Goal: Task Accomplishment & Management: Use online tool/utility

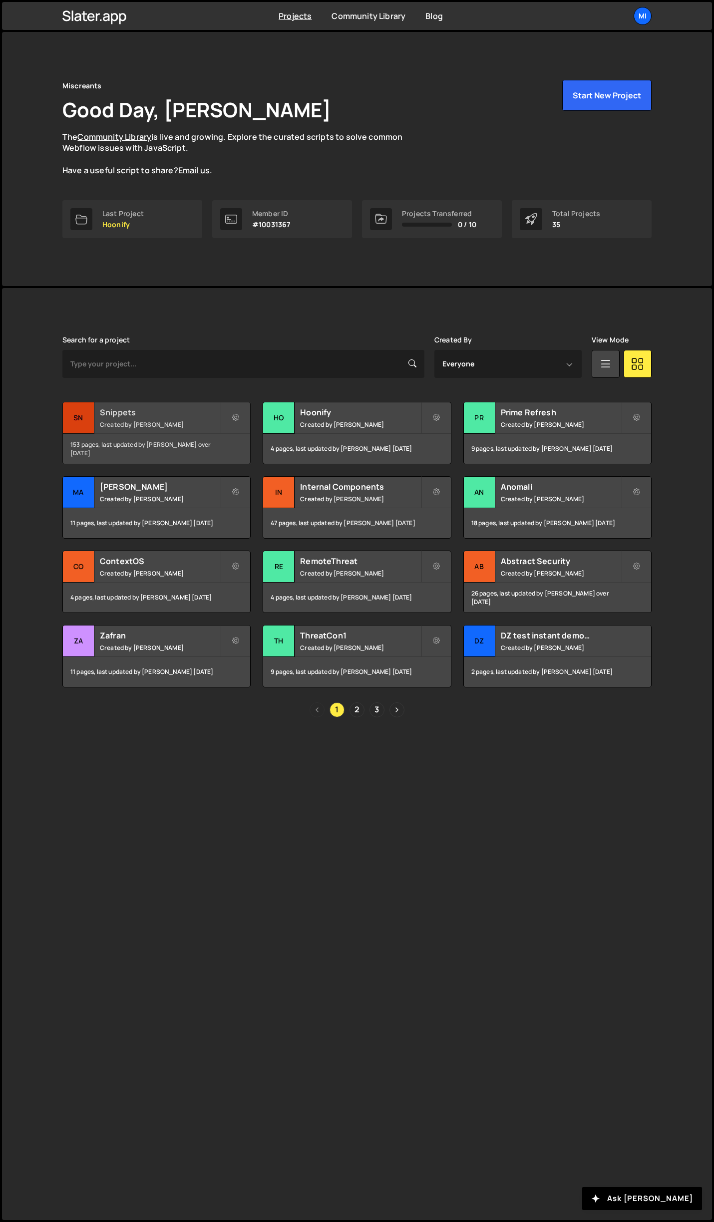
click at [191, 417] on h2 "Snippets" at bounding box center [160, 412] width 120 height 11
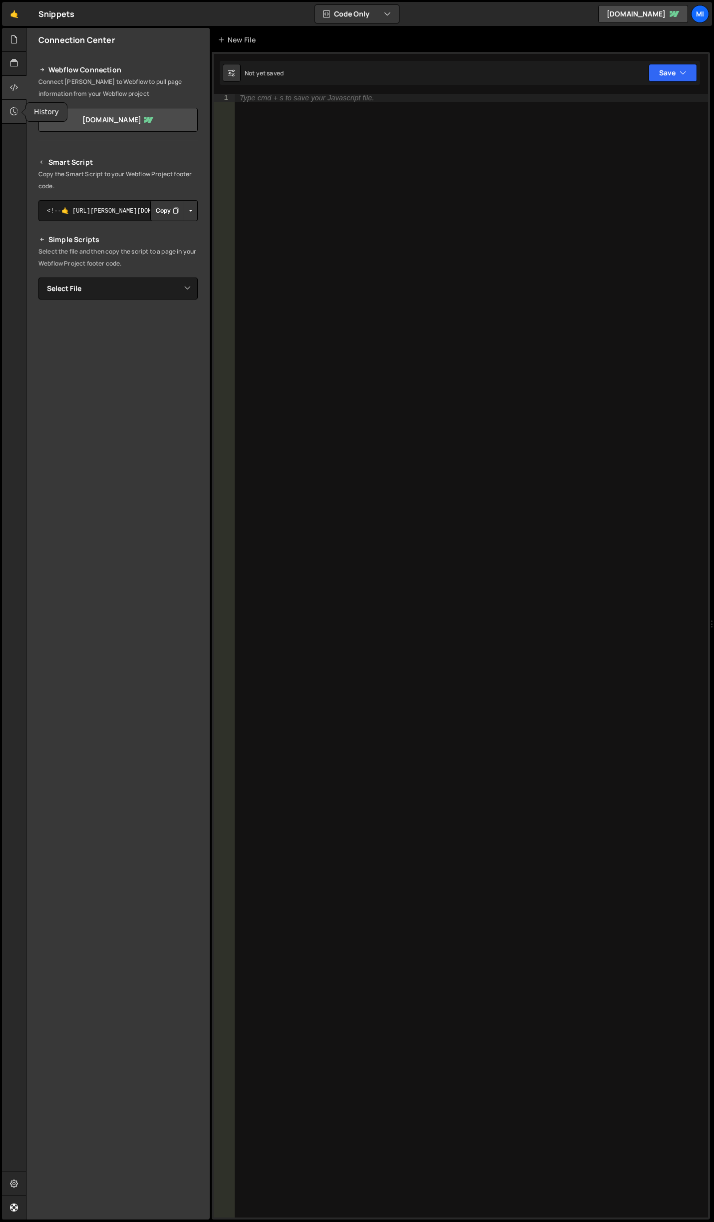
click at [17, 107] on icon at bounding box center [14, 111] width 8 height 11
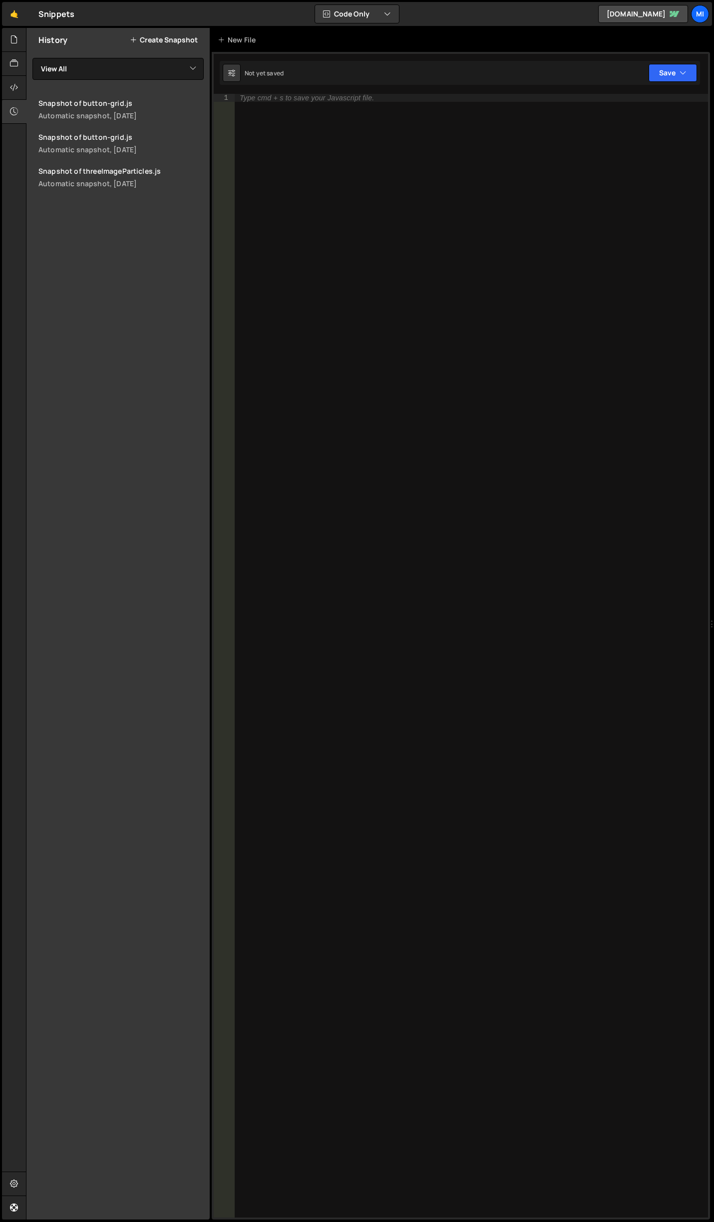
click at [404, 185] on div "Type cmd + s to save your Javascript file." at bounding box center [471, 663] width 473 height 1139
click at [18, 42] on div at bounding box center [14, 40] width 24 height 24
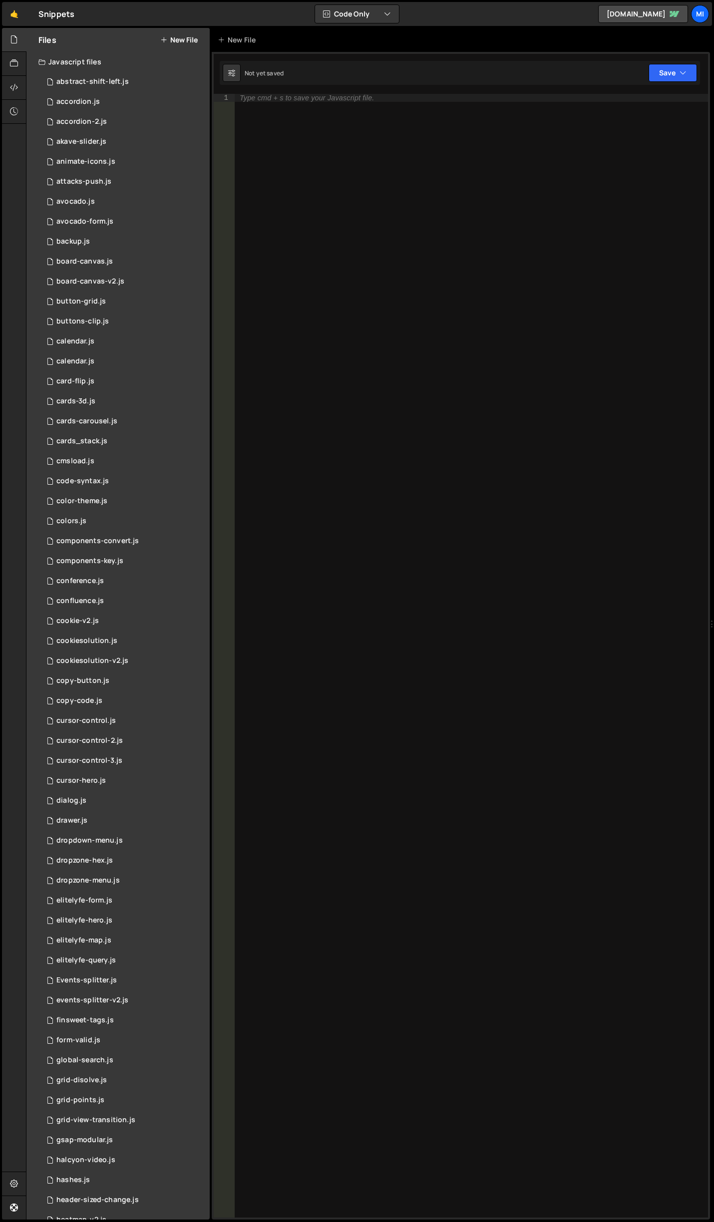
click at [180, 41] on button "New File" at bounding box center [178, 40] width 37 height 8
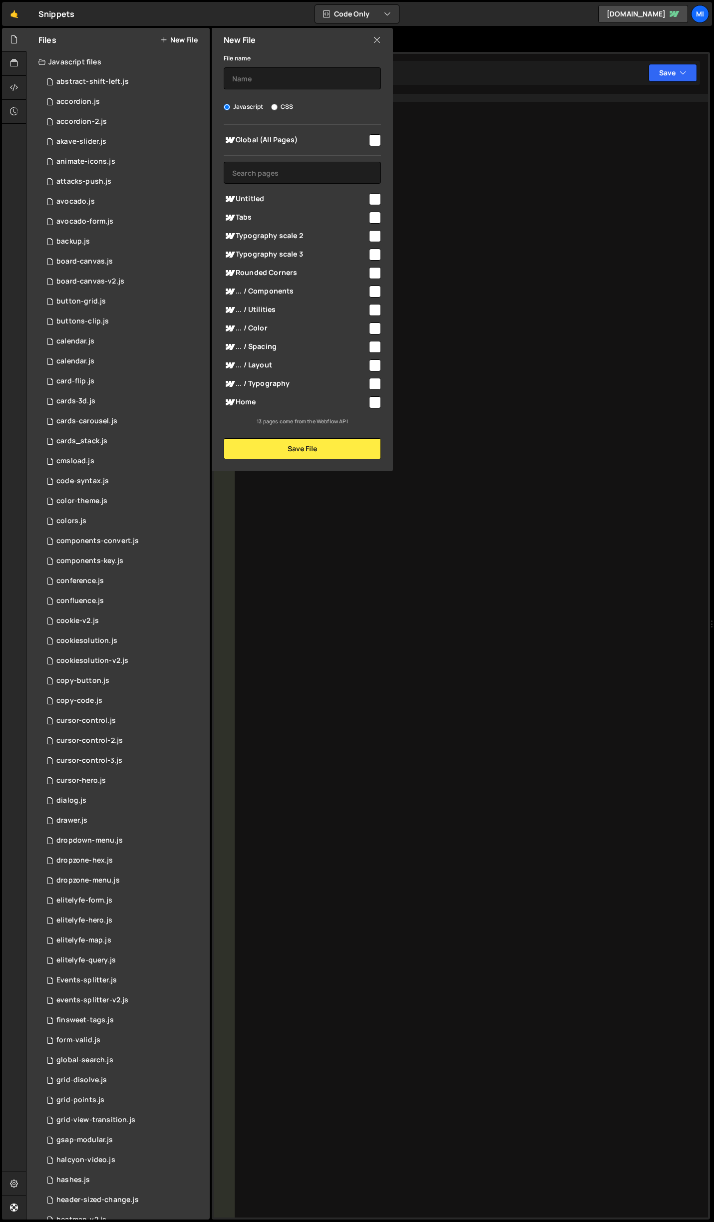
click at [285, 109] on label "CSS" at bounding box center [282, 107] width 22 height 10
click at [277, 109] on input "CSS" at bounding box center [274, 107] width 6 height 6
radio input "true"
click at [291, 81] on input "text" at bounding box center [302, 78] width 157 height 22
type input "sondera"
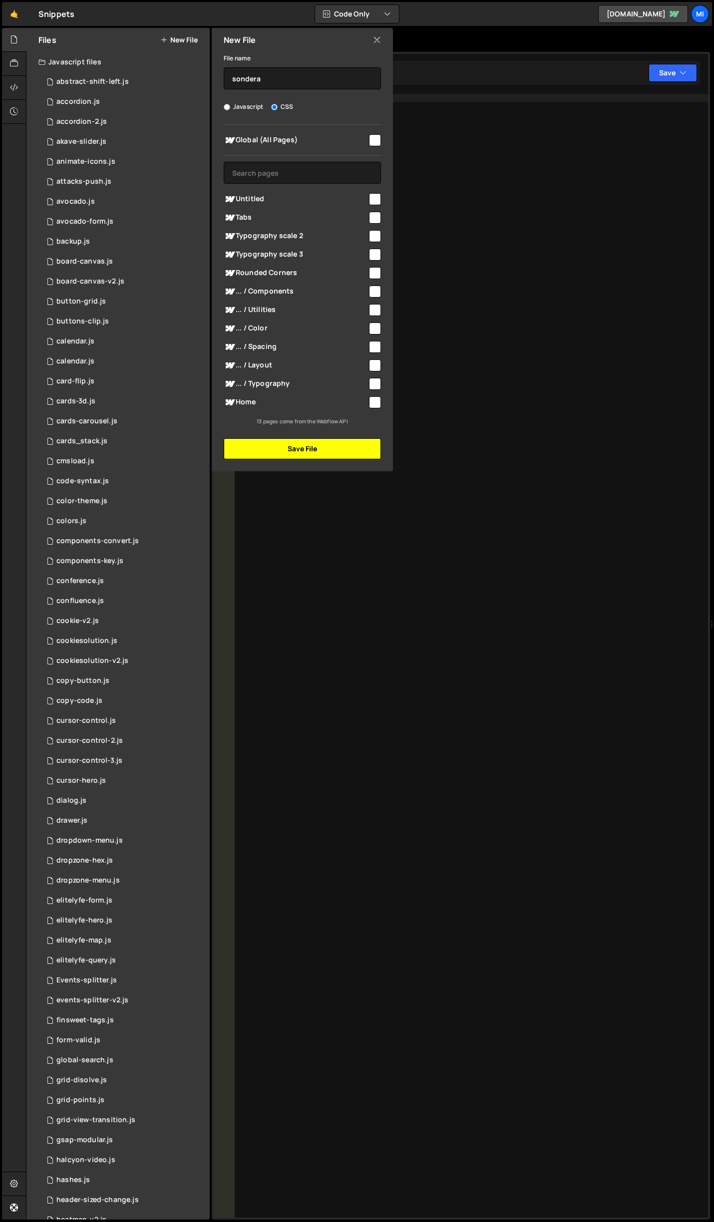
click at [325, 442] on button "Save File" at bounding box center [302, 448] width 157 height 21
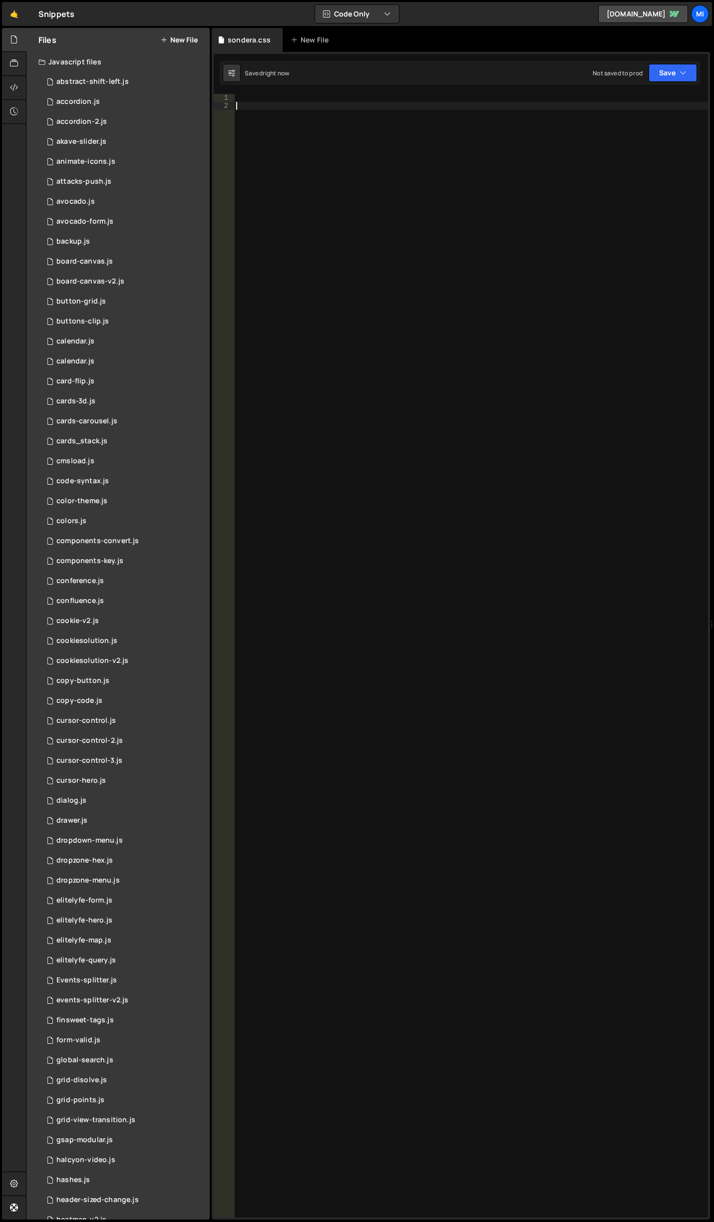
click at [367, 253] on div at bounding box center [471, 663] width 474 height 1139
click at [22, 90] on div "Library Connections" at bounding box center [14, 76] width 24 height 96
click at [21, 87] on div at bounding box center [14, 88] width 24 height 24
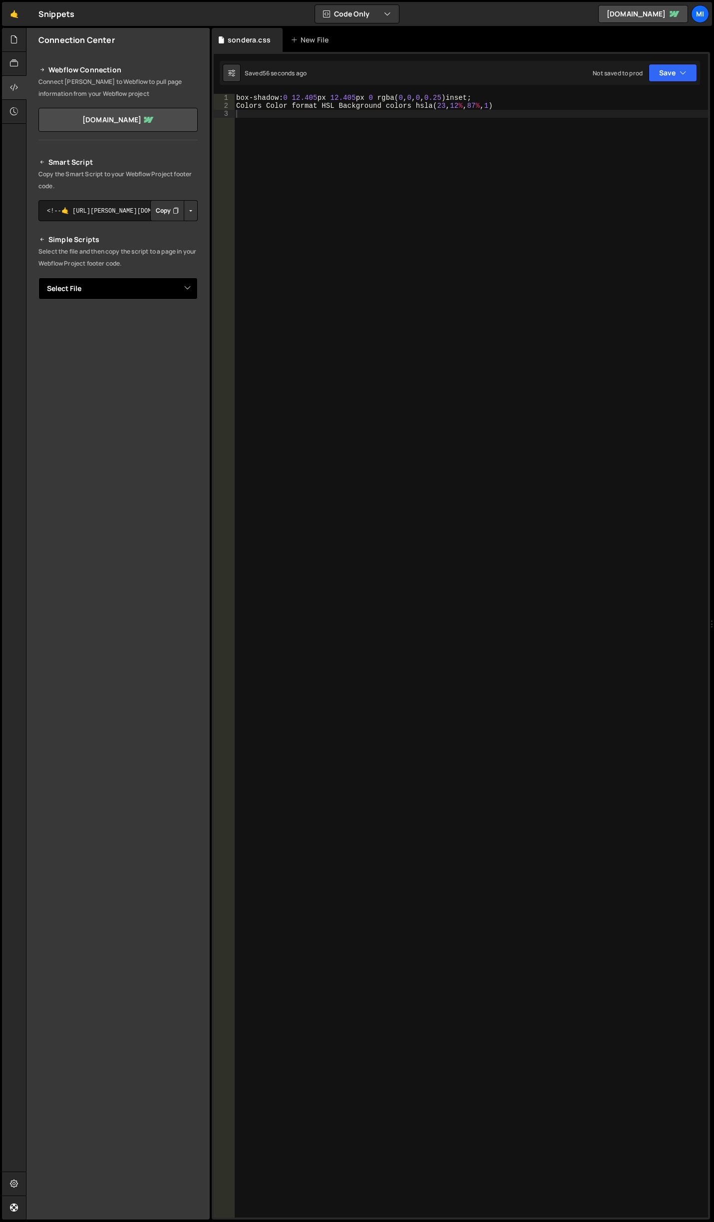
click at [187, 287] on select "Select File abstract-shift-left.js accordion.js accordion-2.js akave-slider.js …" at bounding box center [117, 288] width 159 height 22
click at [186, 284] on select "Select File abstract-shift-left.js accordion.js accordion-2.js akave-slider.js …" at bounding box center [117, 288] width 159 height 22
click at [186, 290] on select "Select File abstract-shift-left.js accordion.js accordion-2.js akave-slider.js …" at bounding box center [117, 288] width 159 height 22
select select "48549"
click at [38, 277] on select "Select File abstract-shift-left.js accordion.js accordion-2.js akave-slider.js …" at bounding box center [117, 288] width 159 height 22
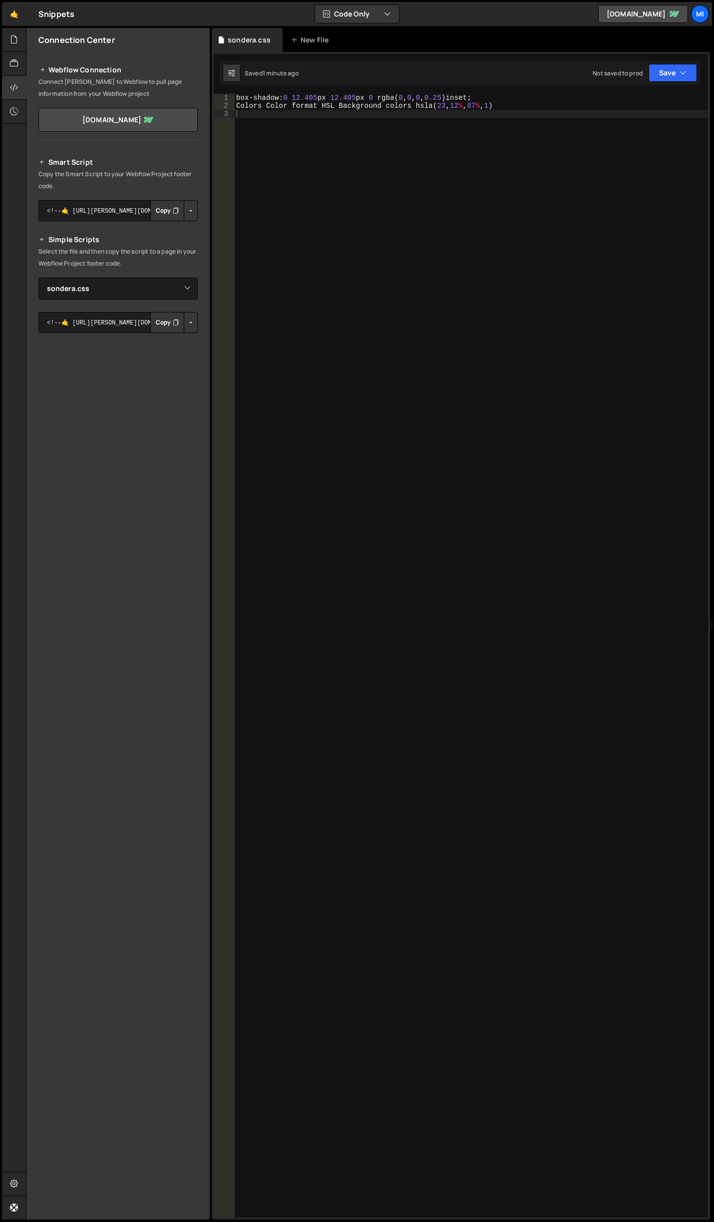
click at [192, 326] on button "Button group with nested dropdown" at bounding box center [191, 322] width 14 height 21
click at [164, 342] on link "Copy Staging css" at bounding box center [152, 341] width 89 height 14
click at [355, 286] on div "box-shadow : 0 12.405 px 12.405 px 0 rgba ( 0 , 0 , 0 , 0.25 ) inset ; Colors C…" at bounding box center [471, 663] width 474 height 1139
paste textarea "retro-card"
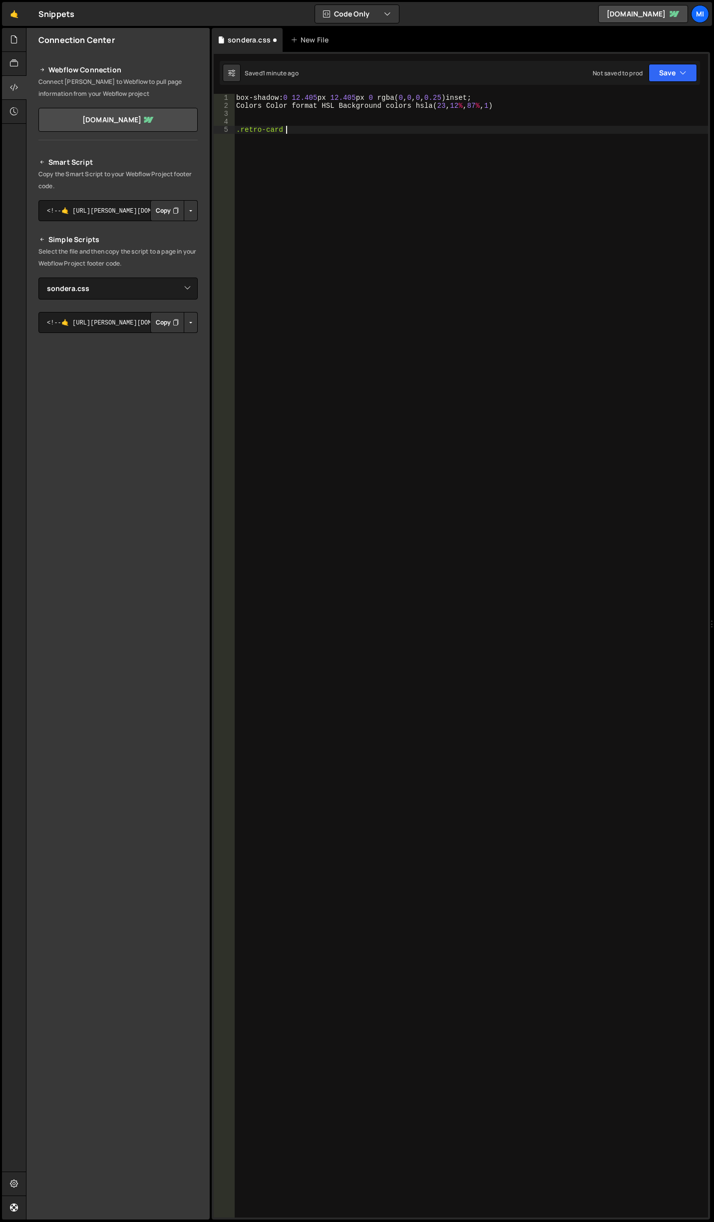
type textarea ".retro-card {}"
drag, startPoint x: 484, startPoint y: 101, endPoint x: 110, endPoint y: 97, distance: 373.3
click at [110, 97] on div "Files New File Javascript files 0 abstract-shift-left.js 0 1 accordion.js 0 1 a…" at bounding box center [370, 624] width 688 height 1192
type textarea "box-shadow: 0 12.405px 12.405px 0 rgba(0, 0, 0, 0.25) inset;"
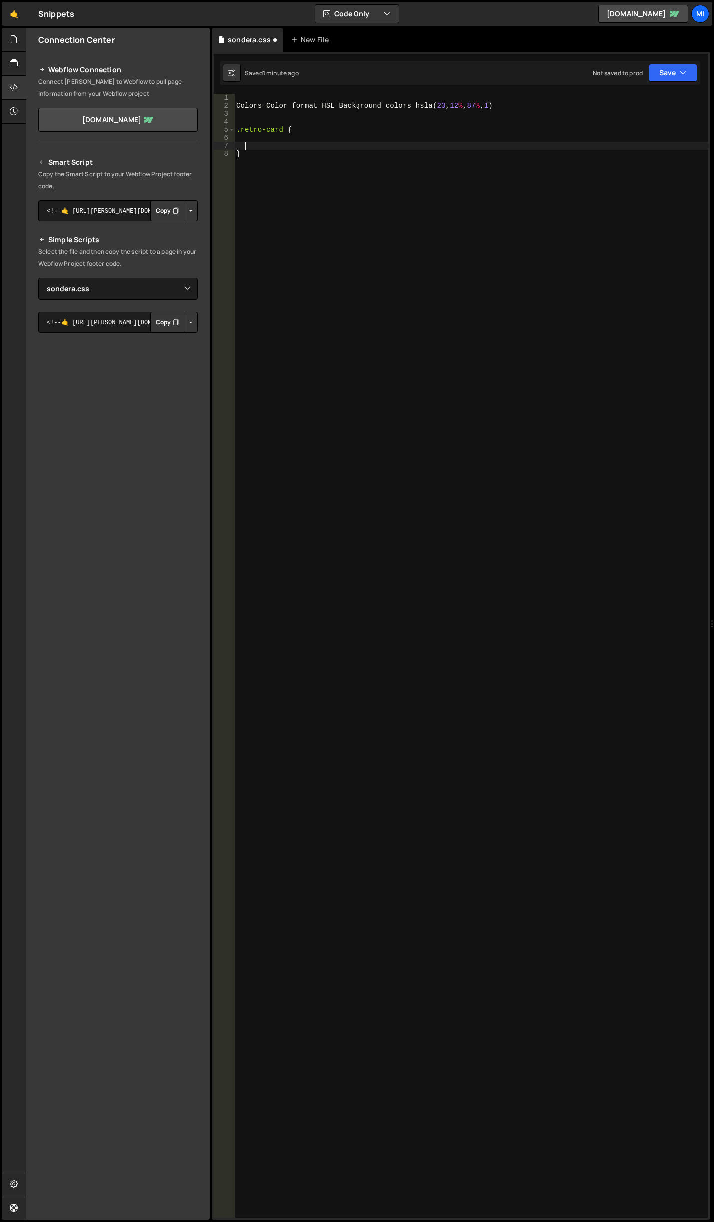
click at [253, 143] on div "Colors Color format HSL Background colors hsla ( 23 , 12 % , 87 % , 1 ) .retro-…" at bounding box center [471, 663] width 474 height 1139
paste textarea "box-shadow: 0 12.405px 12.405px 0 rgba(0, 0, 0, 0.25) inset;"
drag, startPoint x: 507, startPoint y: 116, endPoint x: 52, endPoint y: 87, distance: 455.5
click at [52, 87] on div "Files New File Javascript files 0 abstract-shift-left.js 0 1 accordion.js 0 1 a…" at bounding box center [370, 624] width 688 height 1192
type textarea "Colors Color format HSL Background colors hsla(23, 12%, 87%, 1)"
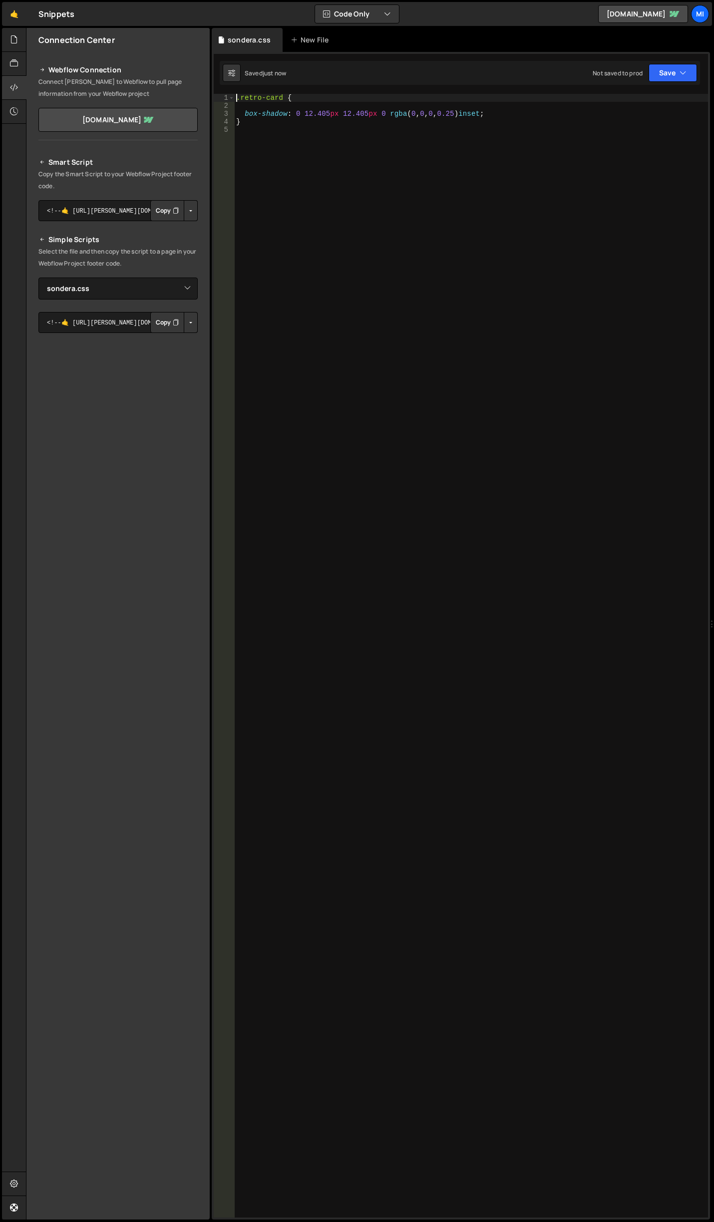
type textarea ".retro-card {"
click at [372, 151] on div ".retro-card { box-shadow : 0 12.405 px 12.405 px 0 rgba ( 0 , 0 , 0 , 0.25 ) in…" at bounding box center [471, 663] width 474 height 1139
click at [356, 445] on div ".retro-card { box-shadow : 0 12.405 px 12.405 px 0 rgba ( 0 , 0 , 0 , 0.25 ) in…" at bounding box center [471, 663] width 474 height 1139
type textarea ","
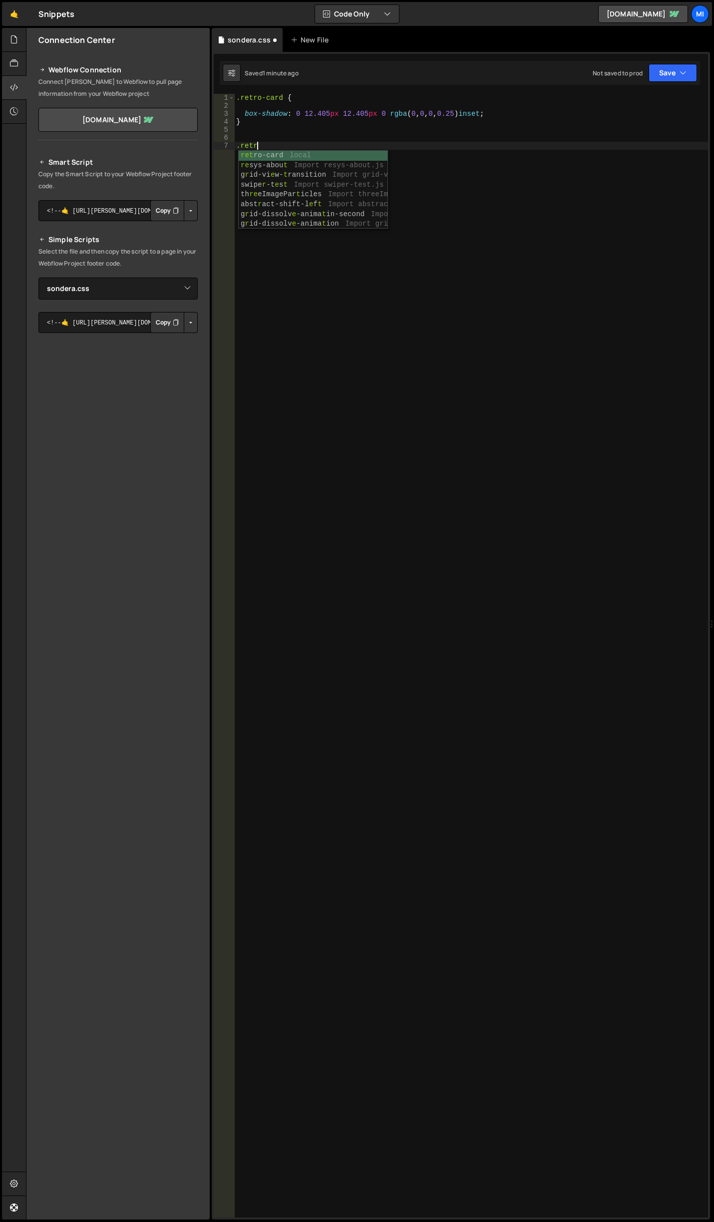
scroll to position [0, 1]
type textarea ".retro-card_inside {}"
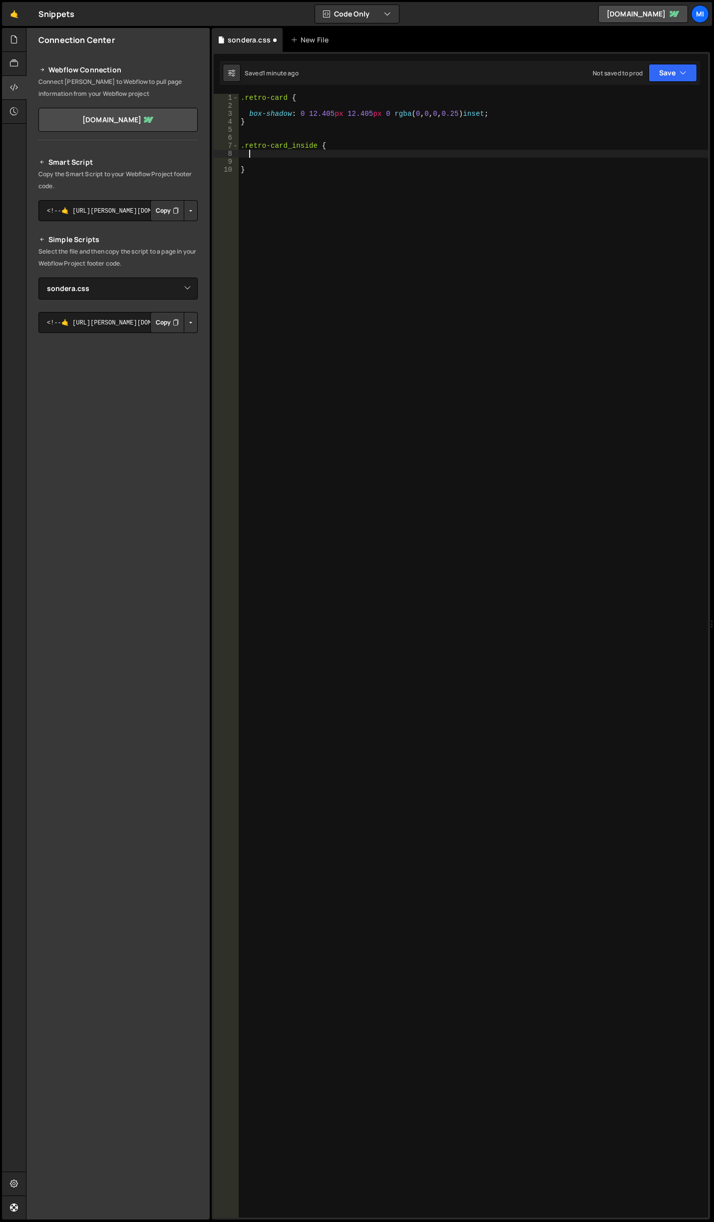
paste textarea "}"
type textarea "}"
drag, startPoint x: 267, startPoint y: 145, endPoint x: 194, endPoint y: 144, distance: 73.4
click at [194, 144] on div "Files New File Javascript files 0 abstract-shift-left.js 0 1 accordion.js 0 1 a…" at bounding box center [370, 624] width 688 height 1192
drag, startPoint x: 273, startPoint y: 173, endPoint x: 198, endPoint y: 168, distance: 76.0
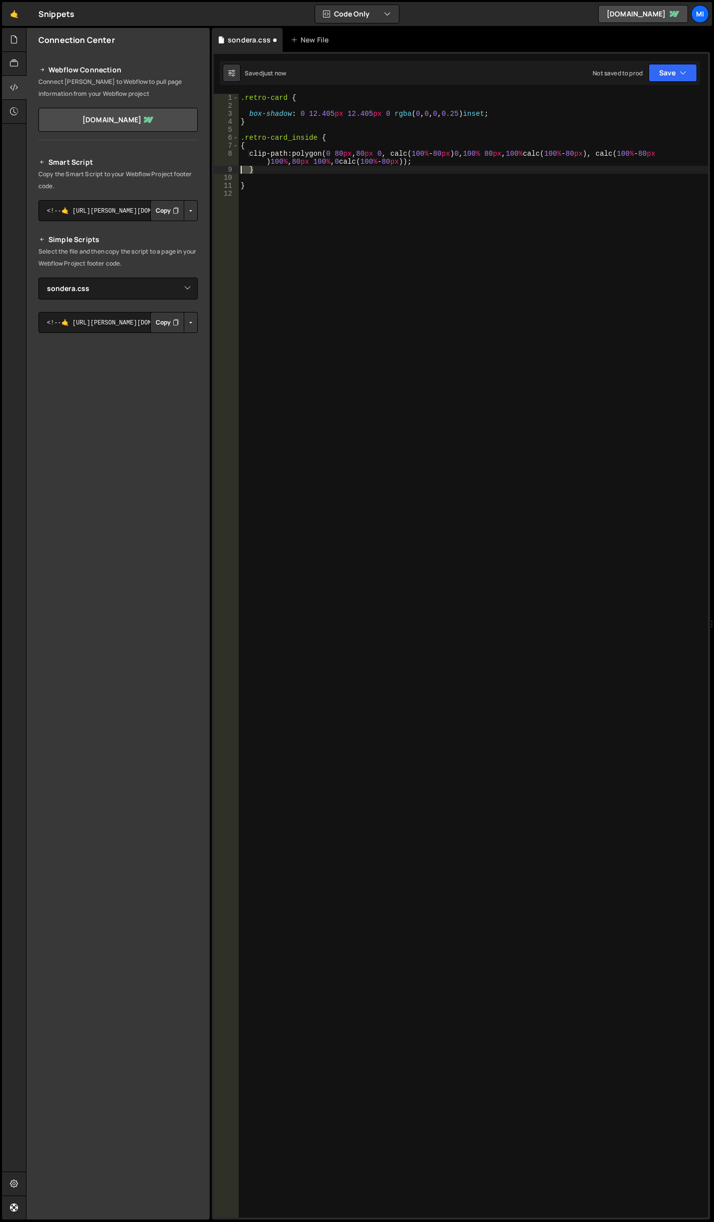
click at [198, 168] on div "Files New File Javascript files 0 abstract-shift-left.js 0 1 accordion.js 0 1 a…" at bounding box center [370, 624] width 688 height 1192
type textarea "}"
drag, startPoint x: 283, startPoint y: 145, endPoint x: 220, endPoint y: 142, distance: 62.9
click at [220, 142] on div "1 2 3 4 5 6 7 8 9 10 11 .retro-card { box-shadow : 0 12.405 px 12.405 px 0 rgba…" at bounding box center [461, 655] width 494 height 1123
type textarea "{"
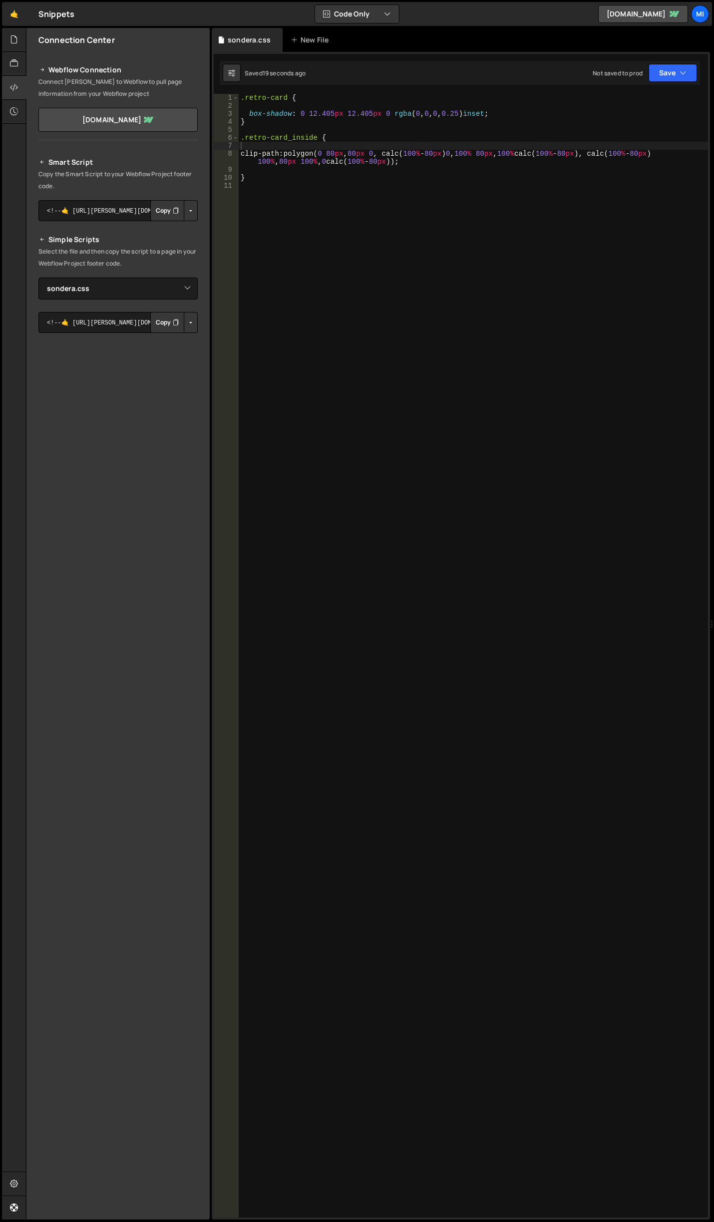
click at [374, 181] on div ".retro-card { box-shadow : 0 12.405 px 12.405 px 0 rgba ( 0 , 0 , 0 , 0.25 ) in…" at bounding box center [473, 663] width 469 height 1139
type textarea "}"
click at [391, 146] on div ".retro-card { box-shadow : 0 12.405 px 12.405 px 0 rgba ( 0 , 0 , 0 , 0.25 ) in…" at bounding box center [473, 663] width 469 height 1139
drag, startPoint x: 431, startPoint y: 165, endPoint x: 147, endPoint y: 148, distance: 284.0
click at [147, 148] on div "Files New File Javascript files 0 abstract-shift-left.js 0 1 accordion.js 0 1 a…" at bounding box center [370, 624] width 688 height 1192
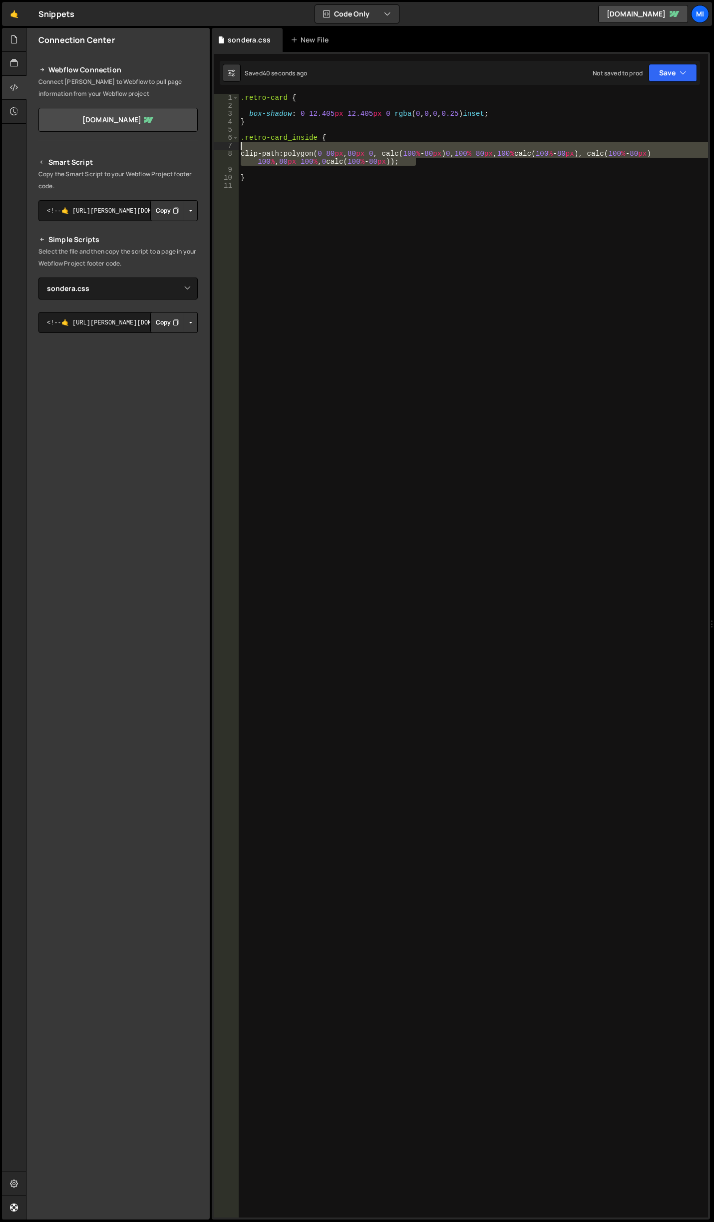
type textarea "clip-path: polygon(0 80px, 80px 0, calc(100% - 80px) 0, 100% 80px, 100% calc(10…"
paste textarea
click at [408, 187] on div ".retro-card { box-shadow : 0 12.405 px 12.405 px 0 rgba ( 0 , 0 , 0 , 0.25 ) in…" at bounding box center [473, 663] width 469 height 1139
drag, startPoint x: 427, startPoint y: 154, endPoint x: 209, endPoint y: 146, distance: 218.7
click at [209, 146] on div "Files New File Javascript files 0 abstract-shift-left.js 0 1 accordion.js 0 1 a…" at bounding box center [370, 624] width 688 height 1192
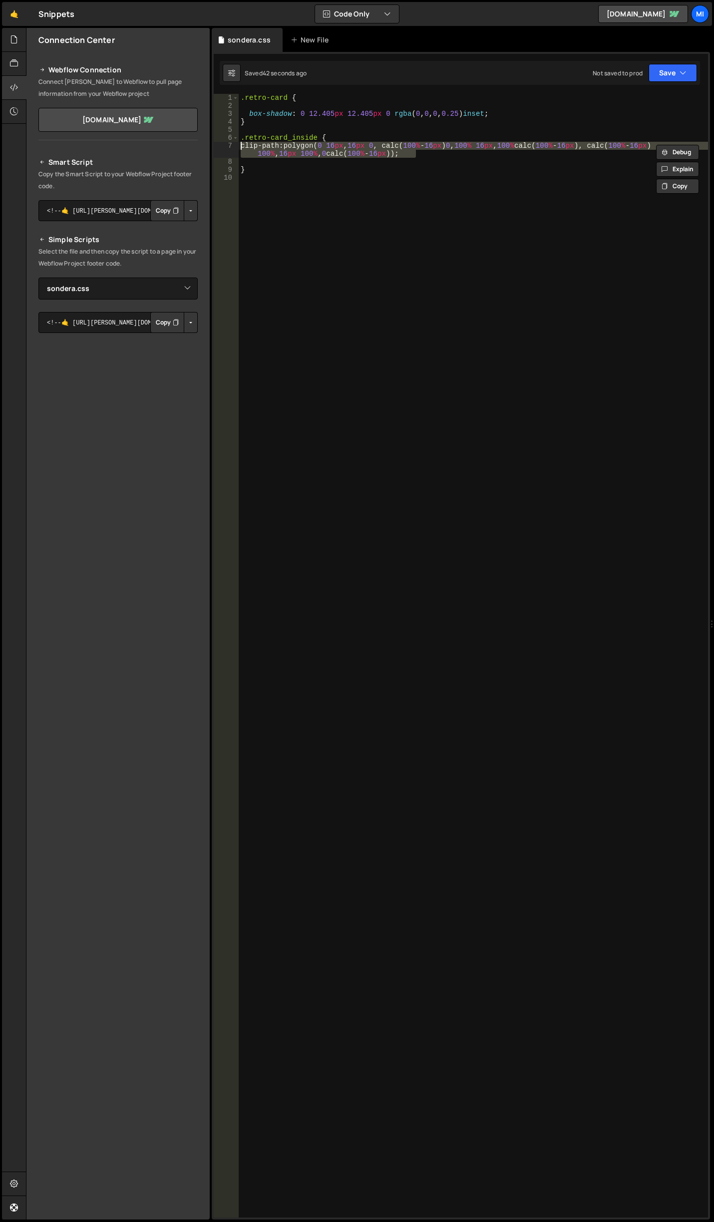
paste textarea "}"
drag, startPoint x: 272, startPoint y: 146, endPoint x: 203, endPoint y: 147, distance: 69.4
click at [203, 147] on div "Files New File Javascript files 0 abstract-shift-left.js 0 1 accordion.js 0 1 a…" at bounding box center [370, 624] width 688 height 1192
type textarea ".box {"
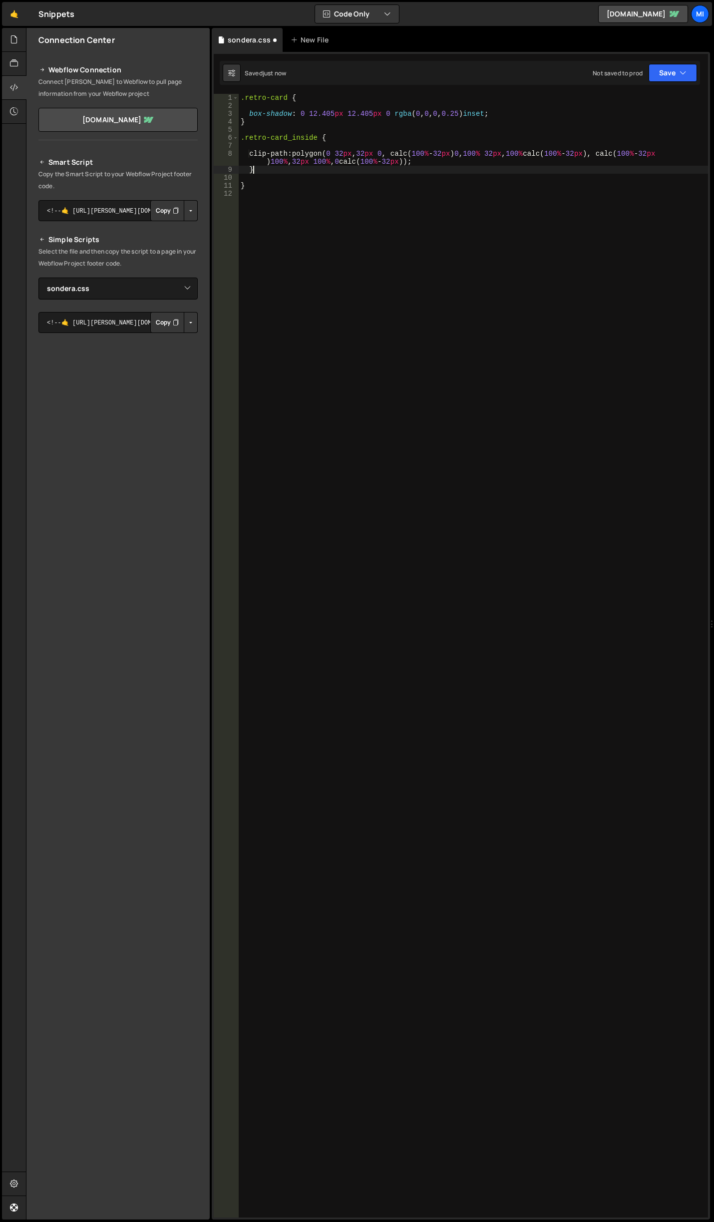
drag, startPoint x: 259, startPoint y: 167, endPoint x: 197, endPoint y: 162, distance: 62.6
click at [197, 162] on div "Files New File Javascript files 0 abstract-shift-left.js 0 1 accordion.js 0 1 a…" at bounding box center [370, 624] width 688 height 1192
click at [312, 173] on div ".retro-card { box-shadow : 0 12.405 px 12.405 px 0 rgba ( 0 , 0 , 0 , 0.25 ) in…" at bounding box center [473, 655] width 469 height 1123
type textarea "}"
drag, startPoint x: 281, startPoint y: 171, endPoint x: 225, endPoint y: 168, distance: 56.0
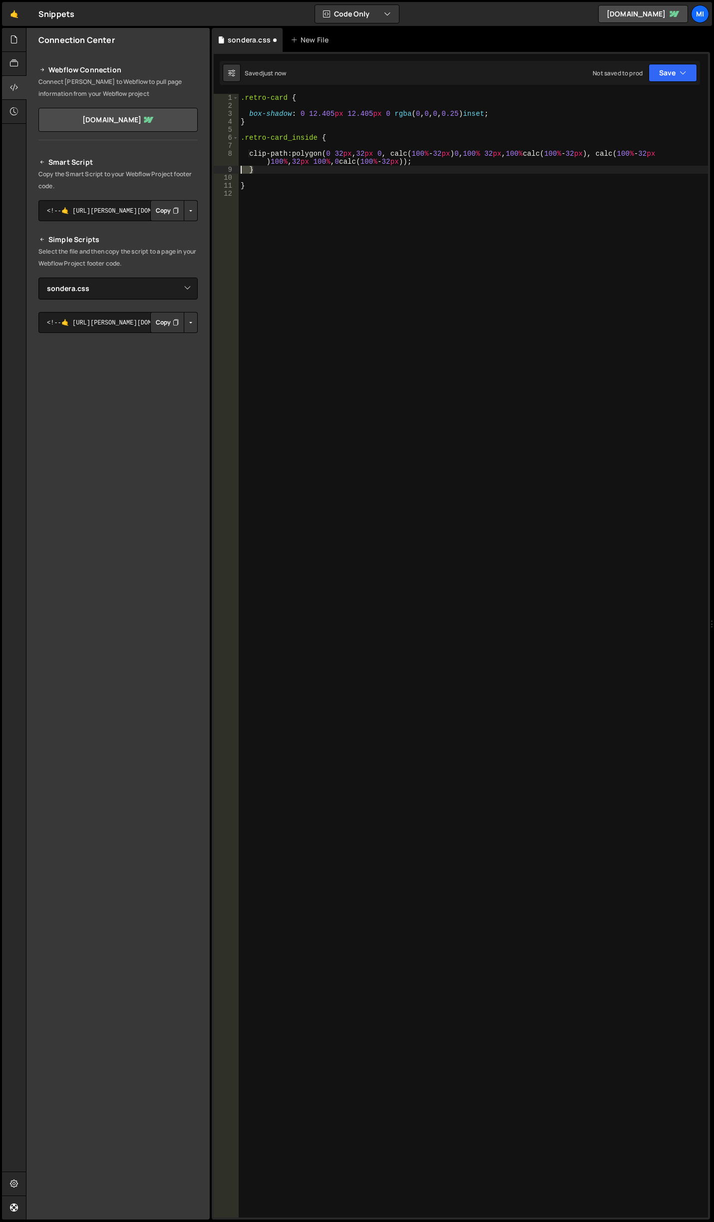
click at [225, 168] on div "} 1 2 3 4 5 6 7 8 9 10 11 12 .retro-card { box-shadow : 0 12.405 px 12.405 px 0…" at bounding box center [461, 655] width 494 height 1123
click at [545, 119] on div ".retro-card { box-shadow : 0 12.405 px 12.405 px 0 rgba ( 0 , 0 , 0 , 0.25 ) in…" at bounding box center [473, 663] width 469 height 1139
click at [545, 116] on div ".retro-card { box-shadow : 0 12.405 px 12.405 px 0 rgba ( 0 , 0 , 0 , 0.25 ) in…" at bounding box center [473, 663] width 469 height 1139
type textarea "box-shadow: 0 12.405px 12.405px 0 rgba(0, 0, 0, 0.25) inset;"
click at [546, 113] on div ".retro-card { box-shadow : 0 12.405 px 12.405 px 0 rgba ( 0 , 0 , 0 , 0.25 ) in…" at bounding box center [473, 663] width 469 height 1139
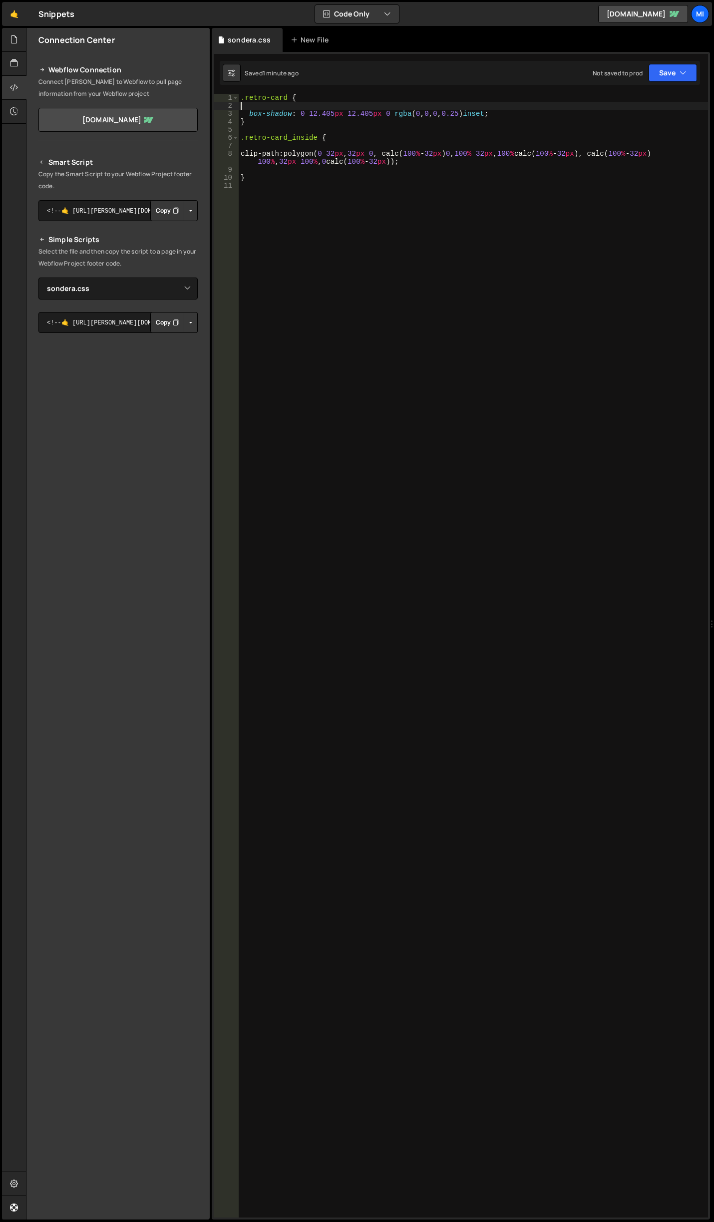
click at [545, 109] on div ".retro-card { box-shadow : 0 12.405 px 12.405 px 0 rgba ( 0 , 0 , 0 , 0.25 ) in…" at bounding box center [473, 663] width 469 height 1139
drag, startPoint x: 512, startPoint y: 116, endPoint x: 246, endPoint y: 113, distance: 266.5
click at [246, 113] on div ".retro-card { box-shadow : 0 12.405 px 12.405 px 0 rgba ( 0 , 0 , 0 , 0.25 ) in…" at bounding box center [473, 663] width 469 height 1139
click at [520, 124] on div ".retro-card { box-shadow : 0 12.405 px 12.405 px 0 rgba ( 0 , 0 , 0 , 0.25 ) in…" at bounding box center [473, 663] width 469 height 1139
drag, startPoint x: 511, startPoint y: 114, endPoint x: 243, endPoint y: 113, distance: 267.5
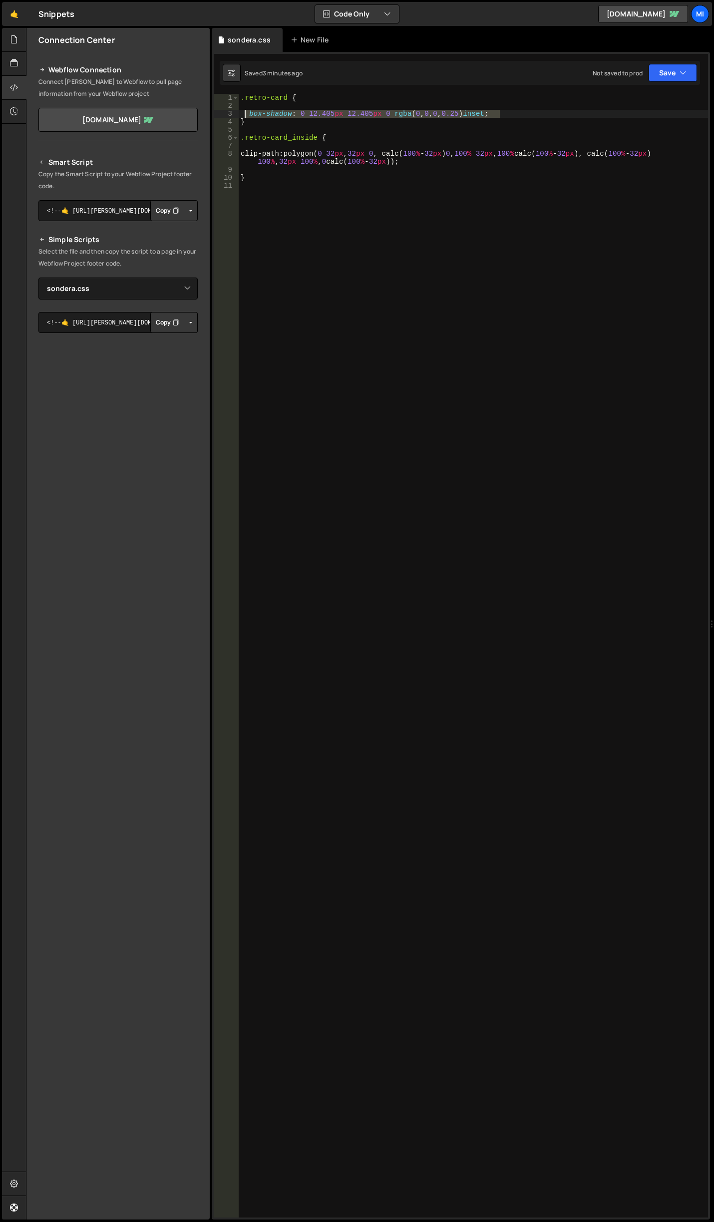
click at [243, 113] on div ".retro-card { box-shadow : 0 12.405 px 12.405 px 0 rgba ( 0 , 0 , 0 , 0.25 ) in…" at bounding box center [473, 663] width 469 height 1139
paste textarea "inset -37px -37px 75px #ffffff"
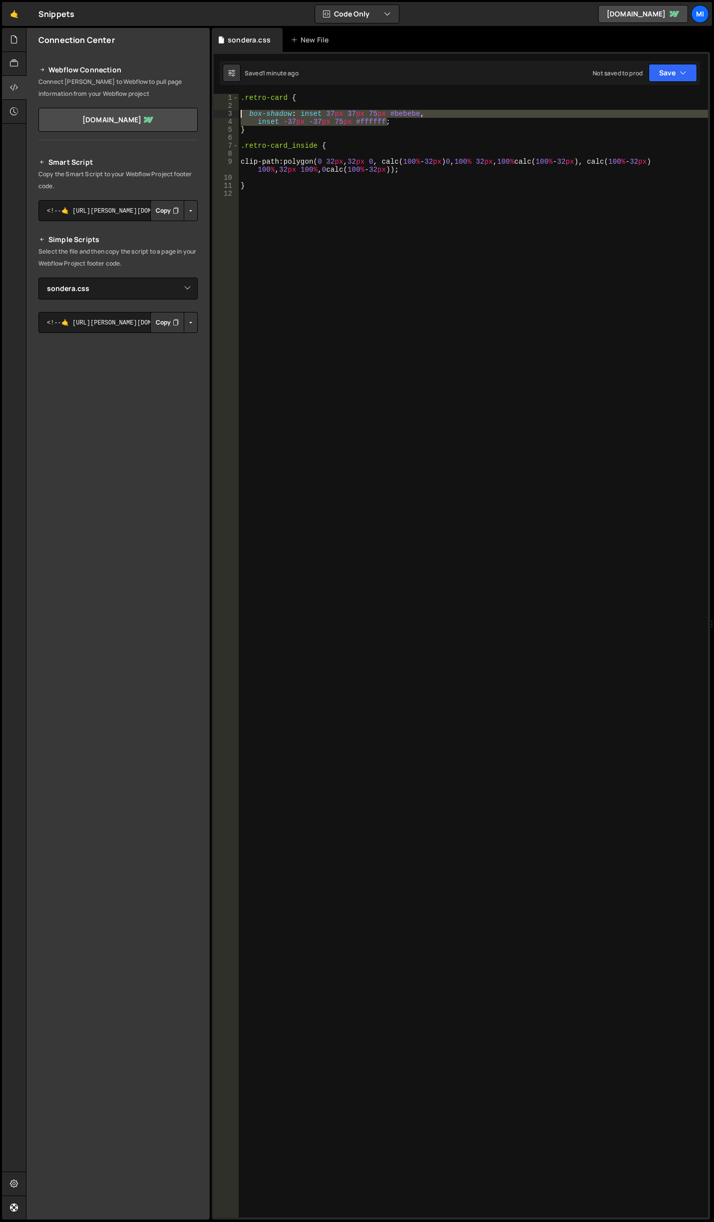
drag, startPoint x: 402, startPoint y: 124, endPoint x: 225, endPoint y: 111, distance: 177.6
click at [225, 111] on div "inset -37px -37px 75px #ffffff; 1 2 3 4 5 6 7 8 9 10 11 12 .retro-card { box-sh…" at bounding box center [461, 655] width 494 height 1123
paste textarea "}"
type textarea "}"
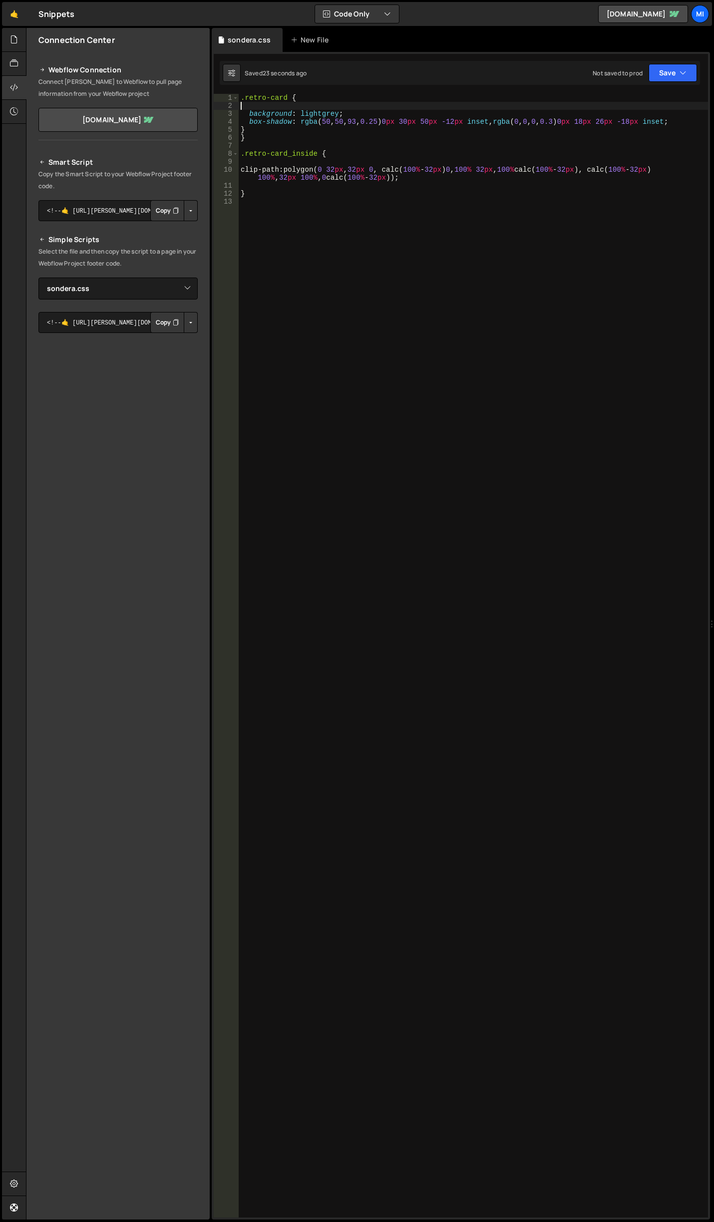
click at [343, 102] on div ".retro-card { background : lightgrey ; box-shadow : rgba ( 50 , 50 , 93 , 0.25 …" at bounding box center [473, 663] width 469 height 1139
paste textarea "height: 254px;"
click at [317, 119] on div ".retro-card { width : 190 px ; height : 254 px ; background : lightgrey ; box-s…" at bounding box center [473, 663] width 469 height 1139
click at [509, 138] on div ".retro-card { width : 190 px ; height : 254 px ; background : lightgrey ; box-s…" at bounding box center [473, 663] width 469 height 1139
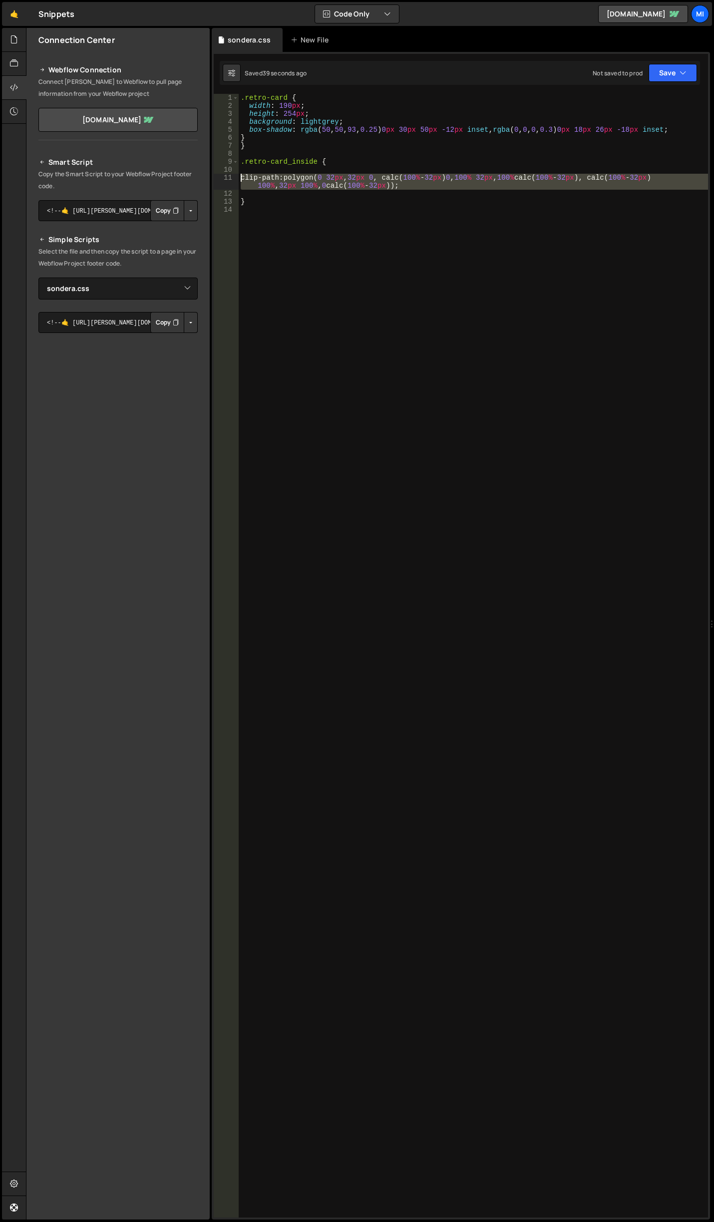
drag, startPoint x: 418, startPoint y: 191, endPoint x: 190, endPoint y: 175, distance: 229.1
click at [190, 175] on div "Files New File Javascript files 0 abstract-shift-left.js 0 1 accordion.js 0 1 a…" at bounding box center [370, 624] width 688 height 1192
paste textarea "conic-gradient(from 135deg at 48px calc(100% - 48px),#0000 25%,#000 0) -48px 10…"
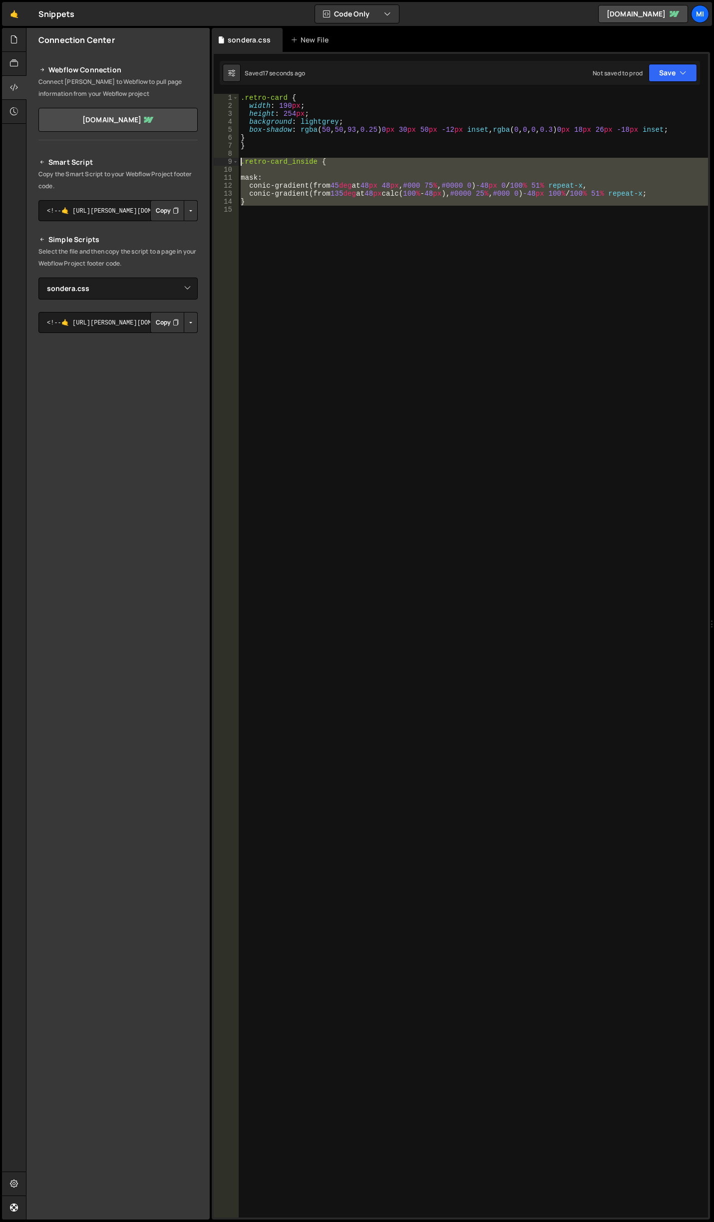
drag, startPoint x: 270, startPoint y: 220, endPoint x: 197, endPoint y: 161, distance: 94.4
click at [197, 161] on div "Files New File Javascript files 0 abstract-shift-left.js 0 1 accordion.js 0 1 a…" at bounding box center [370, 624] width 688 height 1192
type textarea ".retro-card_inside {"
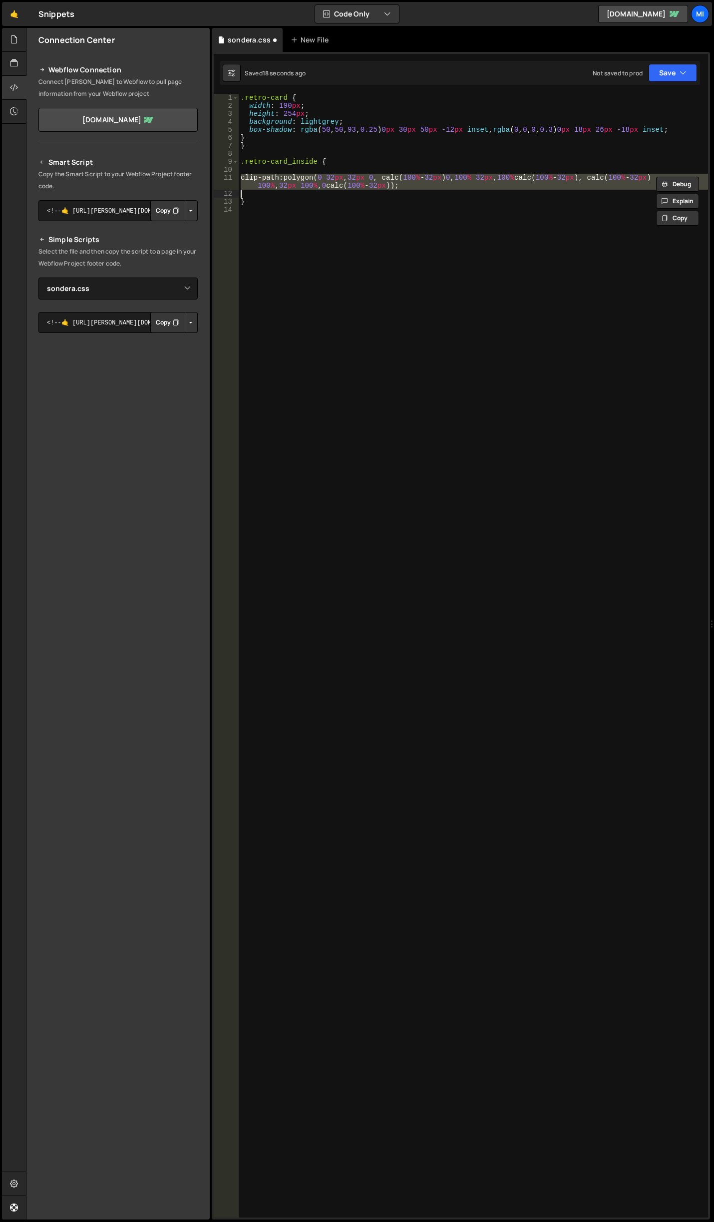
type textarea "}"
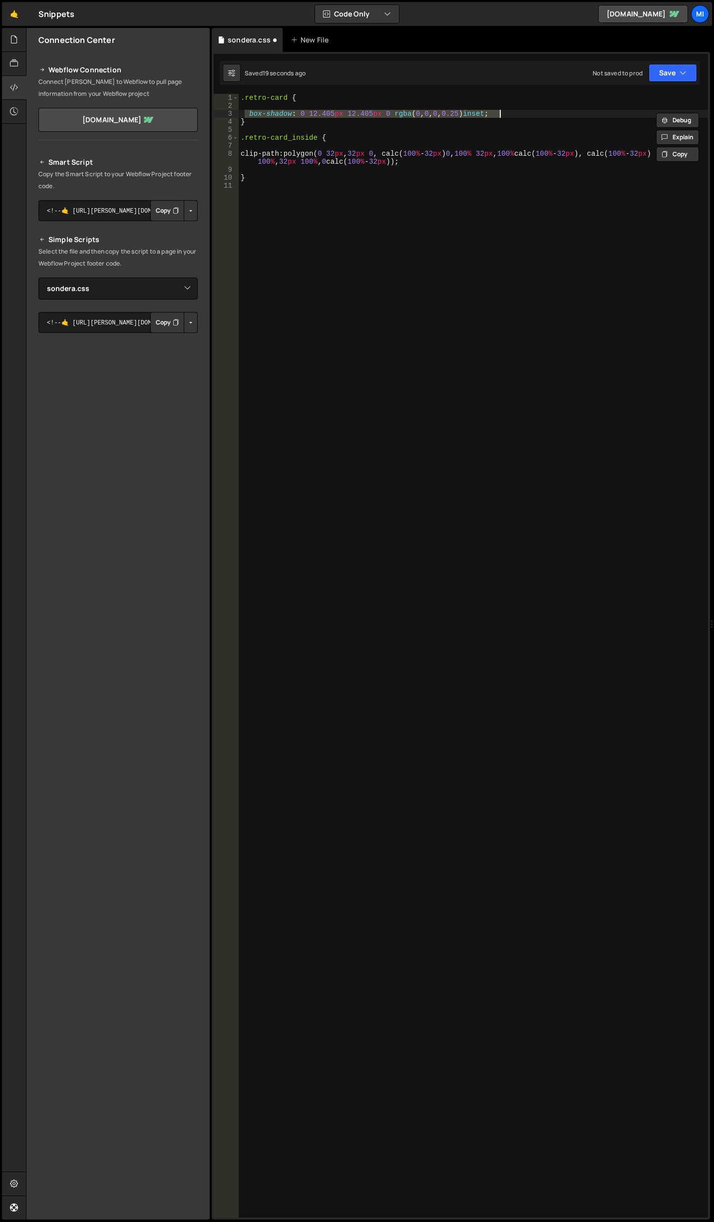
type textarea "}"
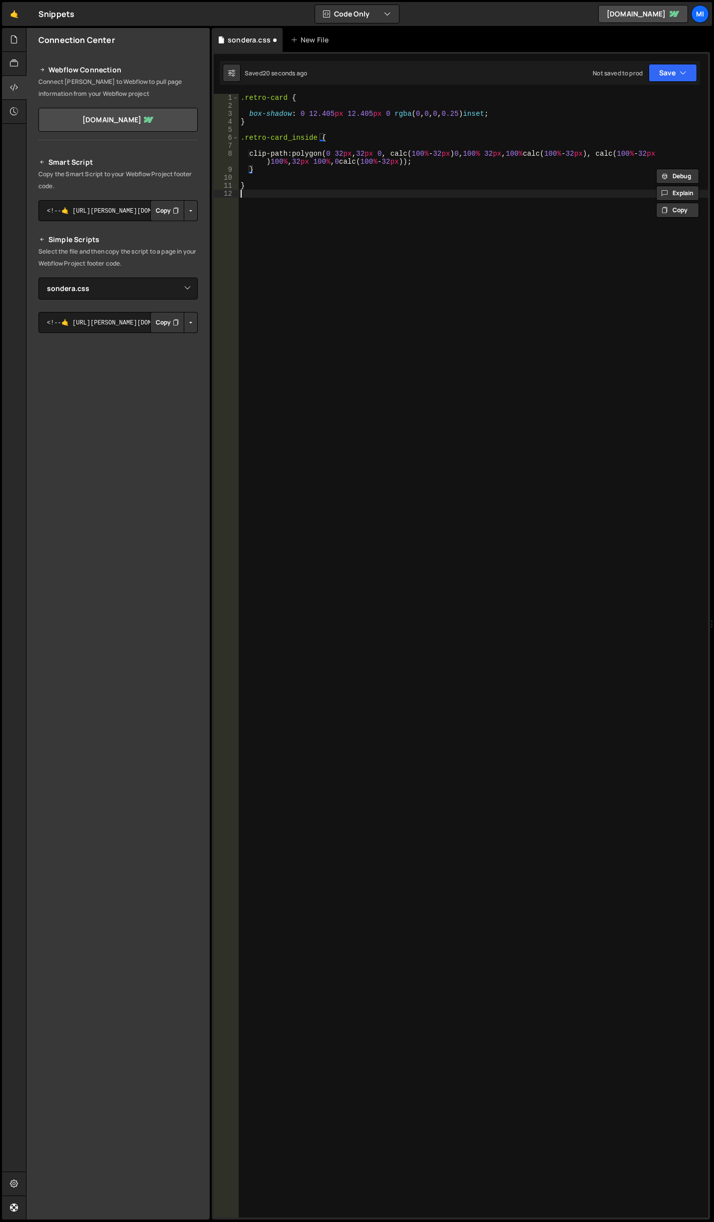
click at [320, 219] on div ".retro-card { box-shadow : 0 12.405 px 12.405 px 0 rgba ( 0 , 0 , 0 , 0.25 ) in…" at bounding box center [473, 663] width 469 height 1139
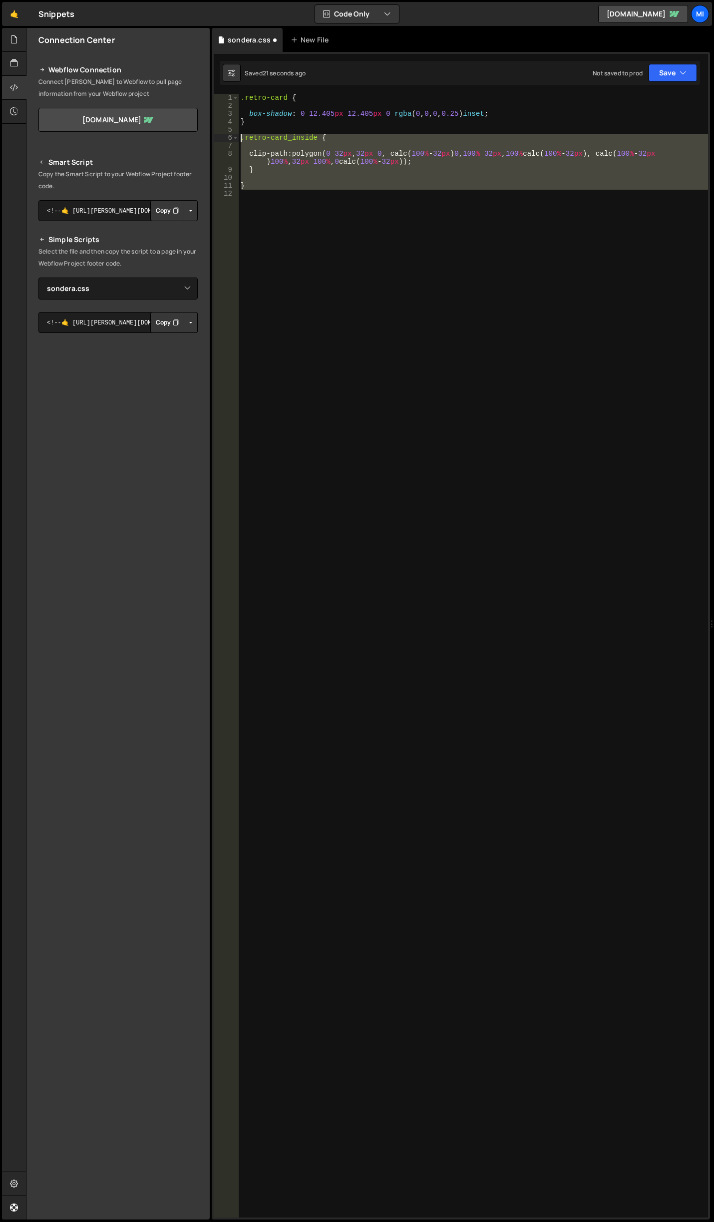
drag, startPoint x: 273, startPoint y: 193, endPoint x: 213, endPoint y: 140, distance: 79.6
click at [213, 140] on div "1 Type cmd + s to save your Javascript file. הההההההההההההההההההההההההההההההההה…" at bounding box center [461, 635] width 498 height 1167
type textarea ".retro-card_inside {"
paste textarea
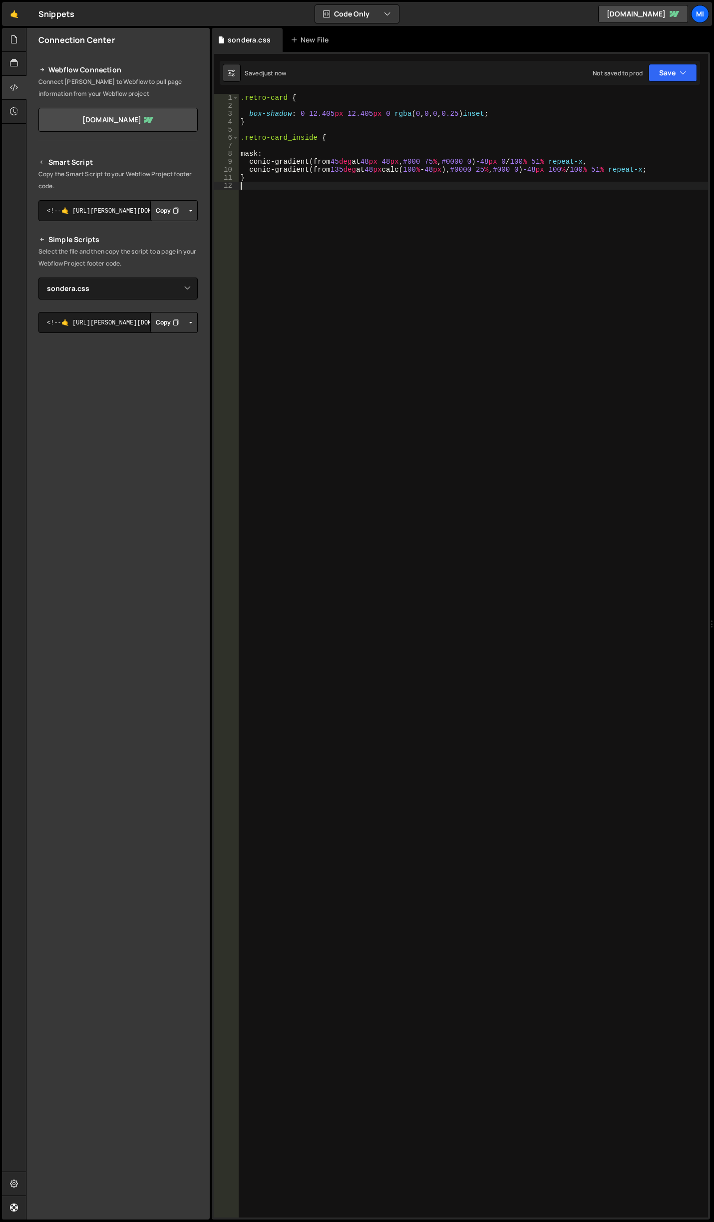
click at [436, 499] on div ".retro-card { box-shadow : 0 12.405 px 12.405 px 0 rgba ( 0 , 0 , 0 , 0.25 ) in…" at bounding box center [473, 663] width 469 height 1139
paste textarea "}"
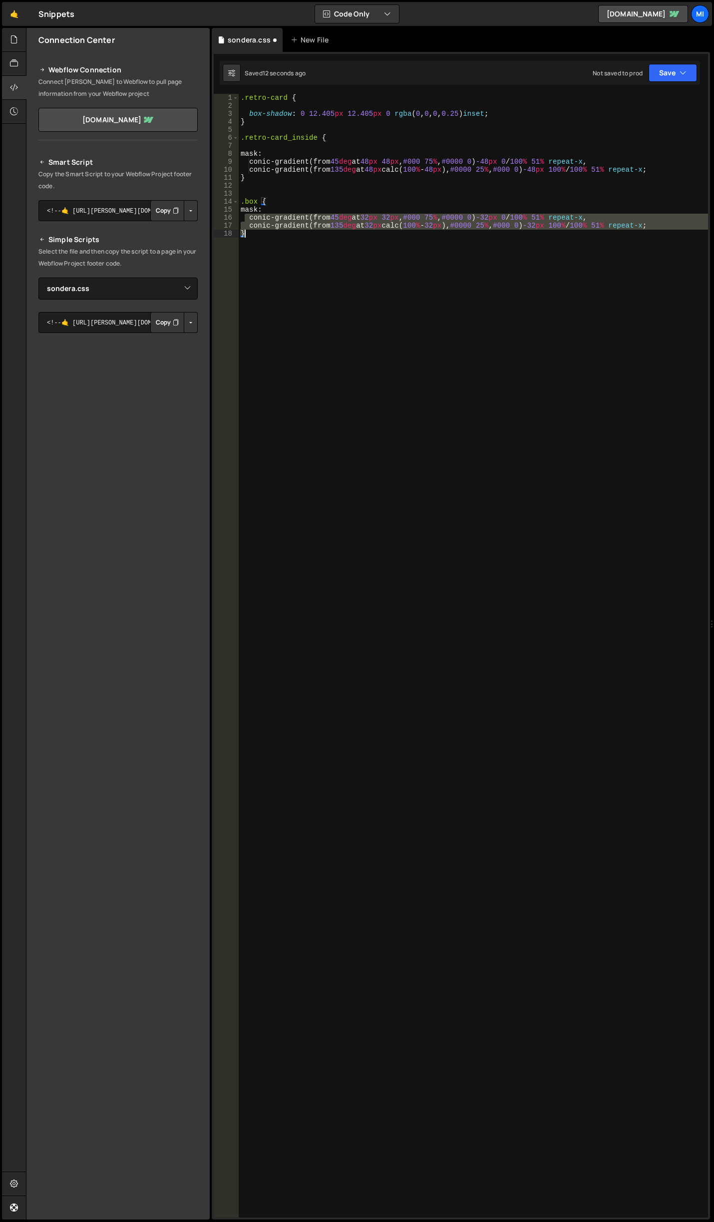
drag, startPoint x: 245, startPoint y: 214, endPoint x: 687, endPoint y: 230, distance: 442.4
click at [687, 230] on div ".retro-card { box-shadow : 0 12.405 px 12.405 px 0 rgba ( 0 , 0 , 0 , 0.25 ) in…" at bounding box center [473, 663] width 469 height 1139
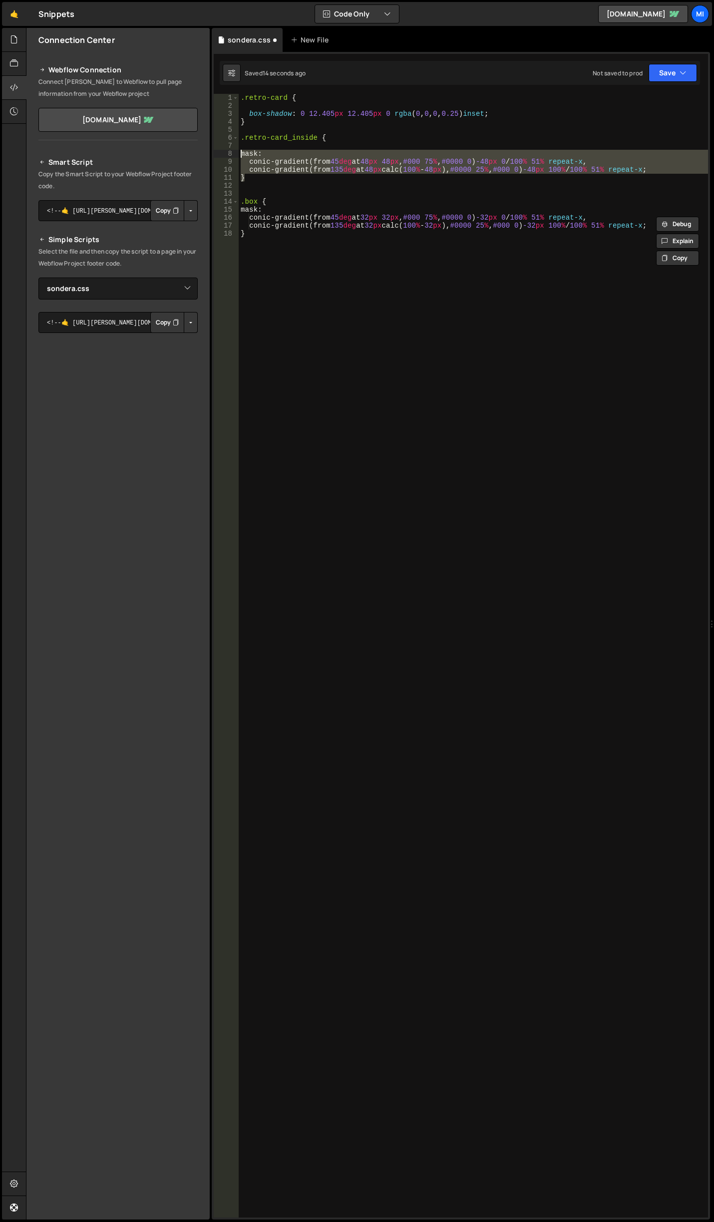
drag, startPoint x: 693, startPoint y: 174, endPoint x: 232, endPoint y: 155, distance: 461.0
click at [232, 155] on div "conic-gradient(from 135deg at 32px calc(100% - 32px),#0000 25%,#000 0) -32px 10…" at bounding box center [461, 655] width 494 height 1123
paste textarea "}"
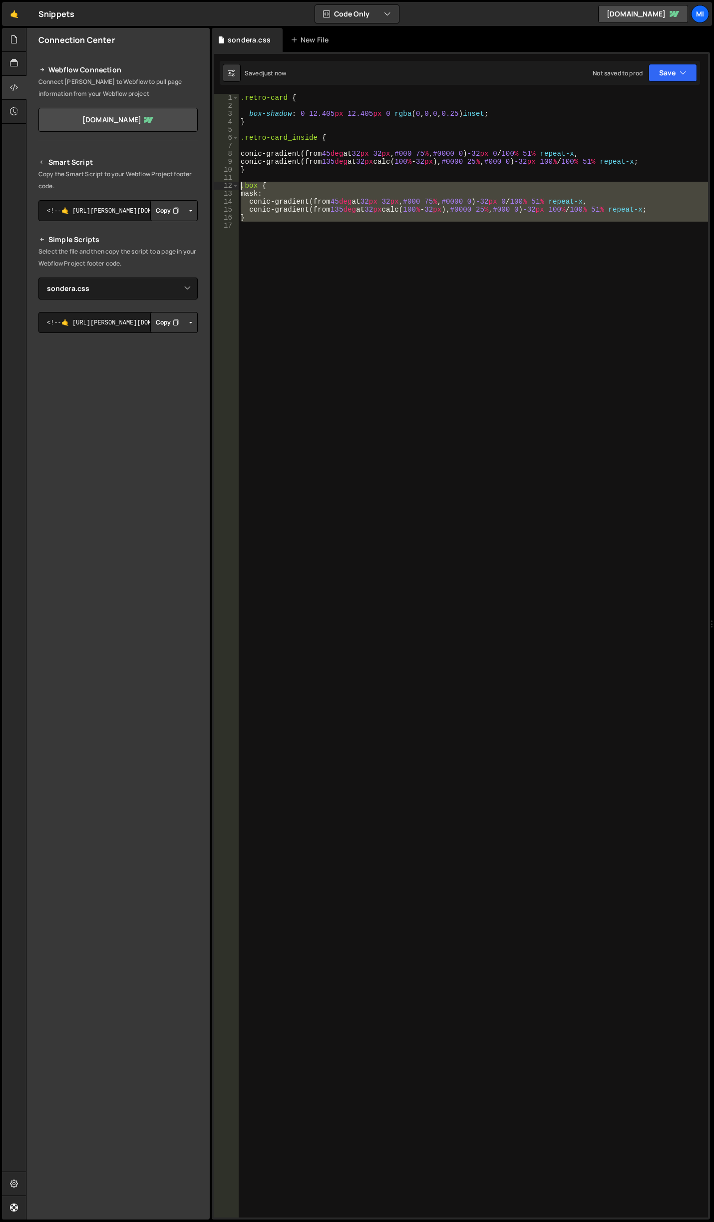
drag, startPoint x: 231, startPoint y: 197, endPoint x: 219, endPoint y: 185, distance: 16.9
click at [219, 185] on div "} 1 2 3 4 5 6 7 8 9 10 11 12 13 14 15 16 17 .retro-card { box-shadow : 0 12.405…" at bounding box center [461, 655] width 494 height 1123
type textarea ".box { mask:"
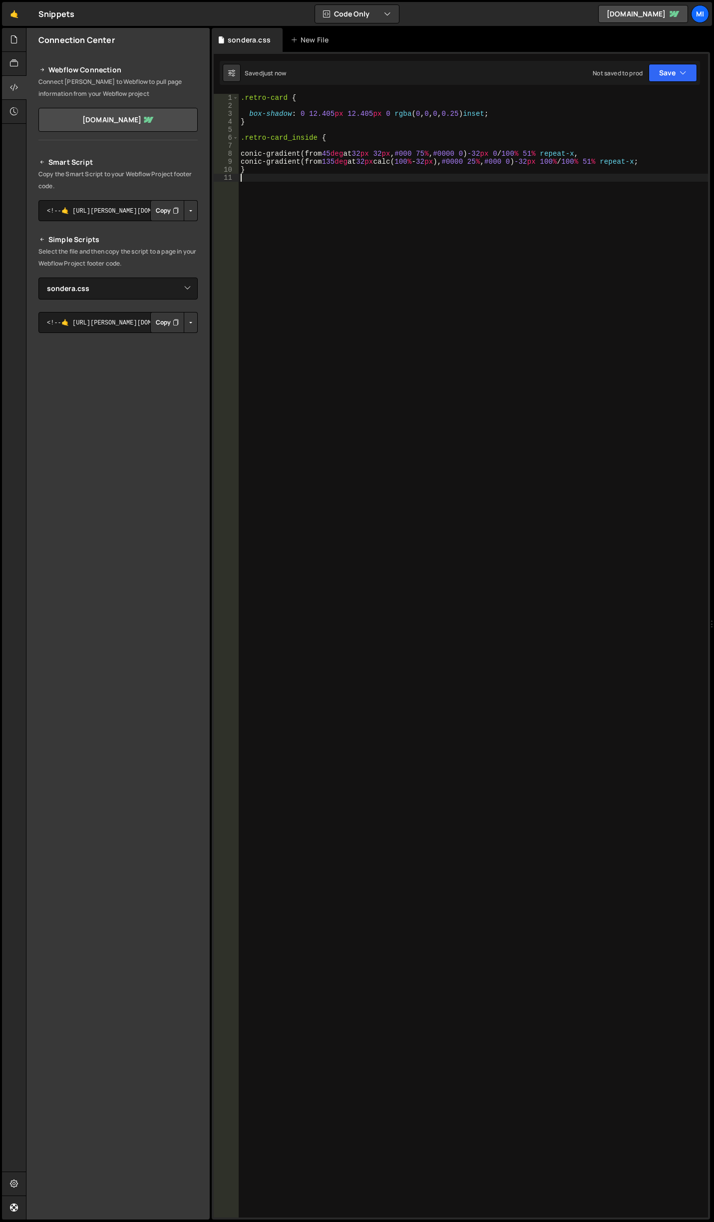
click at [349, 171] on div ".retro-card { box-shadow : 0 12.405 px 12.405 px 0 rgba ( 0 , 0 , 0 , 0.25 ) in…" at bounding box center [473, 663] width 469 height 1139
click at [366, 150] on div ".retro-card { box-shadow : 0 12.405 px 12.405 px 0 rgba ( 0 , 0 , 0 , 0.25 ) in…" at bounding box center [473, 663] width 469 height 1139
type textarea "conic-gradient(from 45deg at 32px 32px, #000 75%, #0000 0) -32px 0/100% 51% rep…"
drag, startPoint x: 387, startPoint y: 202, endPoint x: 33, endPoint y: 180, distance: 354.5
click at [386, 202] on div ".retro-card { box-shadow : 0 12.405 px 12.405 px 0 rgba ( 0 , 0 , 0 , 0.25 ) in…" at bounding box center [473, 663] width 469 height 1139
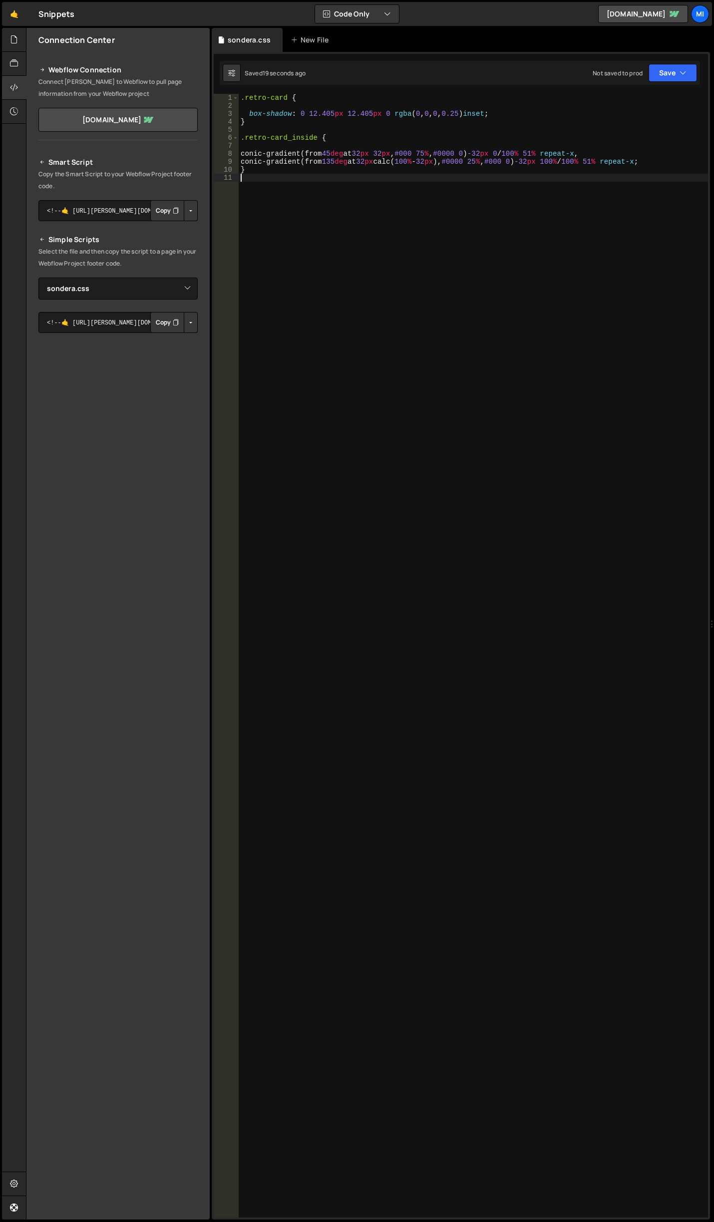
click at [291, 232] on div ".retro-card { box-shadow : 0 12.405 px 12.405 px 0 rgba ( 0 , 0 , 0 , 0.25 ) in…" at bounding box center [473, 663] width 469 height 1139
paste textarea "}"
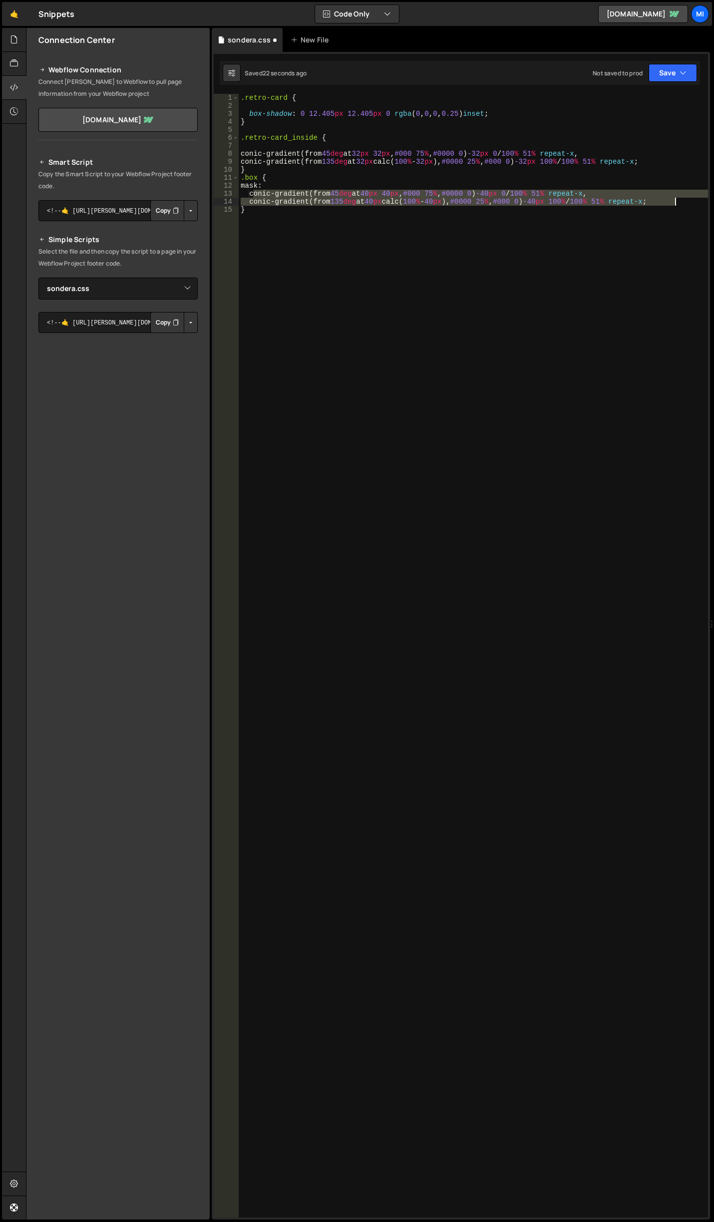
drag, startPoint x: 254, startPoint y: 194, endPoint x: 676, endPoint y: 203, distance: 421.8
click at [676, 203] on div ".retro-card { box-shadow : 0 12.405 px 12.405 px 0 rgba ( 0 , 0 , 0 , 0.25 ) in…" at bounding box center [473, 663] width 469 height 1139
click at [676, 203] on button "Debug" at bounding box center [677, 200] width 43 height 15
drag, startPoint x: 248, startPoint y: 183, endPoint x: 694, endPoint y: 200, distance: 446.5
click at [694, 200] on div ".retro-card { box-shadow : 0 12.405 px 12.405 px 0 rgba ( 0 , 0 , 0 , 0.25 ) in…" at bounding box center [473, 663] width 469 height 1139
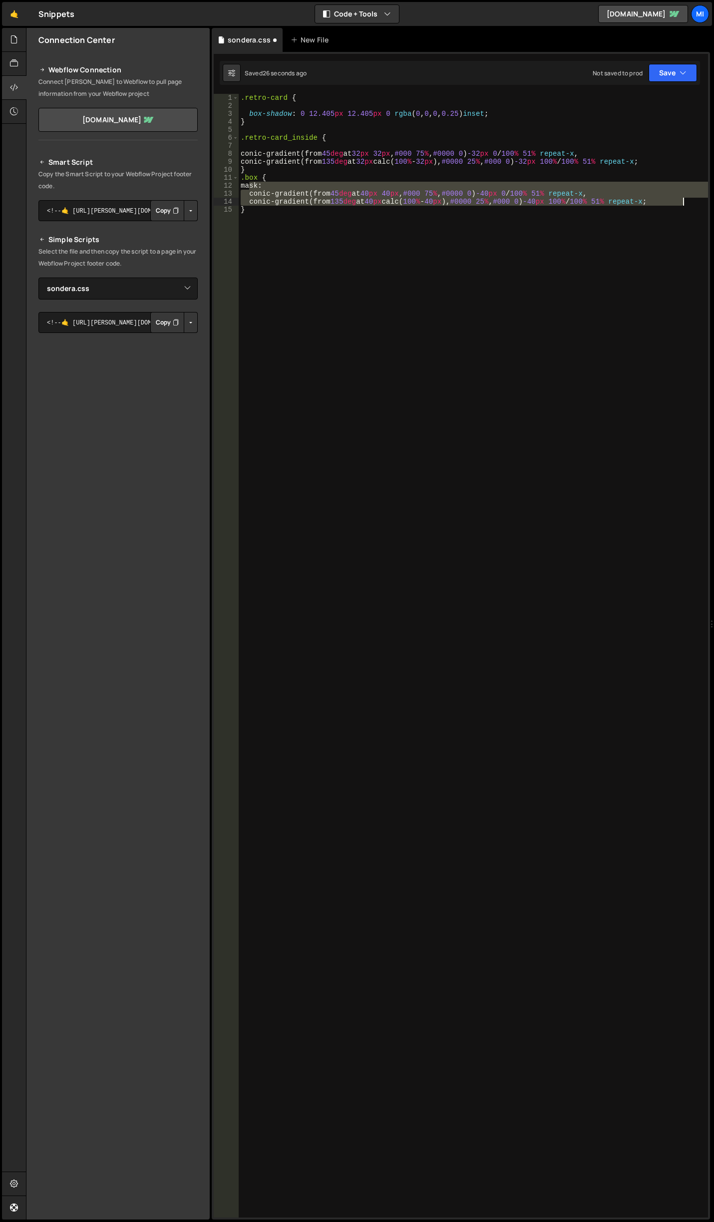
type textarea "conic-gradient(from 45deg at 40px 40px,#000 75%,#0000 0) -40px 0/100% 51% repea…"
click at [354, 147] on div ".retro-card { box-shadow : 0 12.405 px 12.405 px 0 rgba ( 0 , 0 , 0 , 0.25 ) in…" at bounding box center [473, 663] width 469 height 1139
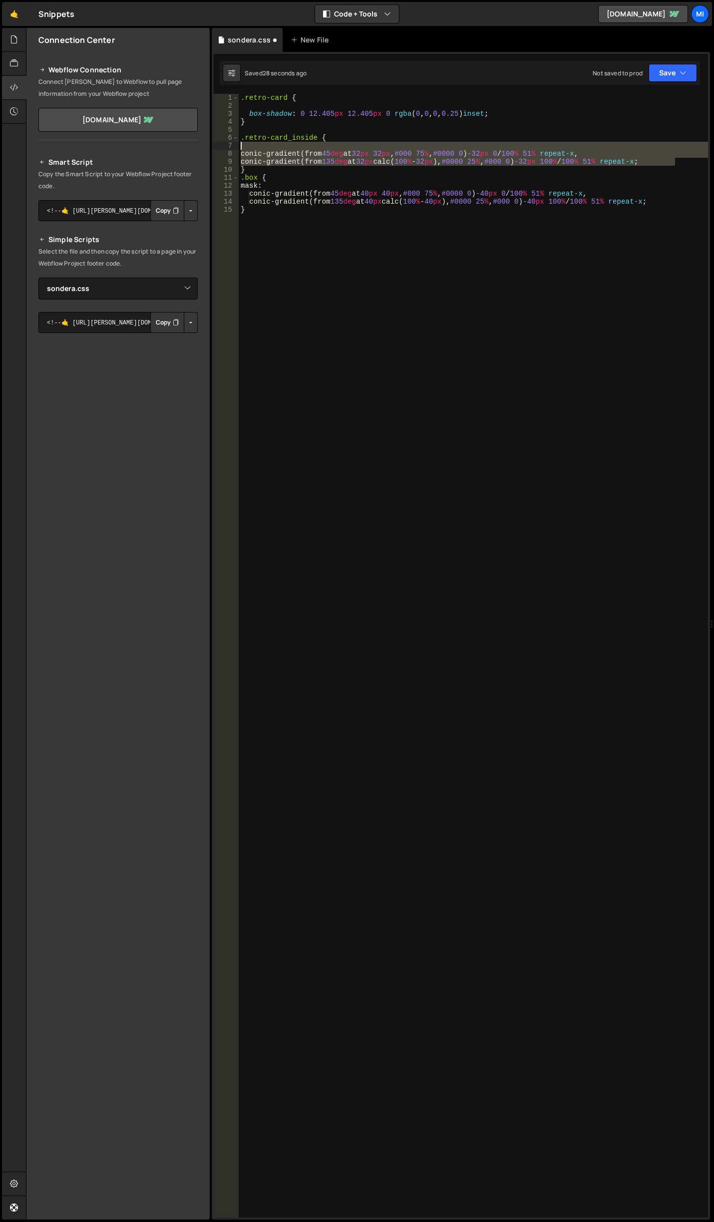
drag, startPoint x: 612, startPoint y: 166, endPoint x: 222, endPoint y: 149, distance: 390.6
click at [222, 149] on div "1 2 3 4 5 6 7 8 9 10 11 12 13 14 15 .retro-card { box-shadow : 0 12.405 px 12.4…" at bounding box center [461, 655] width 494 height 1123
paste textarea "conic-gradient(from 135deg at 40px calc(100% - 40px),#0000 25%,#000 0) -40px 10…"
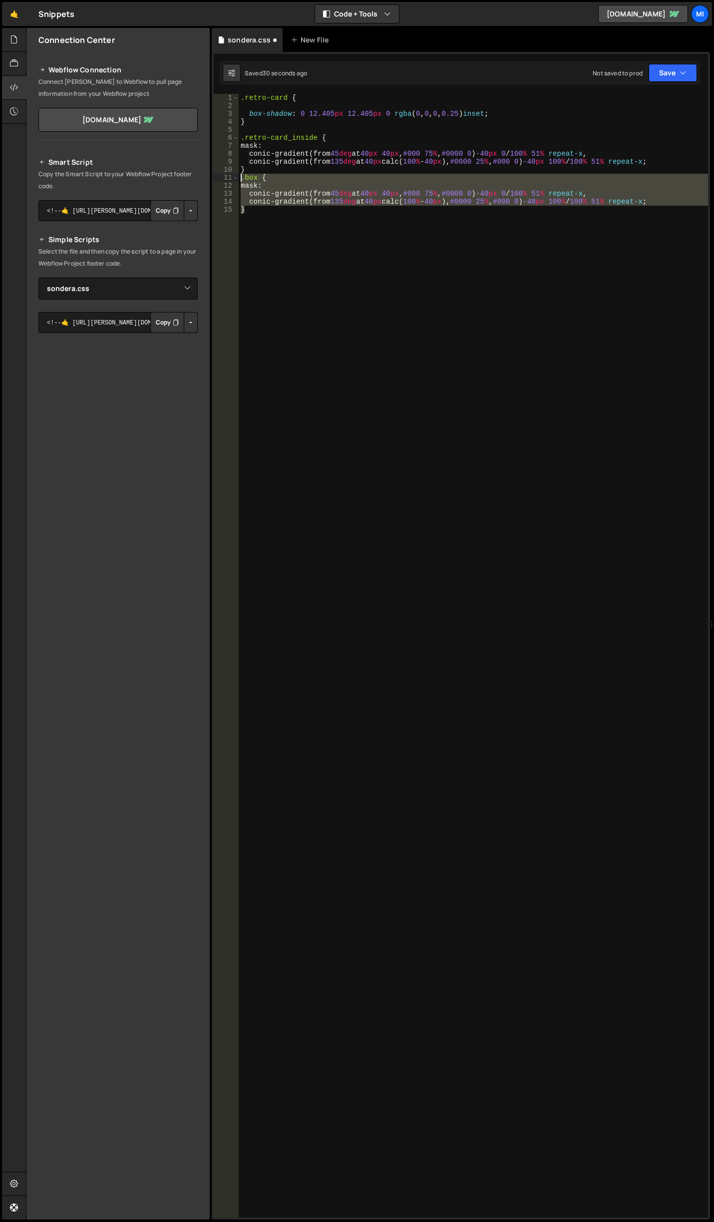
drag, startPoint x: 265, startPoint y: 215, endPoint x: 218, endPoint y: 179, distance: 59.9
click at [218, 179] on div "conic-gradient(from 135deg at 40px calc(100% - 40px),#0000 25%,#000 0) -40px 10…" at bounding box center [461, 655] width 494 height 1123
type textarea ".box { mask:"
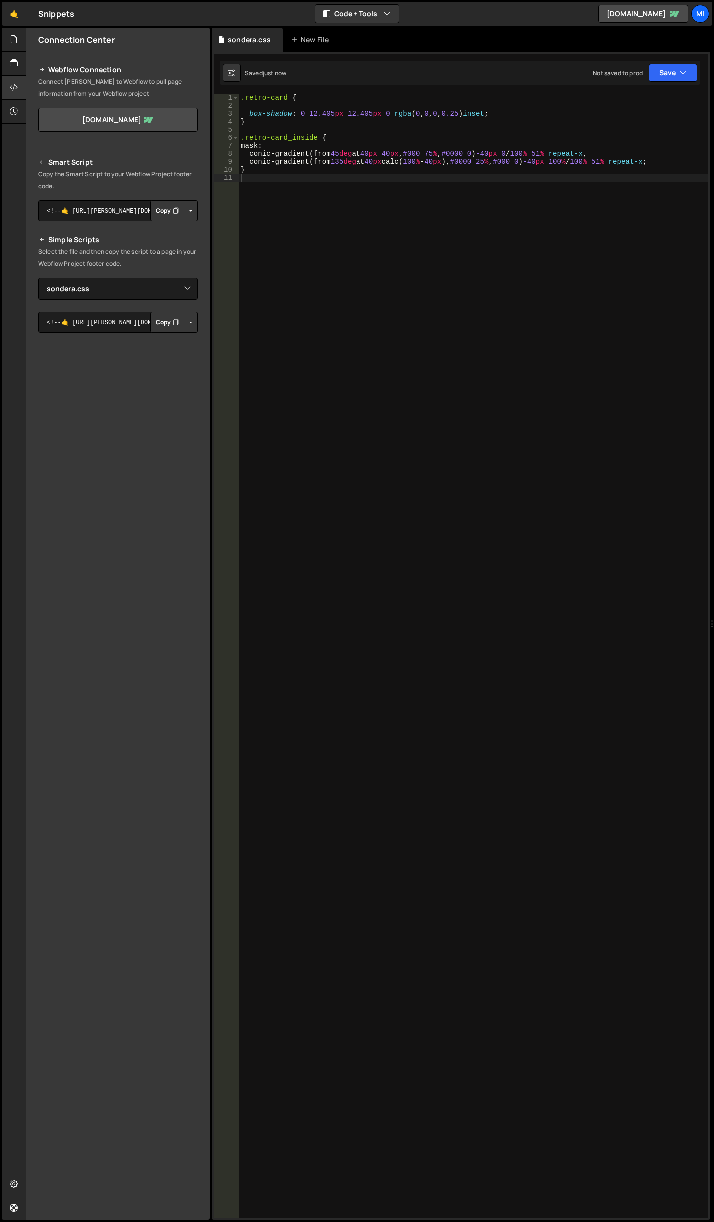
click at [341, 191] on div ".retro-card { box-shadow : 0 12.405 px 12.405 px 0 rgba ( 0 , 0 , 0 , 0.25 ) in…" at bounding box center [473, 663] width 469 height 1139
click at [304, 373] on div ".retro-card { box-shadow : 0 12.405 px 12.405 px 0 rgba ( 0 , 0 , 0 , 0.25 ) in…" at bounding box center [473, 663] width 469 height 1139
paste textarea "}"
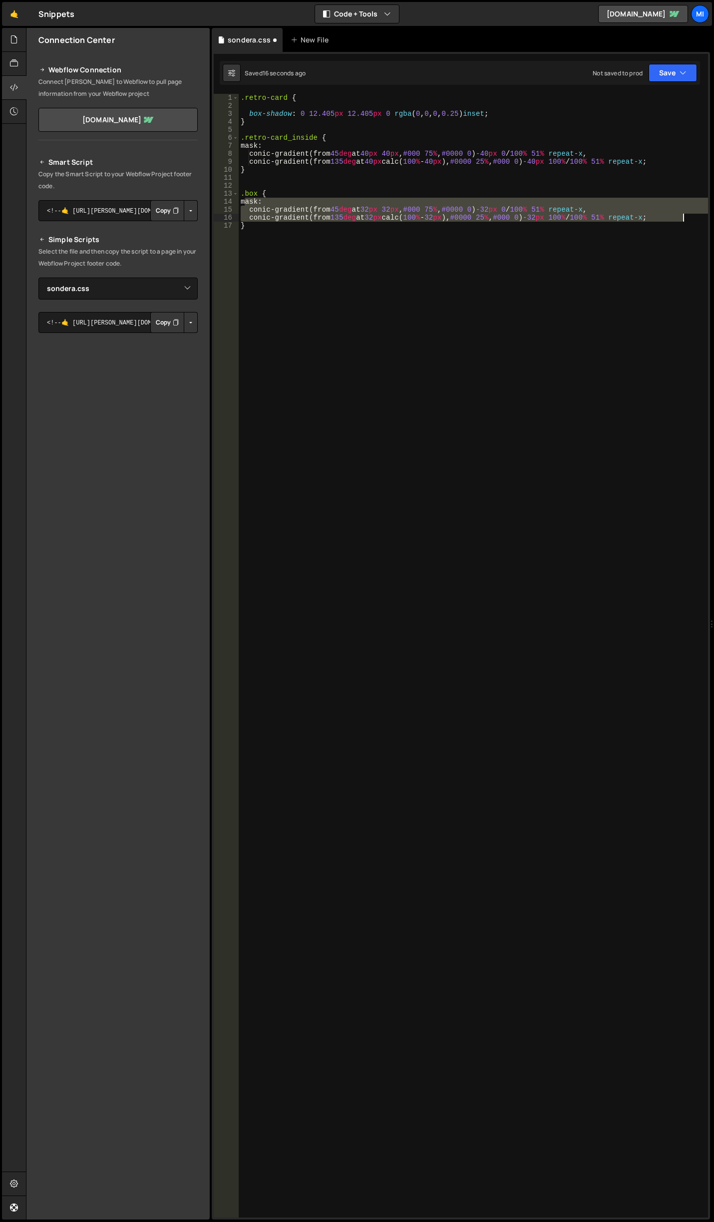
drag, startPoint x: 247, startPoint y: 204, endPoint x: 682, endPoint y: 216, distance: 435.8
click at [682, 216] on div ".retro-card { box-shadow : 0 12.405 px 12.405 px 0 rgba ( 0 , 0 , 0 , 0.25 ) in…" at bounding box center [473, 663] width 469 height 1139
type textarea "conic-gradient(from 45deg at 32px 32px,#000 75%,#0000 0) -32px 0/100% 51% repea…"
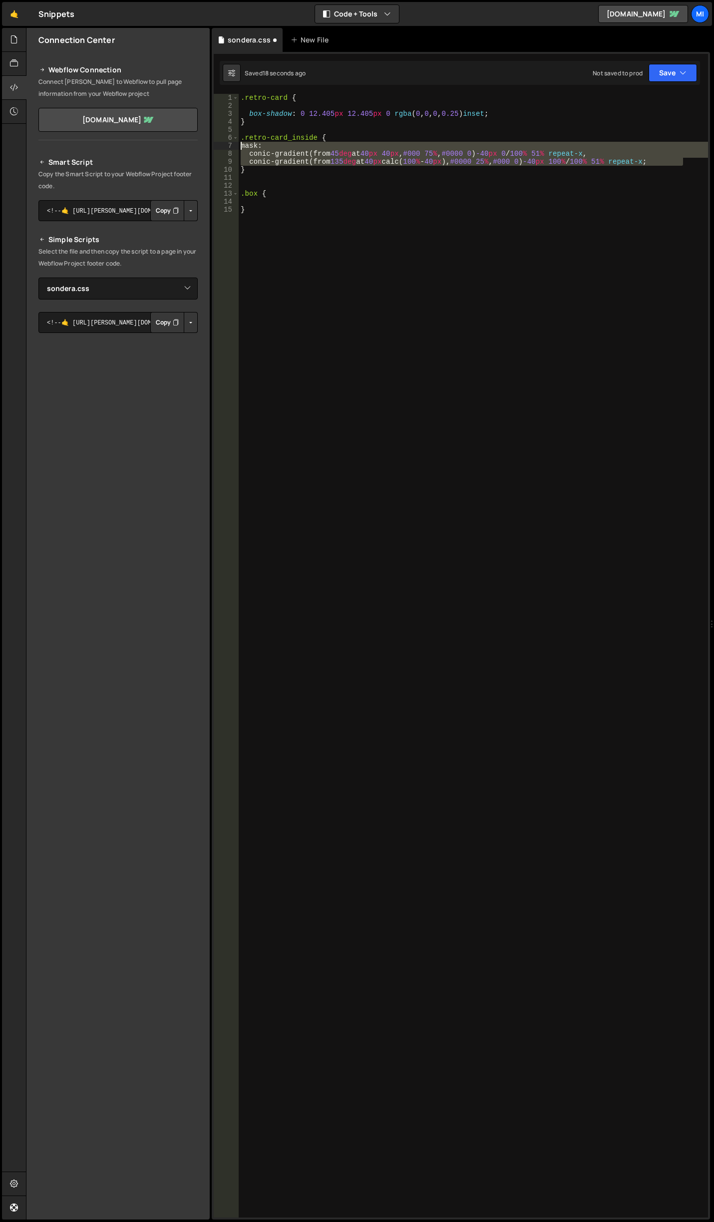
drag, startPoint x: 674, startPoint y: 162, endPoint x: 199, endPoint y: 148, distance: 475.8
click at [199, 148] on div "Files New File Javascript files 0 abstract-shift-left.js 0 1 accordion.js 0 1 a…" at bounding box center [370, 624] width 688 height 1192
paste textarea "conic-gradient(from 135deg at 32px calc(100% - 32px),#0000 25%,#000 0) -32px 10…"
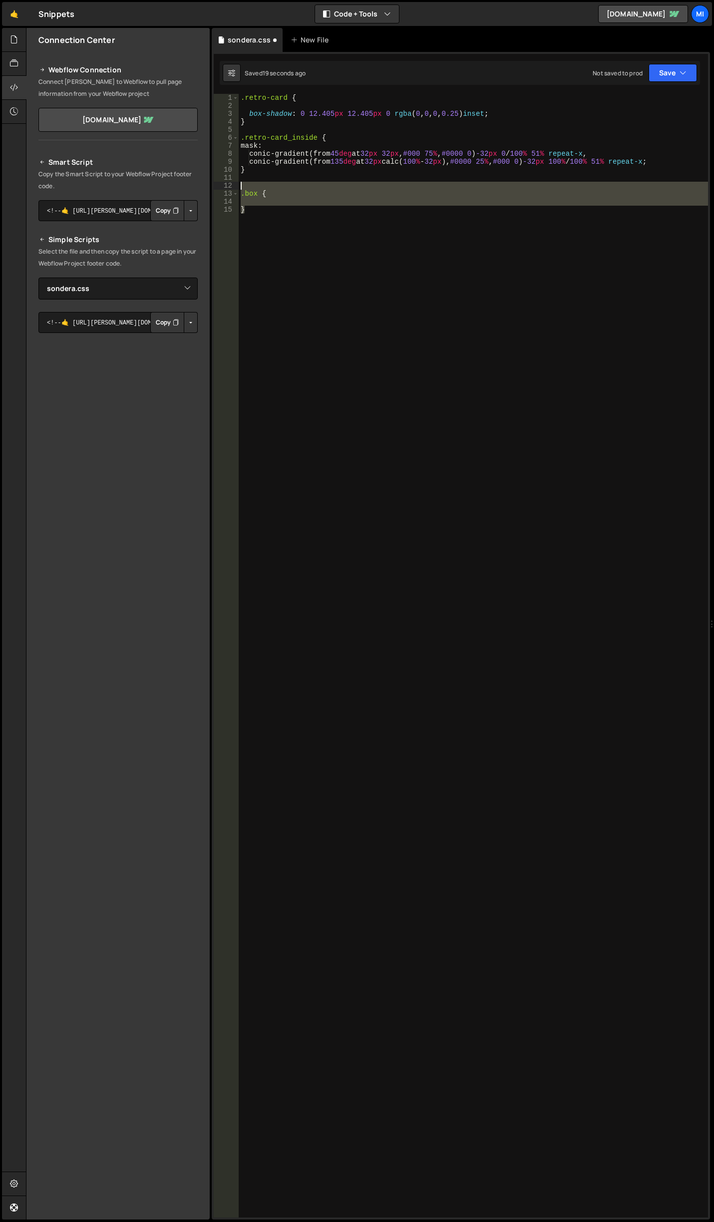
click at [211, 189] on div "Files New File Javascript files 0 abstract-shift-left.js 0 1 accordion.js 0 1 a…" at bounding box center [370, 624] width 688 height 1192
type textarea ".box {"
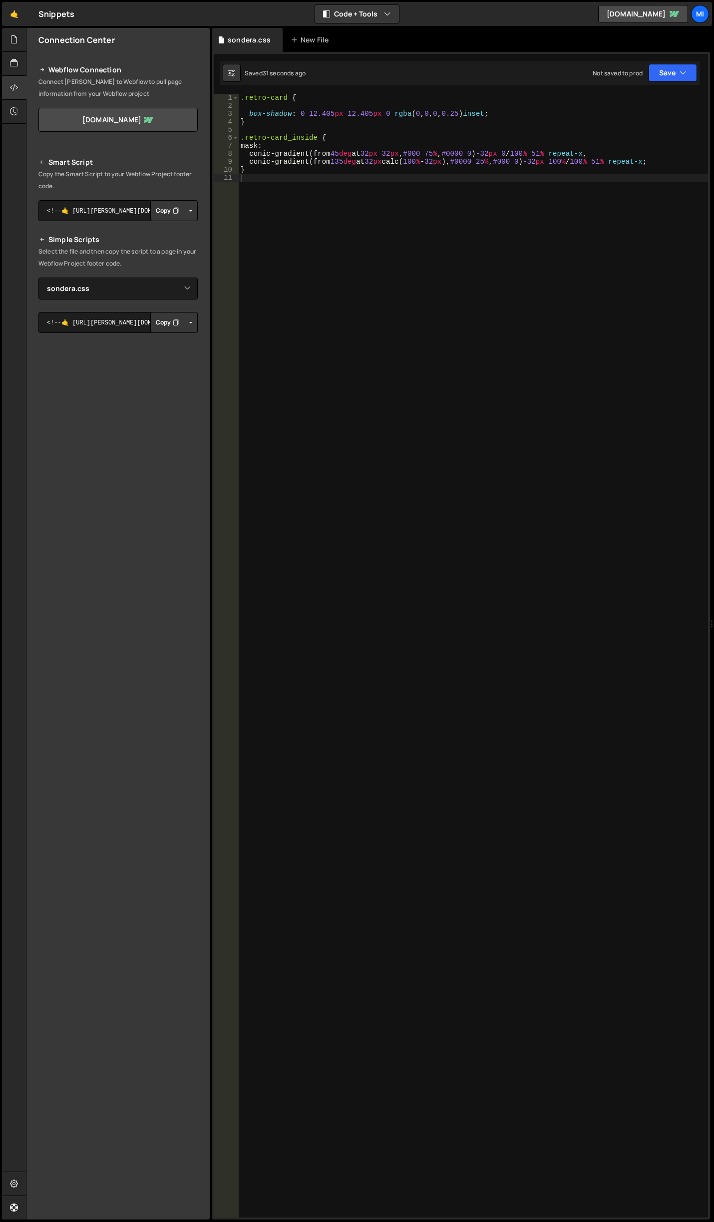
click at [687, 159] on div ".retro-card { box-shadow : 0 12.405 px 12.405 px 0 rgba ( 0 , 0 , 0 , 0.25 ) in…" at bounding box center [473, 663] width 469 height 1139
click at [693, 147] on div ".retro-card { box-shadow : 0 12.405 px 12.405 px 0 rgba ( 0 , 0 , 0 , 0.25 ) in…" at bounding box center [473, 663] width 469 height 1139
click at [693, 160] on div ".retro-card { box-shadow : 0 12.405 px 12.405 px 0 rgba ( 0 , 0 , 0 , 0.25 ) in…" at bounding box center [473, 663] width 469 height 1139
type textarea "conic-gradient(from 135deg at 32px calc(100% - 32px), #0000 25%, #000 0) -32px …"
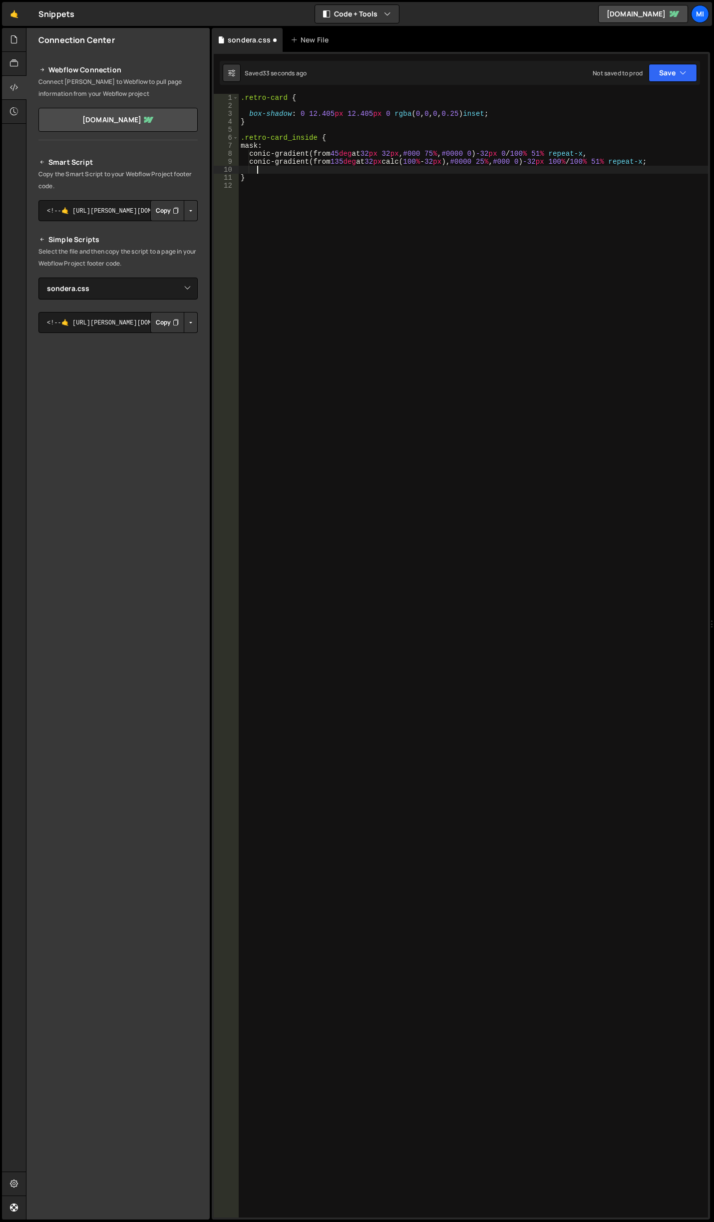
paste textarea
drag, startPoint x: 286, startPoint y: 189, endPoint x: 210, endPoint y: 178, distance: 77.1
click at [210, 178] on div "Files New File Javascript files 0 abstract-shift-left.js 0 1 accordion.js 0 1 a…" at bounding box center [370, 624] width 688 height 1192
type textarea "SVG"
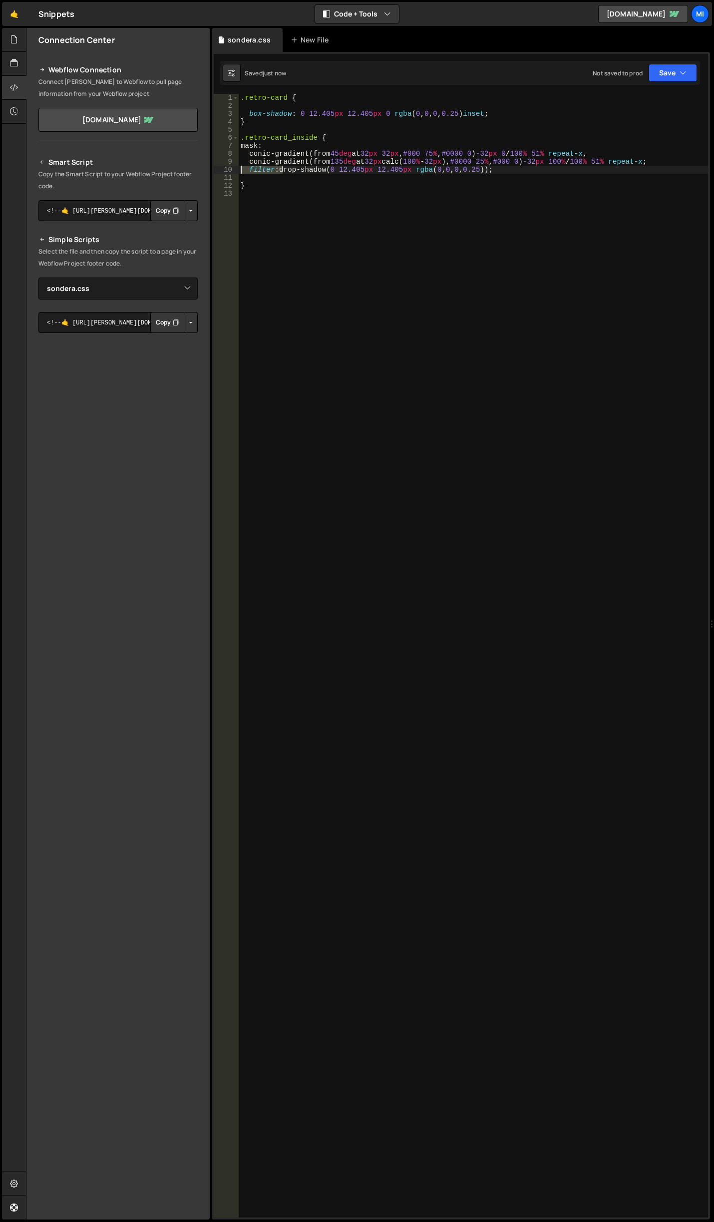
drag, startPoint x: 282, startPoint y: 173, endPoint x: 239, endPoint y: 172, distance: 43.4
click at [239, 172] on div ".retro-card { box-shadow : 0 12.405 px 12.405 px 0 rgba ( 0 , 0 , 0 , 0.25 ) in…" at bounding box center [473, 663] width 469 height 1139
click at [284, 171] on div ".retro-card { box-shadow : 0 12.405 px 12.405 px 0 rgba ( 0 , 0 , 0 , 0.25 ) in…" at bounding box center [473, 663] width 469 height 1139
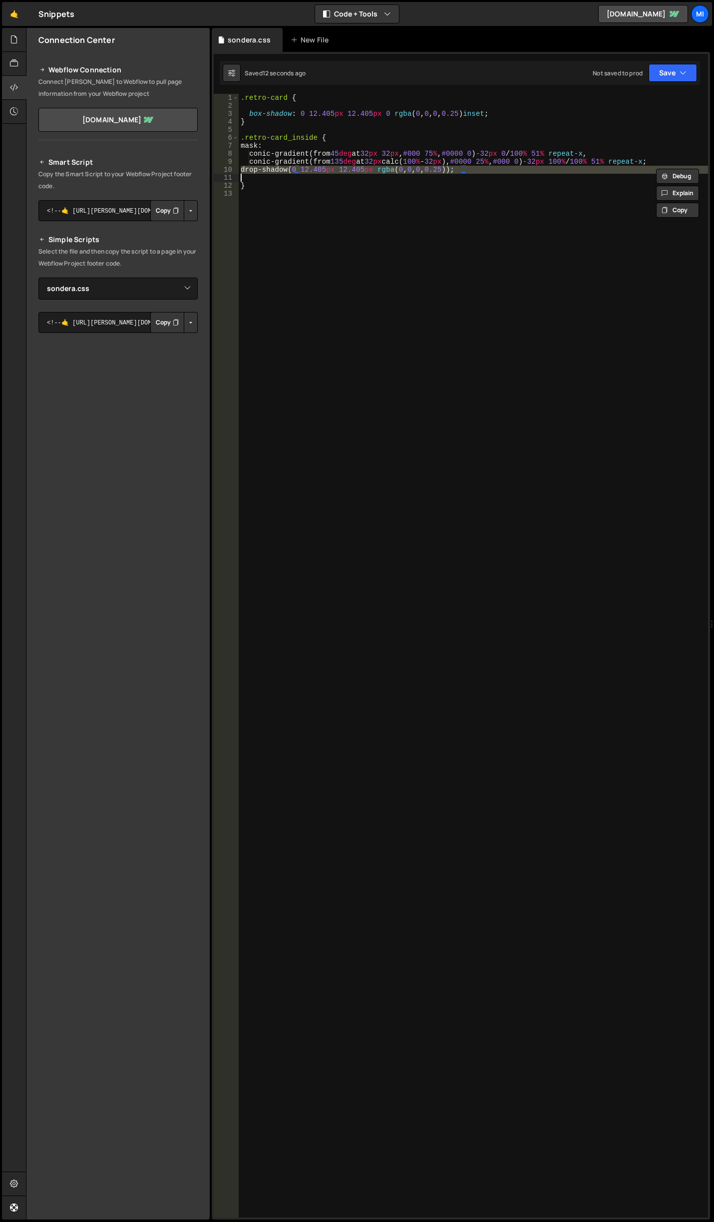
type textarea "drop-shadow(0 12.405px 12.405px rgba(0, 0, 0, 0.25));"
click at [327, 196] on div ".retro-card { box-shadow : 0 12.405 px 12.405 px 0 rgba ( 0 , 0 , 0 , 0.25 ) in…" at bounding box center [473, 663] width 469 height 1139
type textarea ".redr-card_inside::after {}"
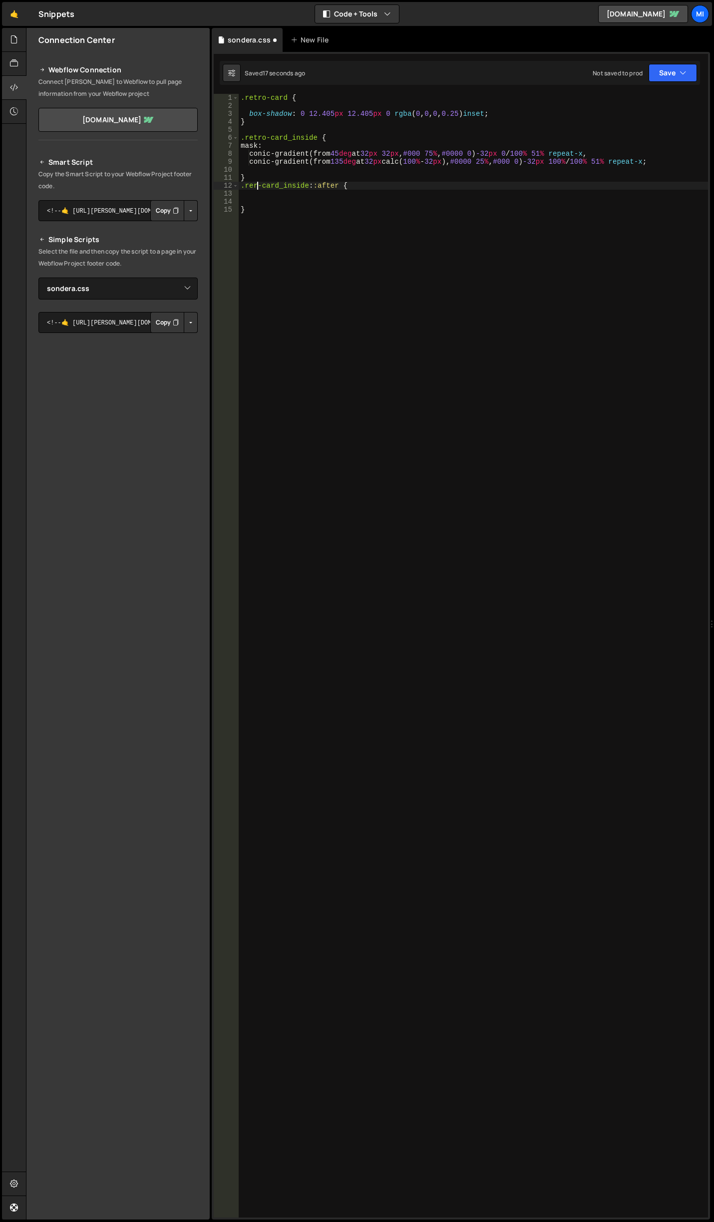
type textarea ".rero-card_inside::after {"
type textarea "position: absolute;"
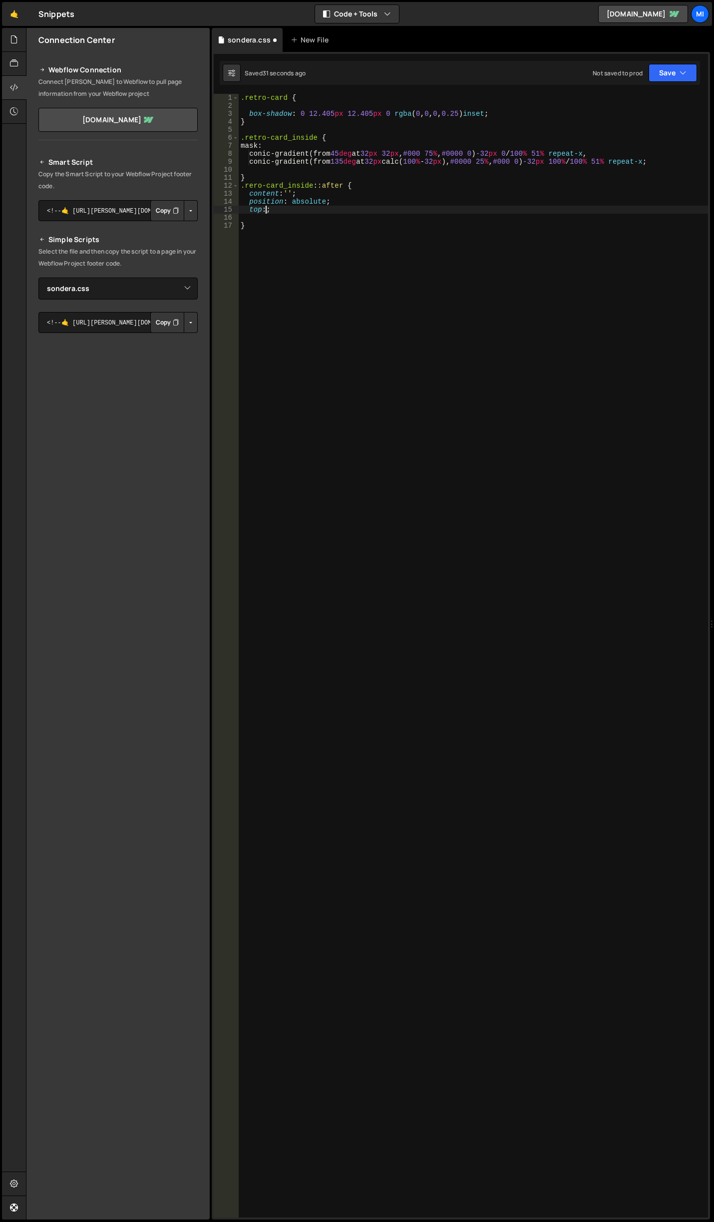
scroll to position [0, 1]
type textarea "top:0;"
type textarea "left:0;"
type textarea "width: 100%;"
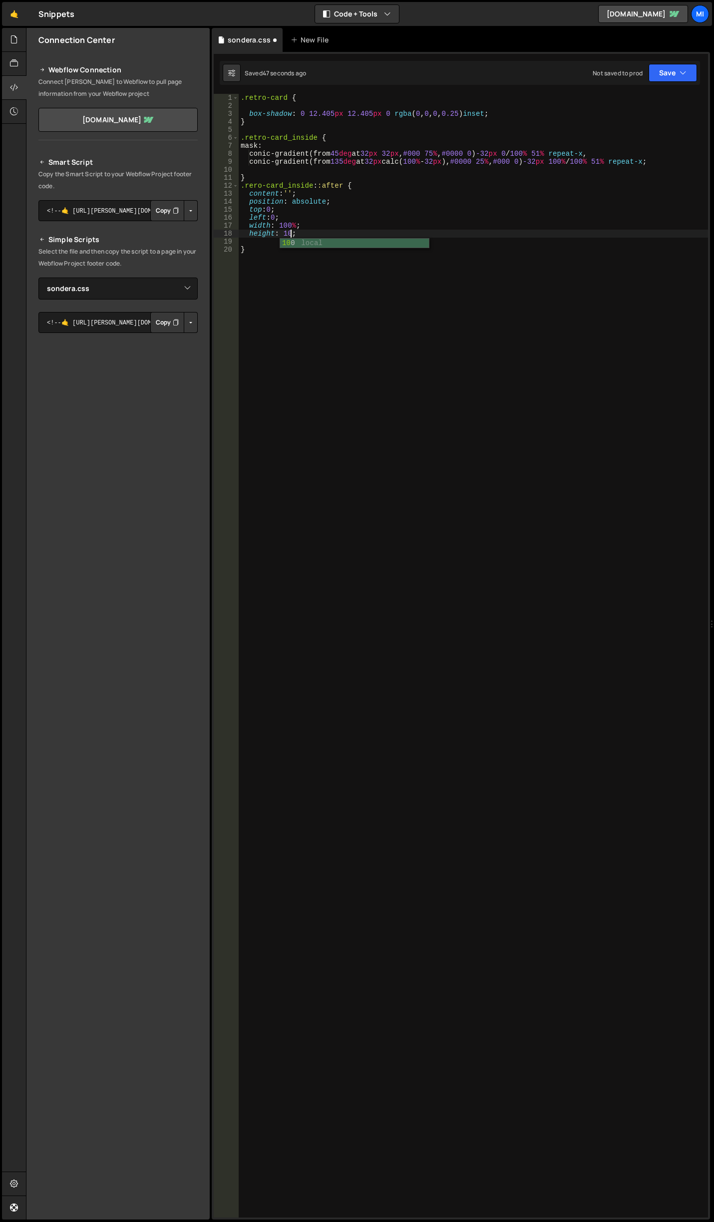
scroll to position [0, 3]
type textarea "height: 100%;"
paste textarea
click at [246, 249] on div ".retro-card { box-shadow : 0 12.405 px 12.405 px 0 rgba ( 0 , 0 , 0 , 0.25 ) in…" at bounding box center [473, 663] width 469 height 1139
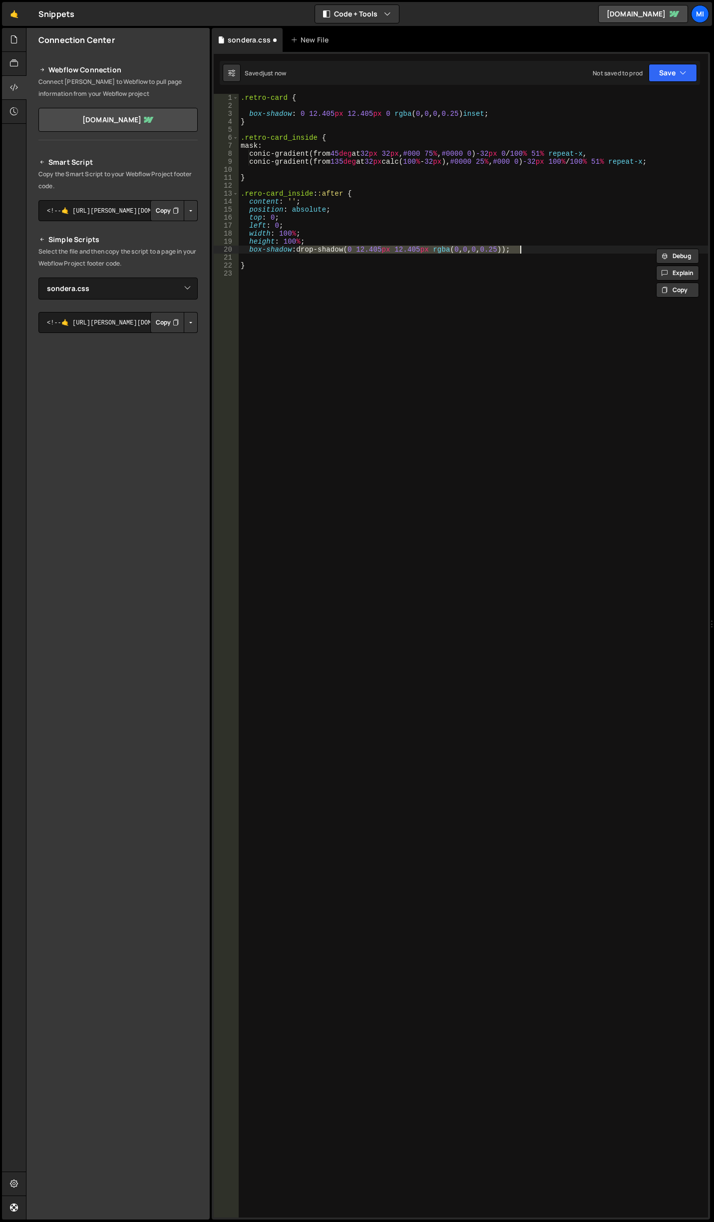
scroll to position [0, 3]
drag, startPoint x: 247, startPoint y: 111, endPoint x: 533, endPoint y: 107, distance: 286.0
click at [533, 107] on div ".retro-card { box-shadow : 0 12.405 px 12.405 px 0 rgba ( 0 , 0 , 0 , 0.25 ) in…" at bounding box center [473, 663] width 469 height 1139
drag, startPoint x: 300, startPoint y: 248, endPoint x: 240, endPoint y: 251, distance: 60.5
click at [240, 251] on div ".retro-card { box-shadow : 0 12.405 px 12.405 px 0 rgba ( 0 , 0 , 0 , 0.25 ) in…" at bounding box center [473, 663] width 469 height 1139
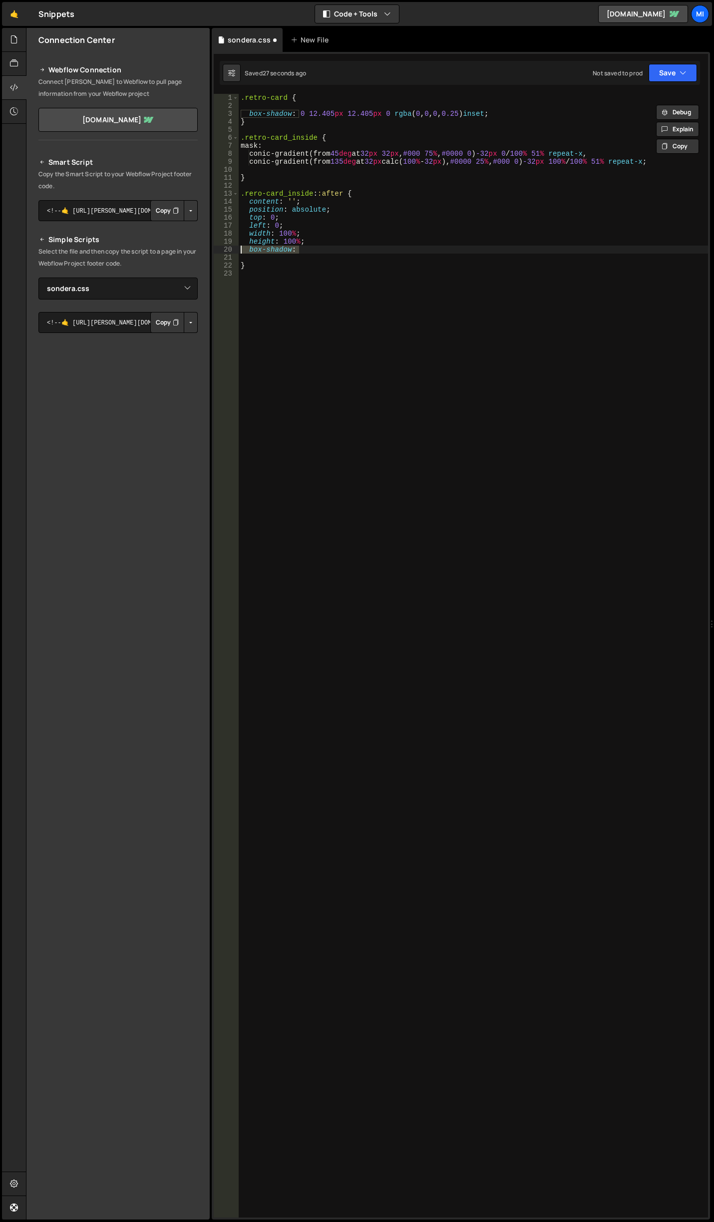
paste textarea "-20px -20px 60px #ffffff;"
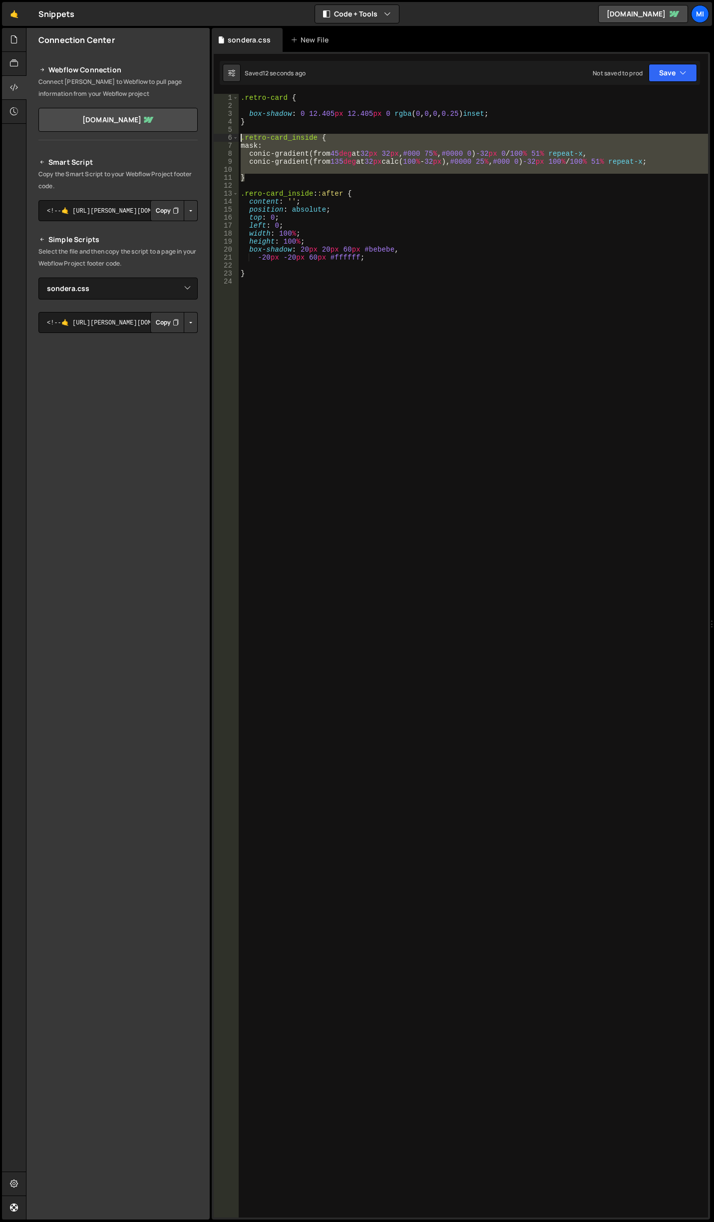
drag, startPoint x: 254, startPoint y: 176, endPoint x: 215, endPoint y: 137, distance: 55.4
click at [215, 137] on div "-20px -20px 60px #ffffff; 1 2 3 4 5 6 7 8 9 10 11 12 13 14 15 16 17 18 19 20 21…" at bounding box center [461, 655] width 494 height 1123
type textarea ".retro-card_inside { mask:"
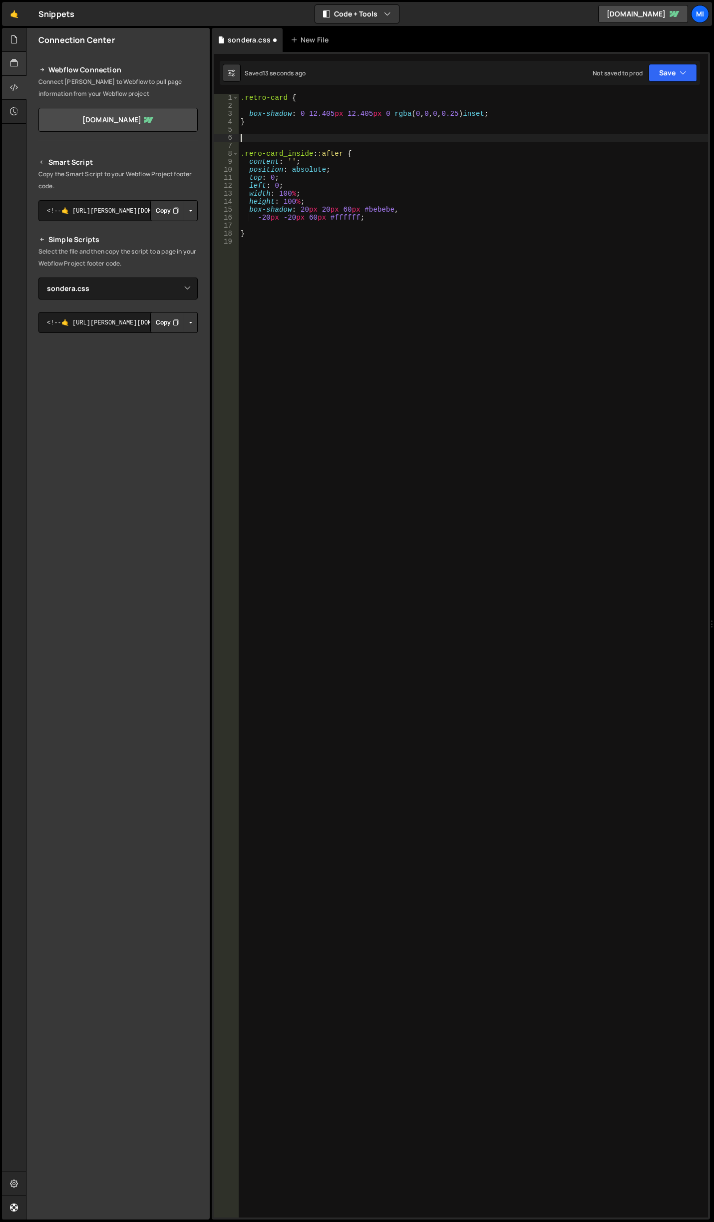
type textarea ".rero-card_inside::after {"
click at [478, 368] on div ".retro-card { box-shadow : 0 12.405 px 12.405 px 0 rgba ( 0 , 0 , 0 , 0.25 ) in…" at bounding box center [473, 663] width 469 height 1139
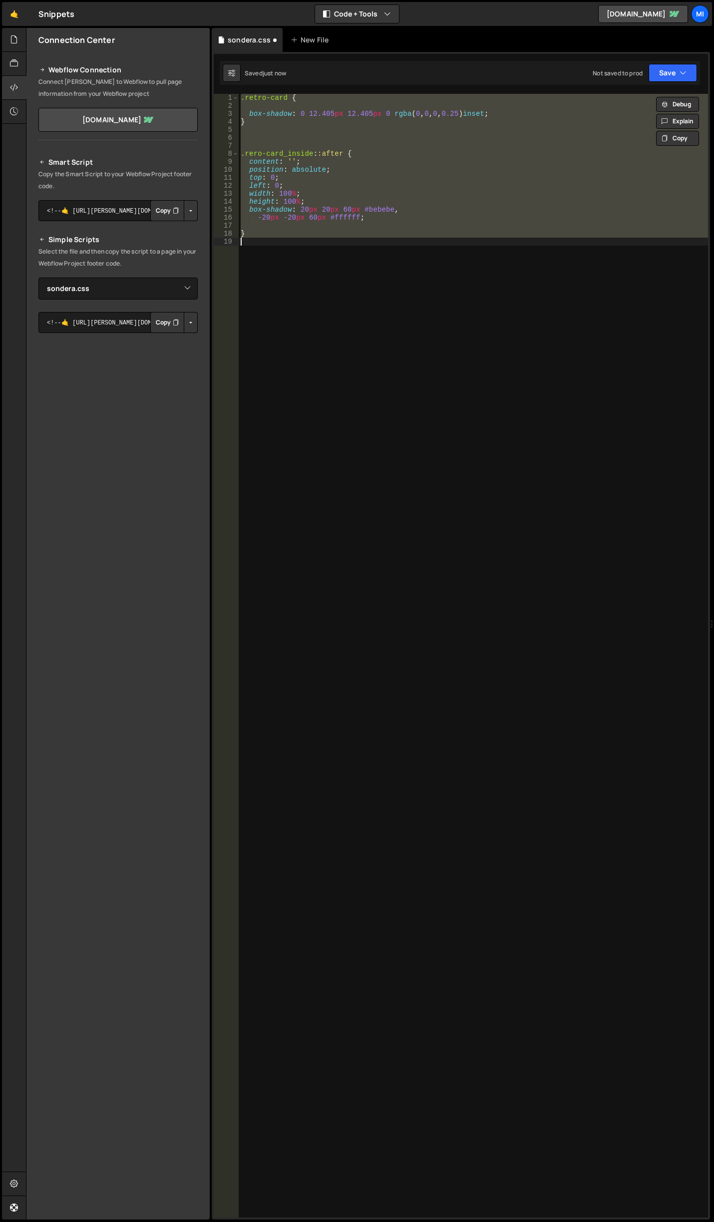
type textarea "}"
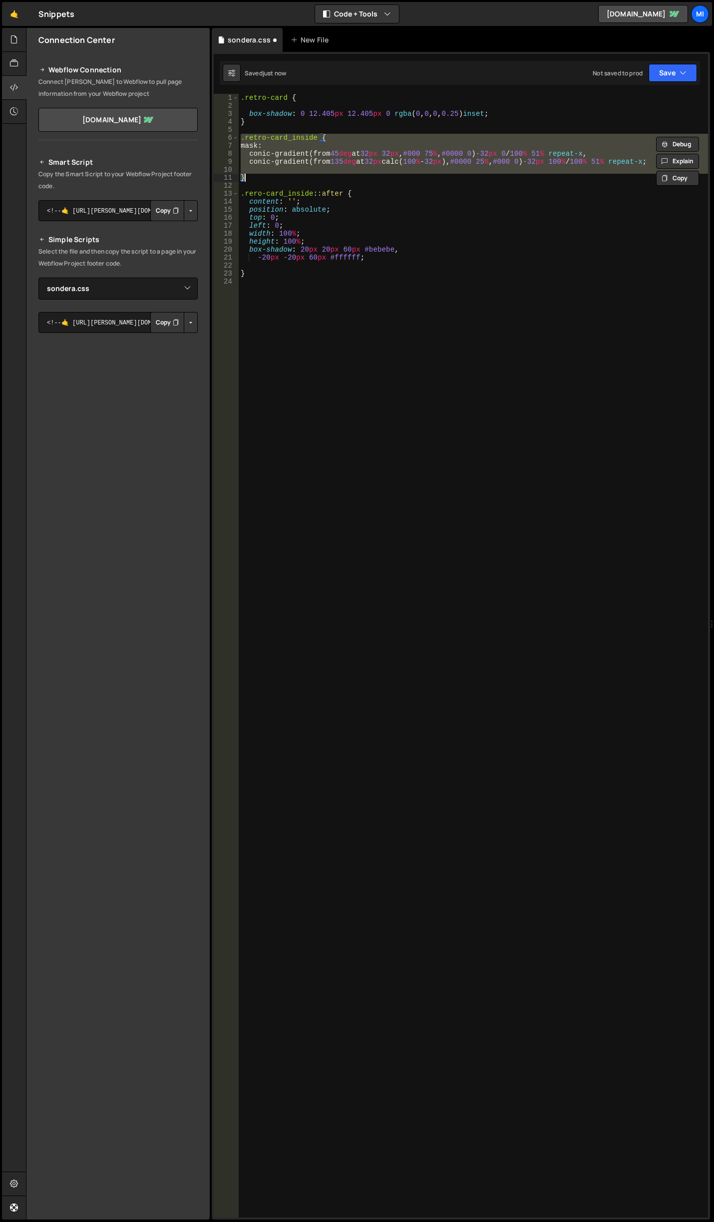
click at [464, 287] on div ".retro-card { box-shadow : 0 12.405 px 12.405 px 0 rgba ( 0 , 0 , 0 , 0.25 ) in…" at bounding box center [473, 663] width 469 height 1139
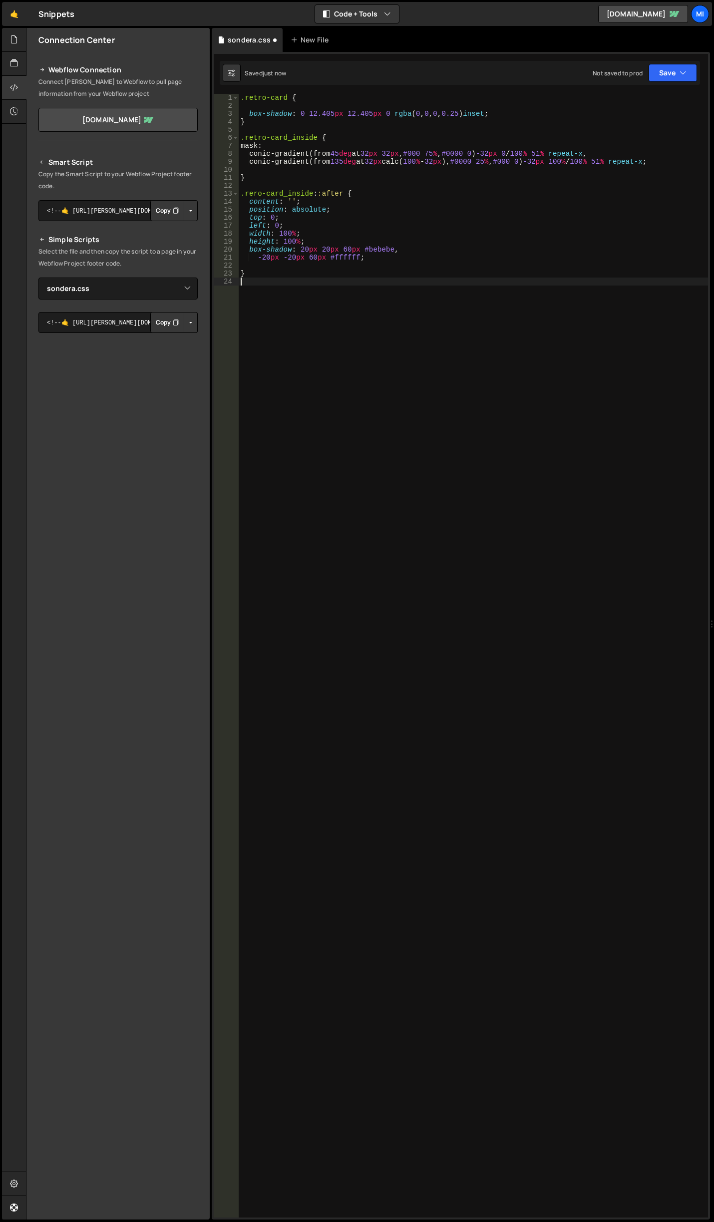
click at [344, 293] on div ".retro-card { box-shadow : 0 12.405 px 12.405 px 0 rgba ( 0 , 0 , 0 , 0.25 ) in…" at bounding box center [473, 663] width 469 height 1139
drag, startPoint x: 369, startPoint y: 254, endPoint x: 236, endPoint y: 251, distance: 133.3
click at [236, 251] on div "1 2 3 4 5 6 7 8 9 10 11 12 13 14 15 16 17 18 19 20 21 22 23 24 .retro-card { bo…" at bounding box center [461, 655] width 494 height 1123
type textarea "box-shadow: 20px 20px 60px #bebebe, -20px -20px 60px #ffffff;"
paste textarea
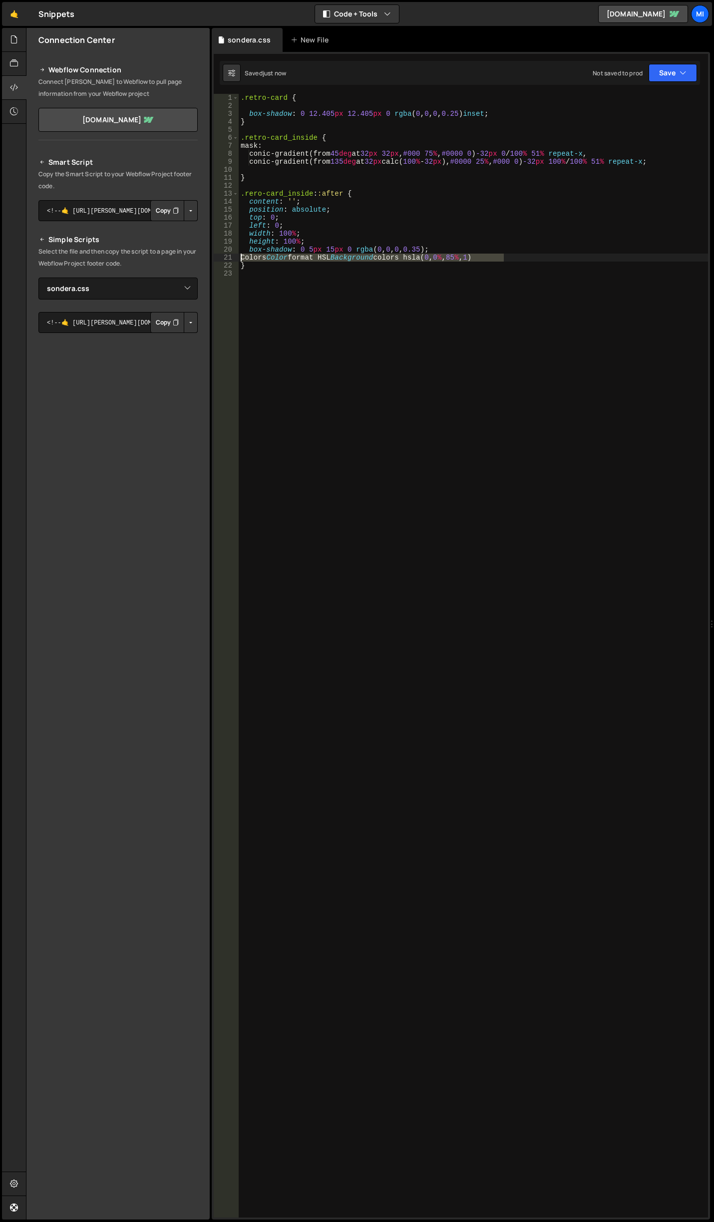
drag, startPoint x: 522, startPoint y: 256, endPoint x: 200, endPoint y: 259, distance: 322.9
click at [200, 259] on div "Files New File Javascript files 0 abstract-shift-left.js 0 1 accordion.js 0 1 a…" at bounding box center [370, 624] width 688 height 1192
type textarea "Colors Color format HSL Background colors hsla(0, 0%, 85%, 1)"
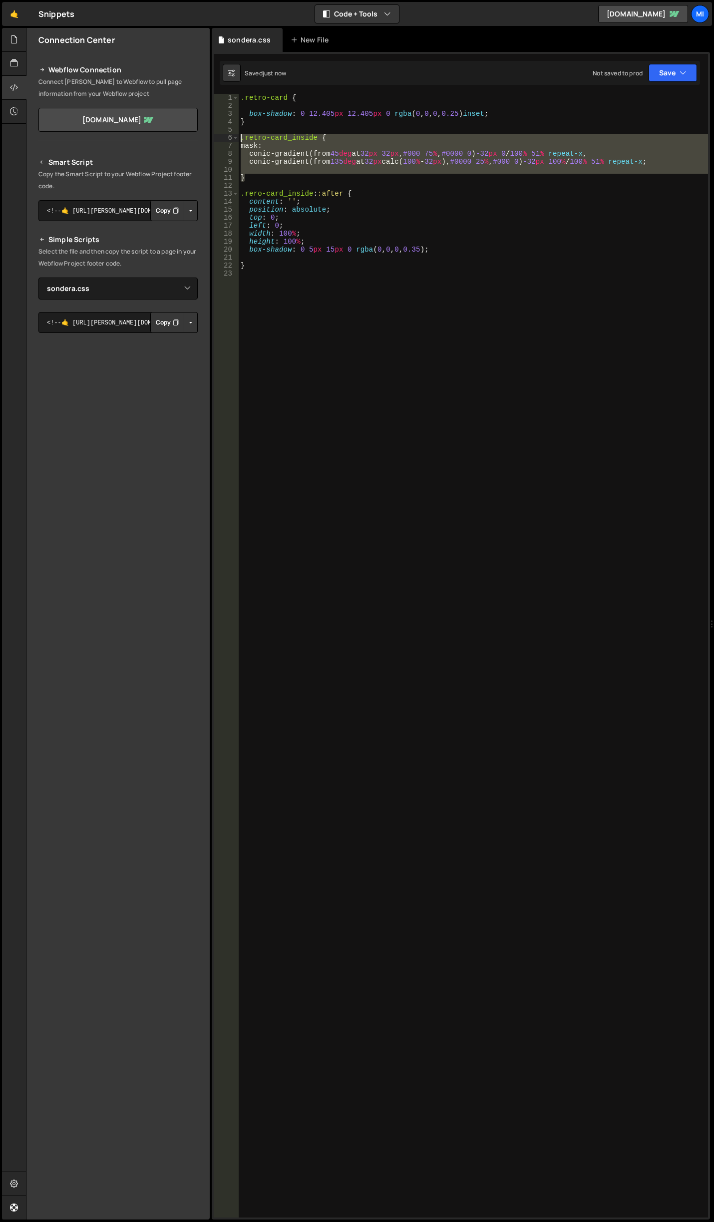
drag, startPoint x: 252, startPoint y: 177, endPoint x: 214, endPoint y: 139, distance: 53.6
click at [214, 139] on div "1 2 3 4 5 6 7 8 9 10 11 12 13 14 15 16 17 18 19 20 21 22 23 .retro-card { box-s…" at bounding box center [461, 655] width 494 height 1123
type textarea ".retro-card_inside { mask:"
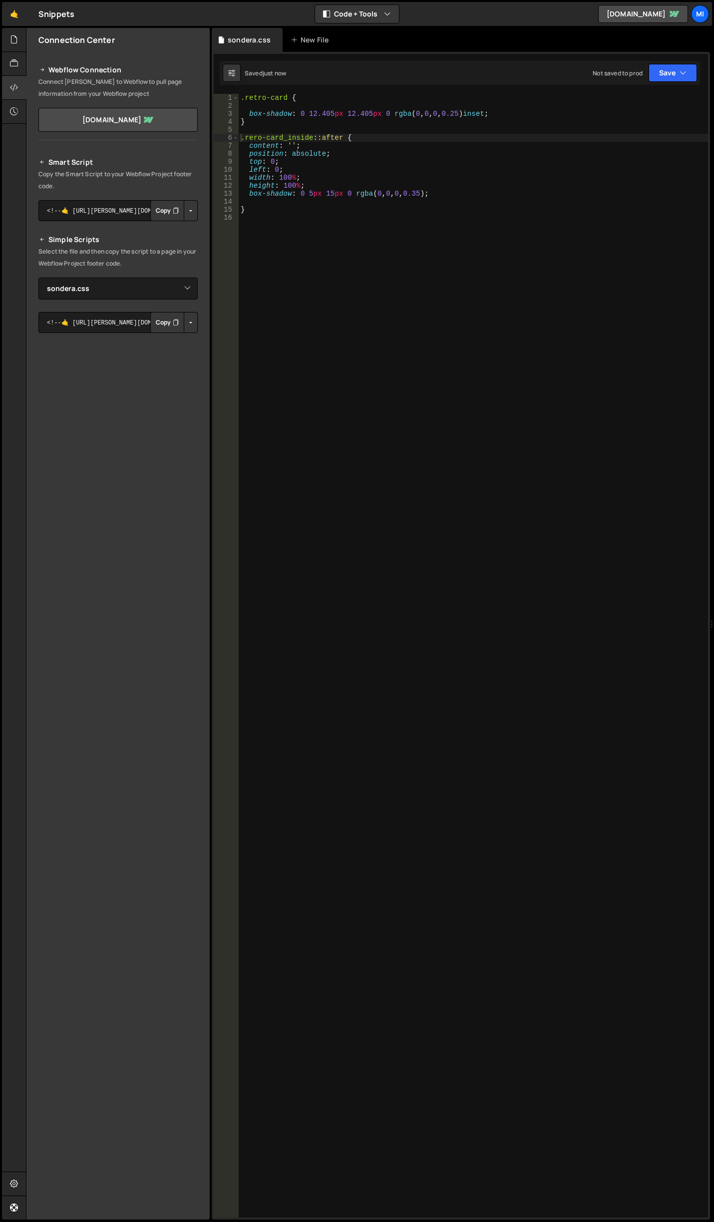
click at [343, 195] on div ".retro-card { box-shadow : 0 12.405 px 12.405 px 0 rgba ( 0 , 0 , 0 , 0.25 ) in…" at bounding box center [473, 663] width 469 height 1139
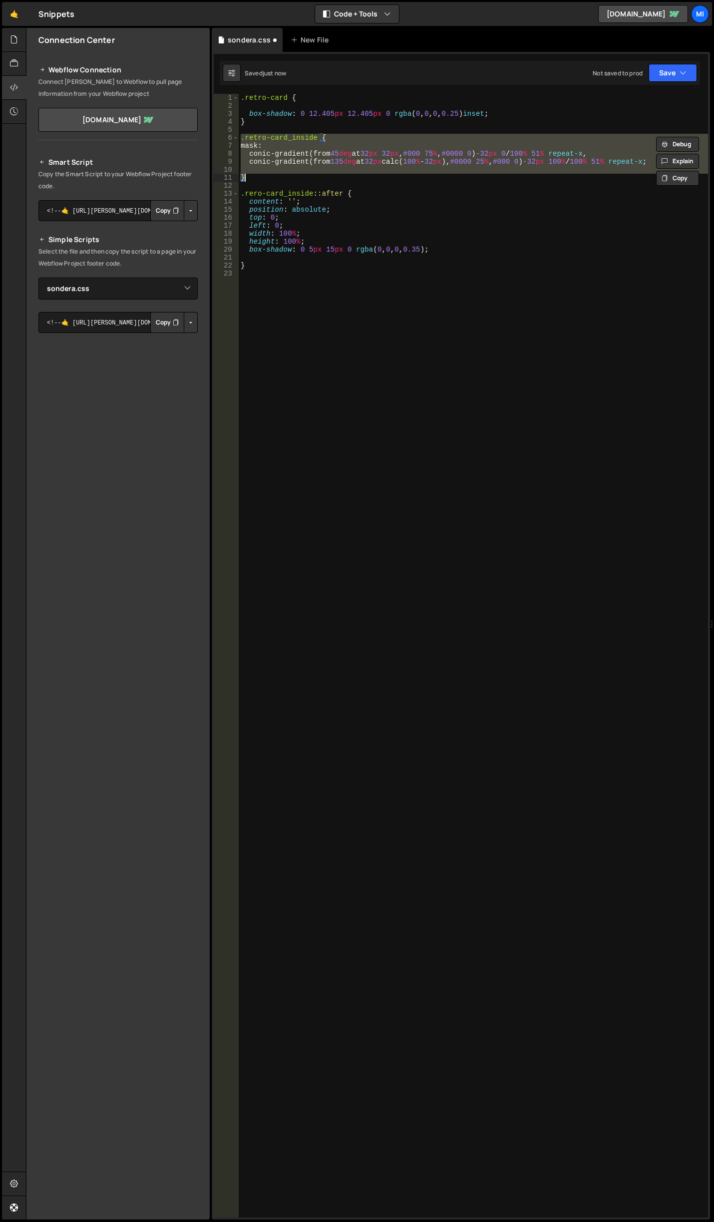
paste textarea
type textarea "}"
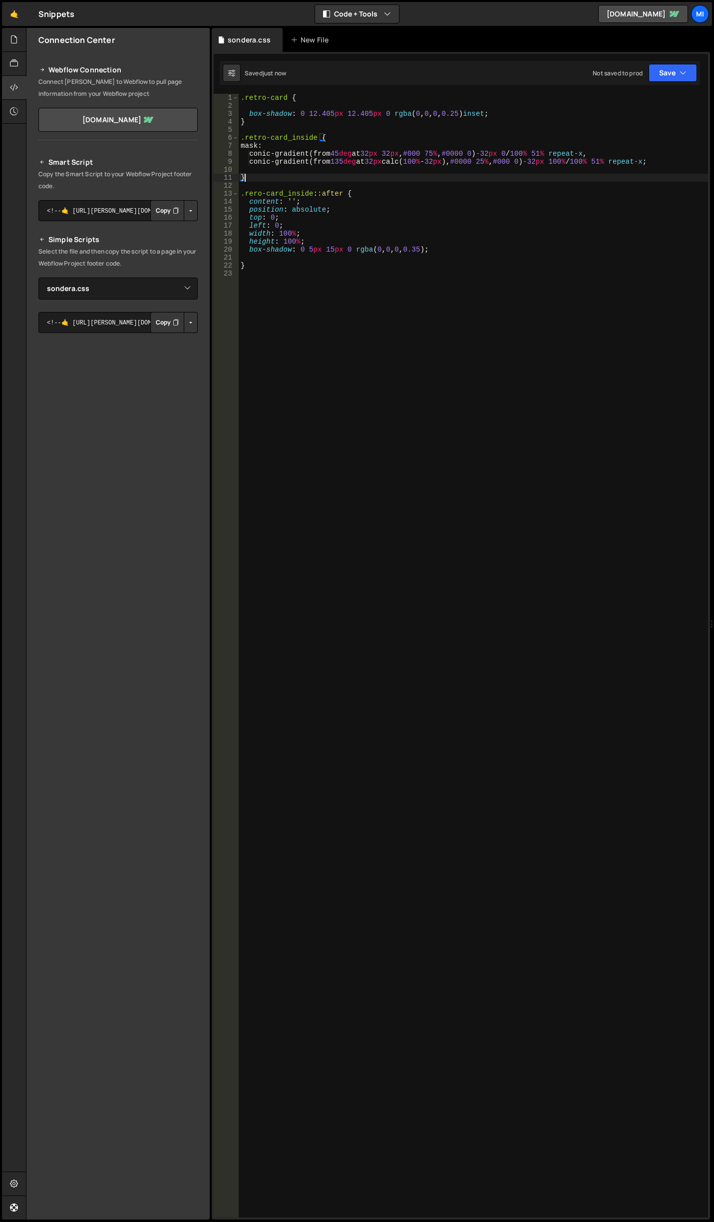
click at [399, 291] on div ".retro-card { box-shadow : 0 12.405 px 12.405 px 0 rgba ( 0 , 0 , 0 , 0.25 ) in…" at bounding box center [473, 663] width 469 height 1139
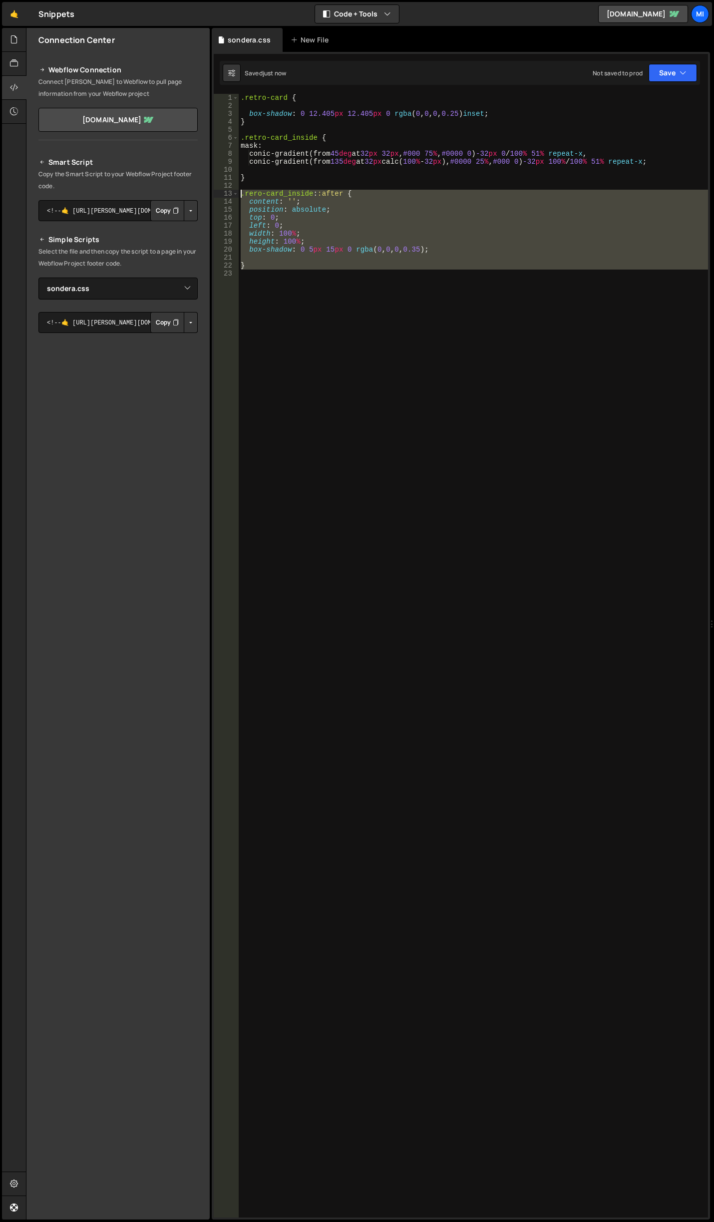
drag, startPoint x: 273, startPoint y: 278, endPoint x: 223, endPoint y: 193, distance: 99.1
click at [223, 193] on div "1 2 3 4 5 6 7 8 9 10 11 12 13 14 15 16 17 18 19 20 21 22 23 .retro-card { box-s…" at bounding box center [461, 655] width 494 height 1123
type textarea ".rero-card_inside::after { content: '';"
click at [346, 278] on div ".retro-card { box-shadow : 0 12.405 px 12.405 px 0 rgba ( 0 , 0 , 0 , 0.25 ) in…" at bounding box center [473, 655] width 469 height 1123
drag, startPoint x: 305, startPoint y: 280, endPoint x: 212, endPoint y: 195, distance: 126.8
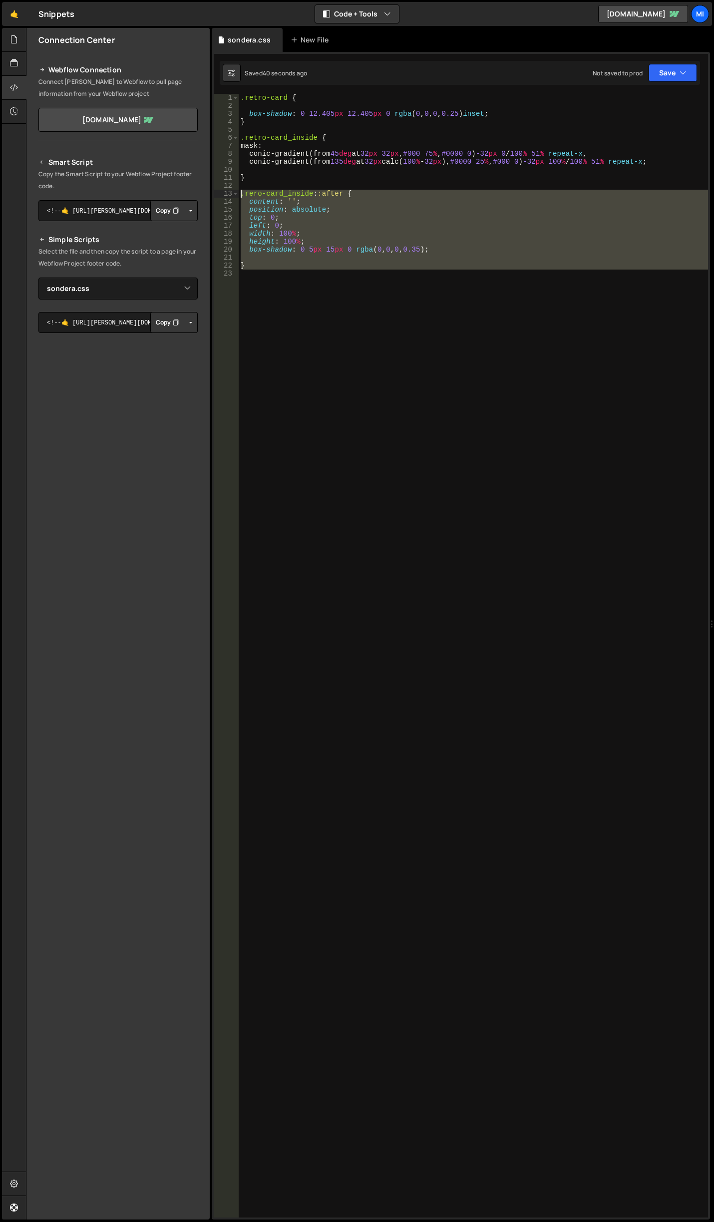
click at [212, 195] on div "1 Type cmd + s to save your Javascript file. הההההההההההההההההההההההההההההההההה…" at bounding box center [461, 635] width 498 height 1167
paste textarea "}"
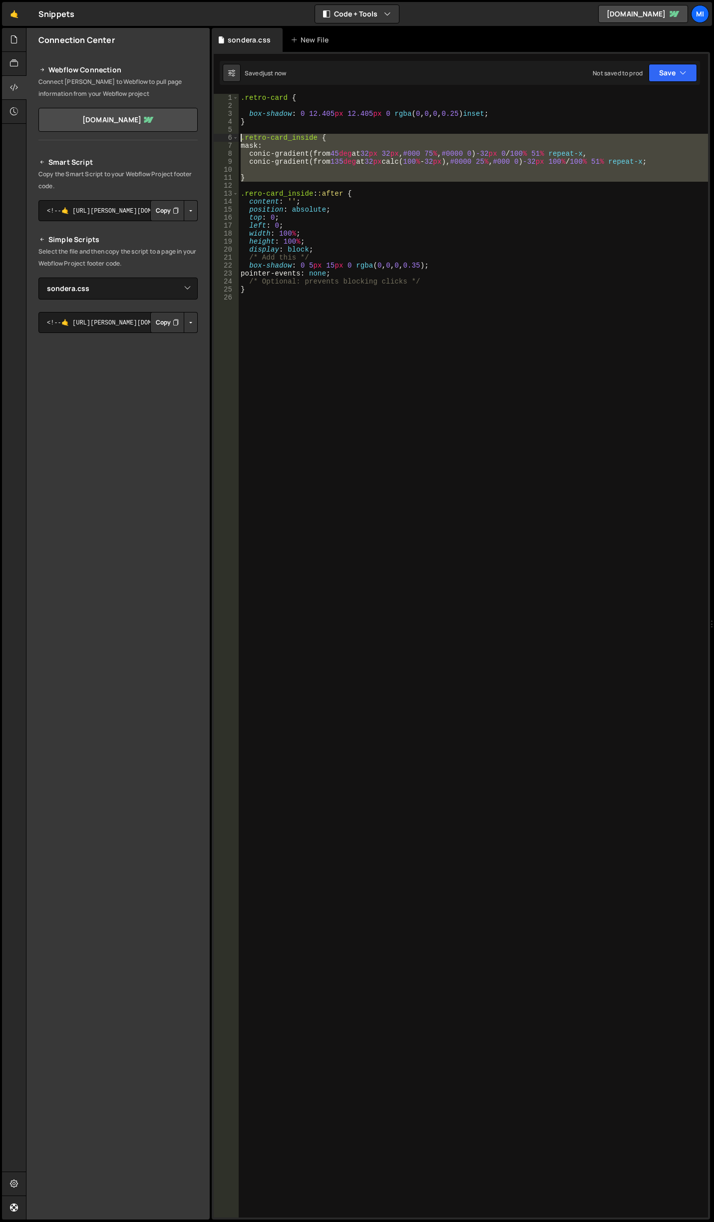
drag, startPoint x: 249, startPoint y: 182, endPoint x: 216, endPoint y: 136, distance: 56.2
click at [216, 136] on div "pointer-events: none; 1 2 3 4 5 6 7 8 9 10 11 12 13 14 15 16 17 18 19 20 21 22 …" at bounding box center [461, 655] width 494 height 1123
type textarea ".retro-card_inside { mask:"
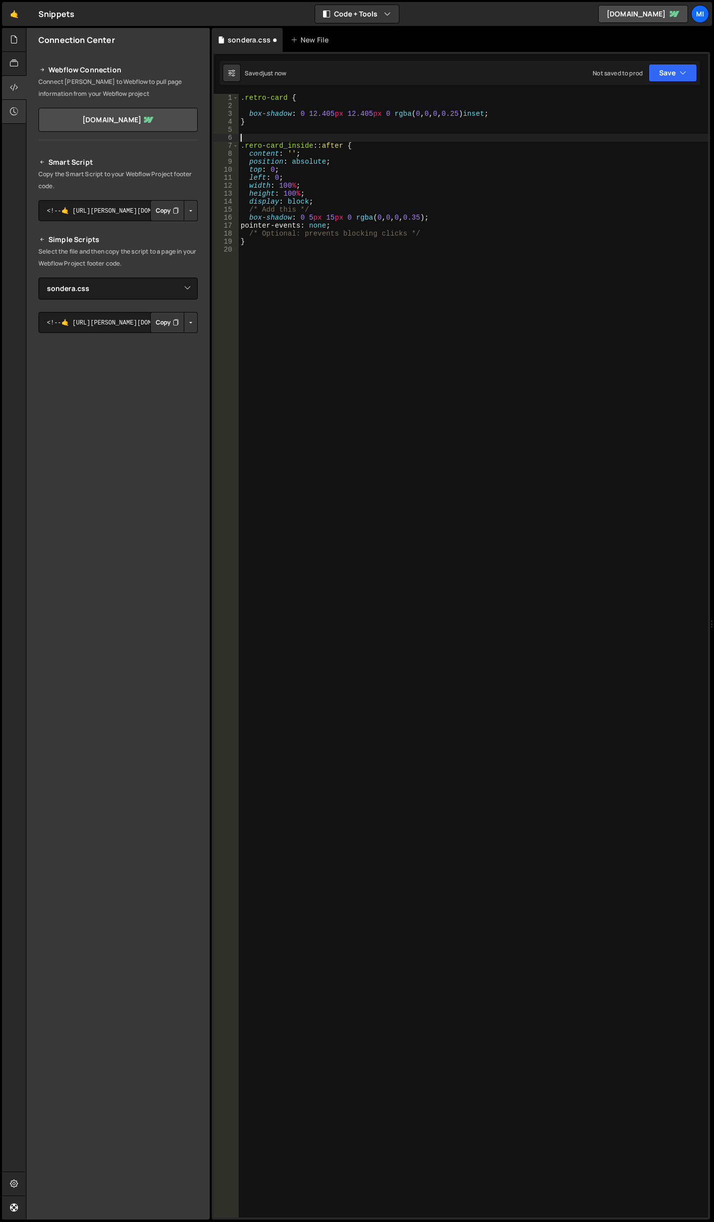
type textarea ".rero-card_inside::after {"
click at [366, 133] on div ".retro-card { box-shadow : 0 12.405 px 12.405 px 0 rgba ( 0 , 0 , 0 , 0.25 ) in…" at bounding box center [473, 663] width 469 height 1139
paste textarea "}"
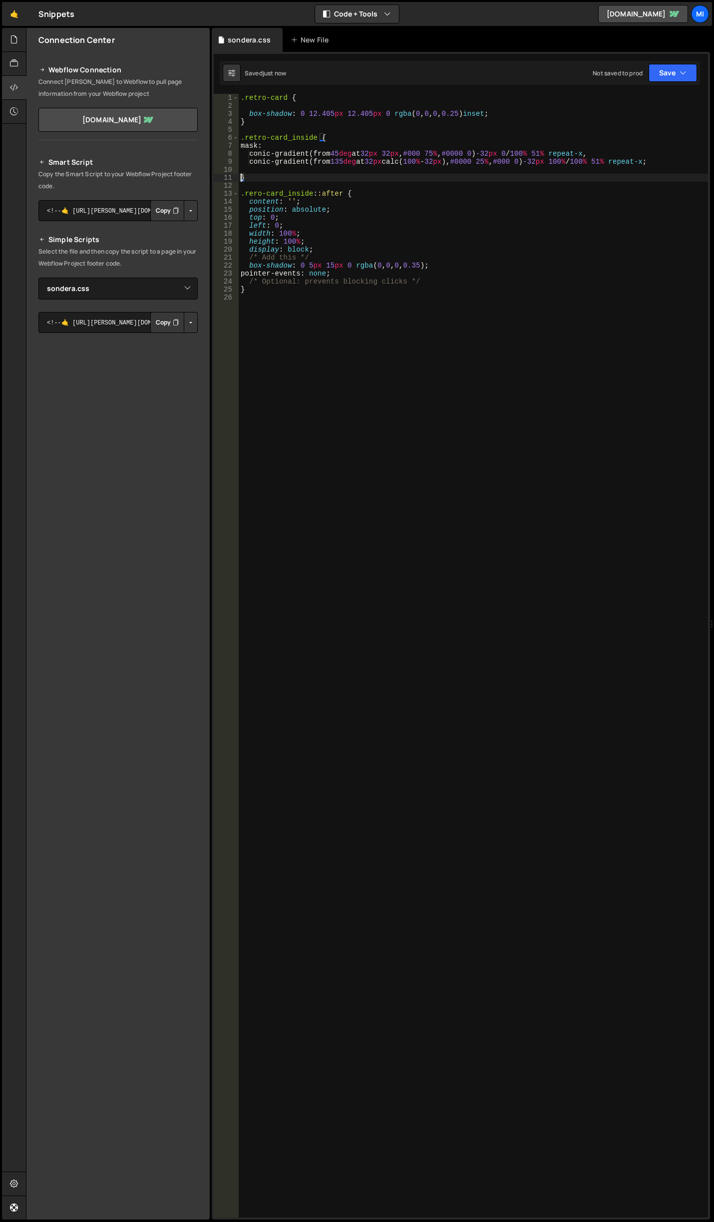
click at [493, 280] on div ".retro-card { box-shadow : 0 12.405 px 12.405 px 0 rgba ( 0 , 0 , 0 , 0.25 ) in…" at bounding box center [473, 663] width 469 height 1139
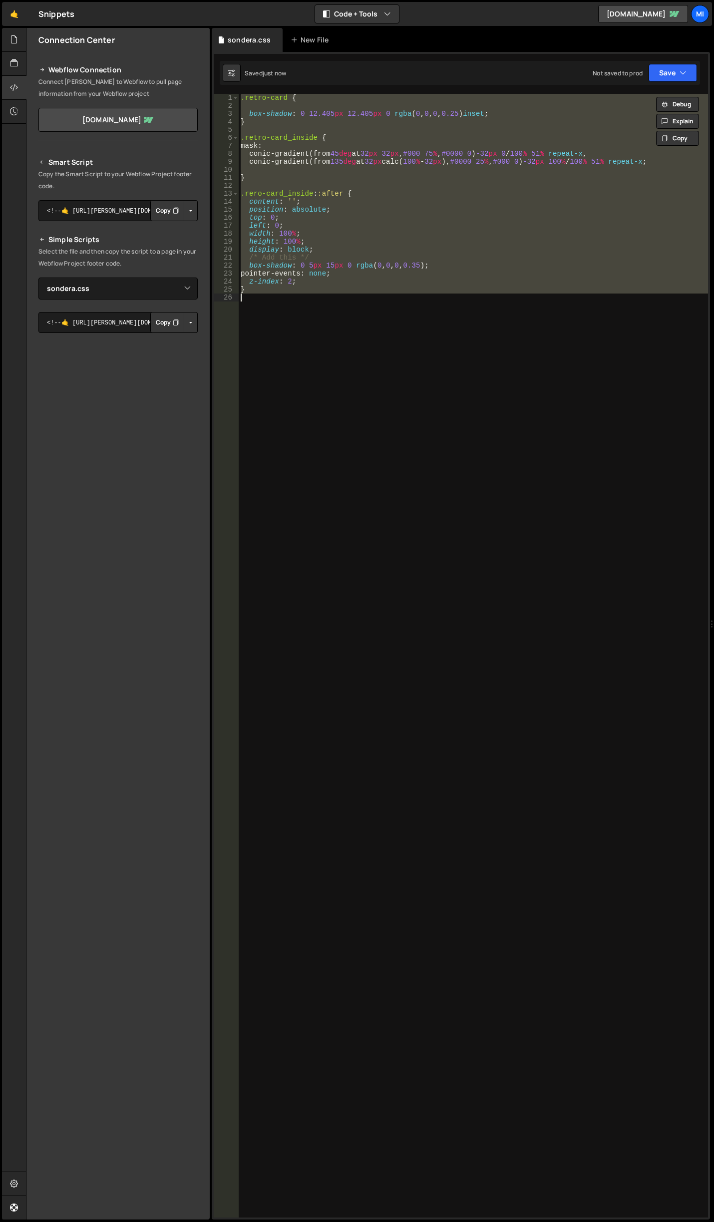
drag, startPoint x: 353, startPoint y: 199, endPoint x: 335, endPoint y: 198, distance: 18.0
click at [353, 199] on div ".retro-card { box-shadow : 0 12.405 px 12.405 px 0 rgba ( 0 , 0 , 0 , 0.25 ) in…" at bounding box center [473, 655] width 469 height 1123
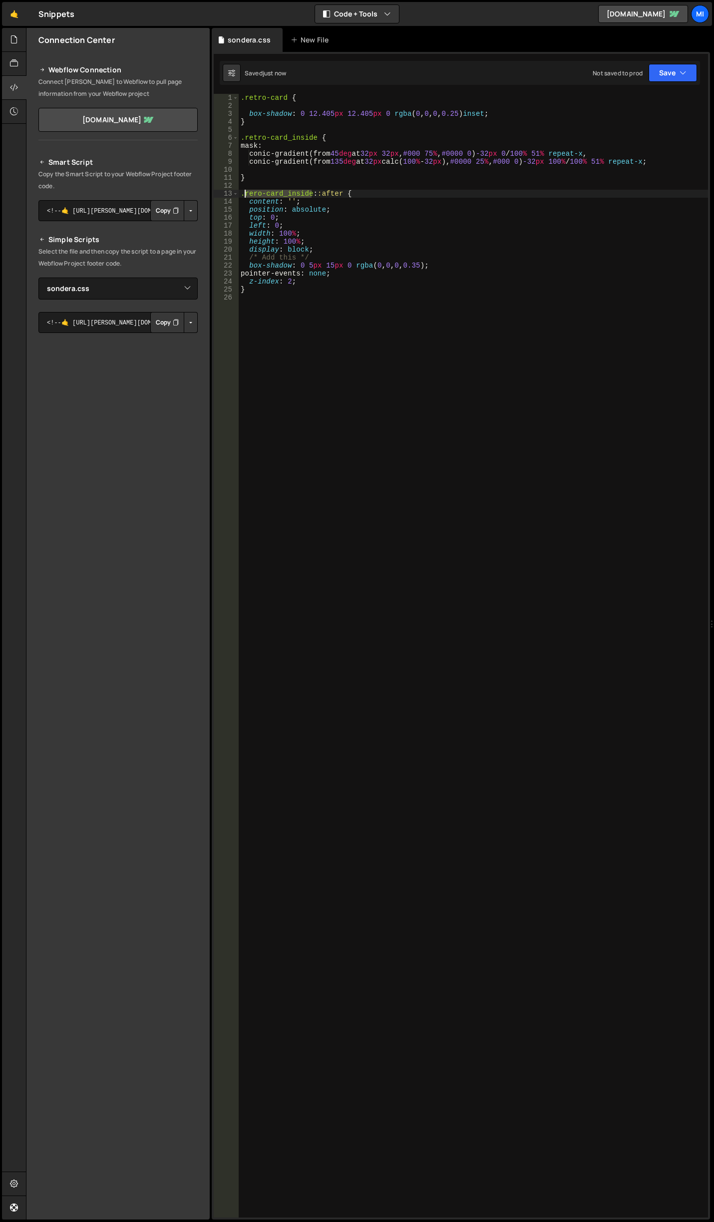
drag, startPoint x: 312, startPoint y: 195, endPoint x: 244, endPoint y: 195, distance: 68.4
click at [244, 195] on div ".retro-card { box-shadow : 0 12.405 px 12.405 px 0 rgba ( 0 , 0 , 0 , 0.25 ) in…" at bounding box center [473, 663] width 469 height 1139
paste textarea "t"
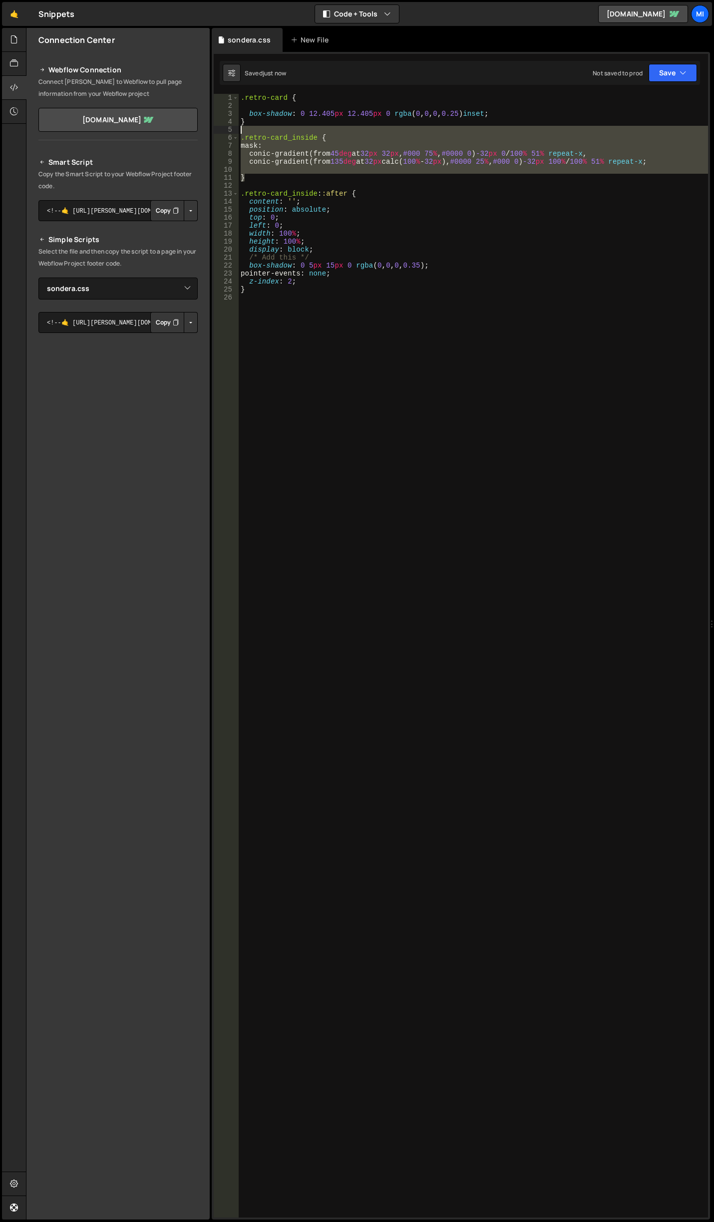
drag, startPoint x: 251, startPoint y: 177, endPoint x: 207, endPoint y: 128, distance: 65.7
click at [207, 128] on div "Files New File Javascript files 0 abstract-shift-left.js 0 1 accordion.js 0 1 a…" at bounding box center [370, 624] width 688 height 1192
type textarea ".retro-card_inside {"
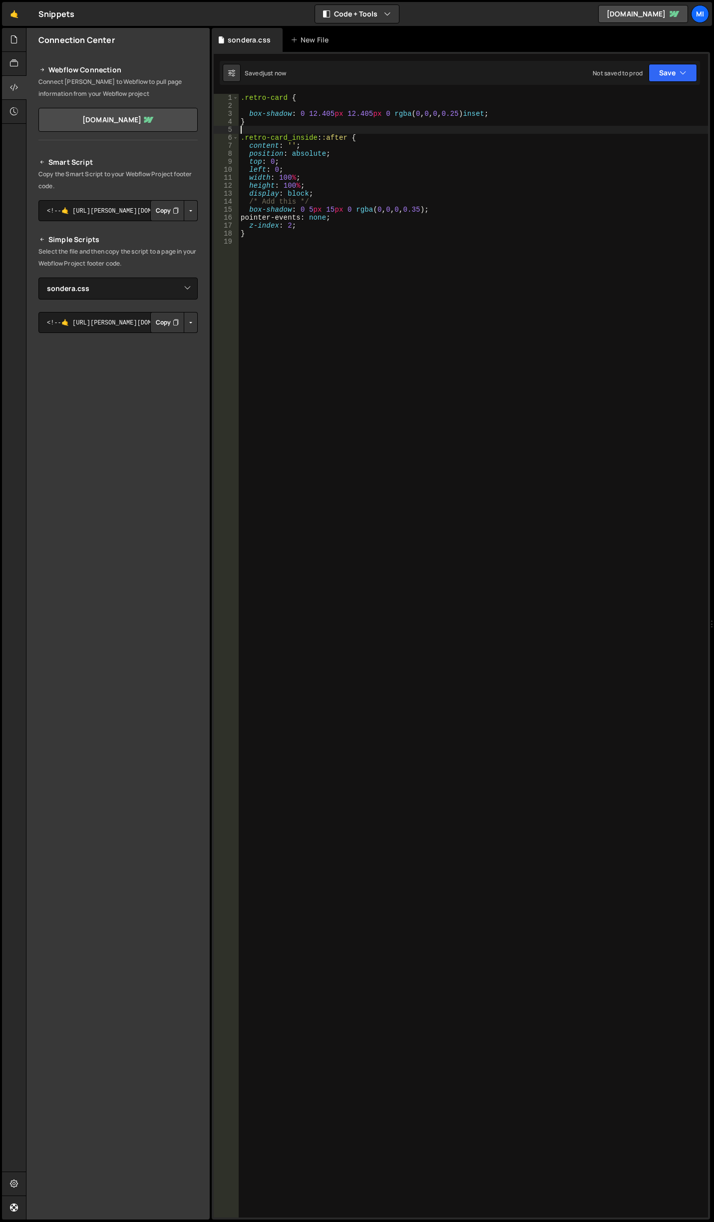
click at [282, 128] on div ".retro-card { box-shadow : 0 12.405 px 12.405 px 0 rgba ( 0 , 0 , 0 , 0.25 ) in…" at bounding box center [473, 663] width 469 height 1139
paste textarea "}"
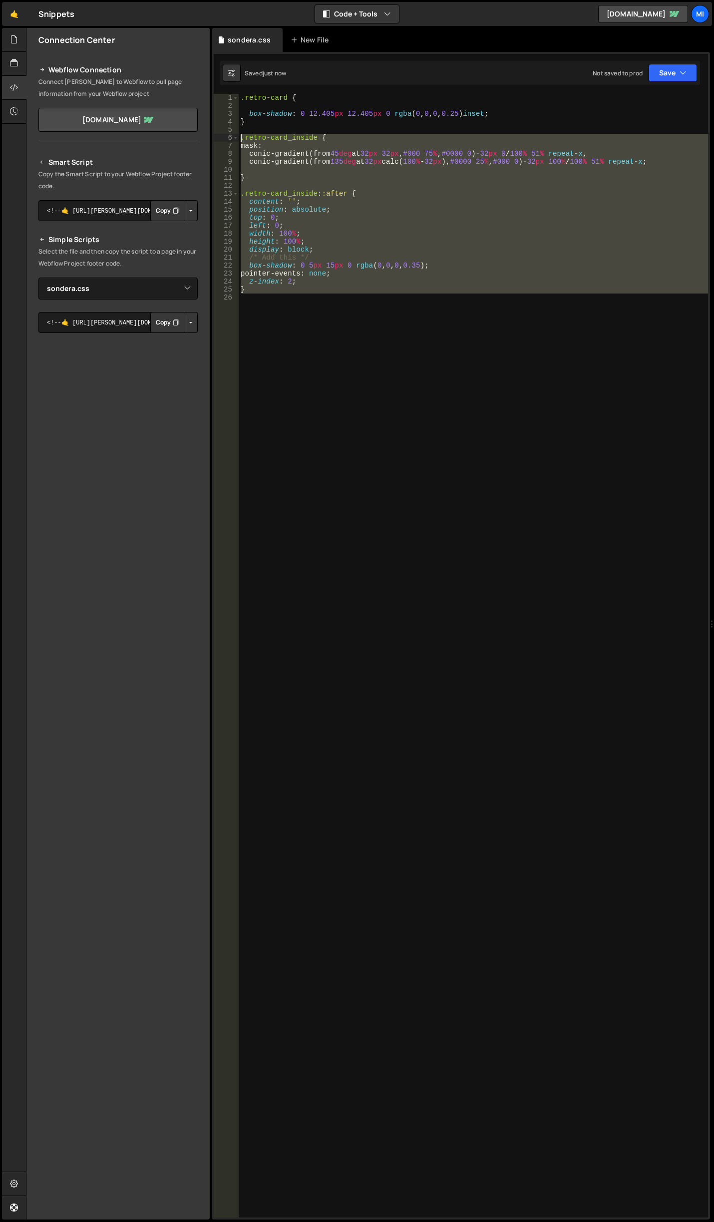
drag, startPoint x: 256, startPoint y: 319, endPoint x: 201, endPoint y: 140, distance: 188.0
click at [201, 140] on div "Files New File Javascript files 0 abstract-shift-left.js 0 1 accordion.js 0 1 a…" at bounding box center [370, 624] width 688 height 1192
click at [318, 164] on div ".retro-card { box-shadow : 0 12.405 px 12.405 px 0 rgba ( 0 , 0 , 0 , 0.25 ) in…" at bounding box center [473, 655] width 469 height 1123
type textarea "conic-gradient(from 135deg at 32px calc(100% - 32px), #0000 25%, #000 0) -32px …"
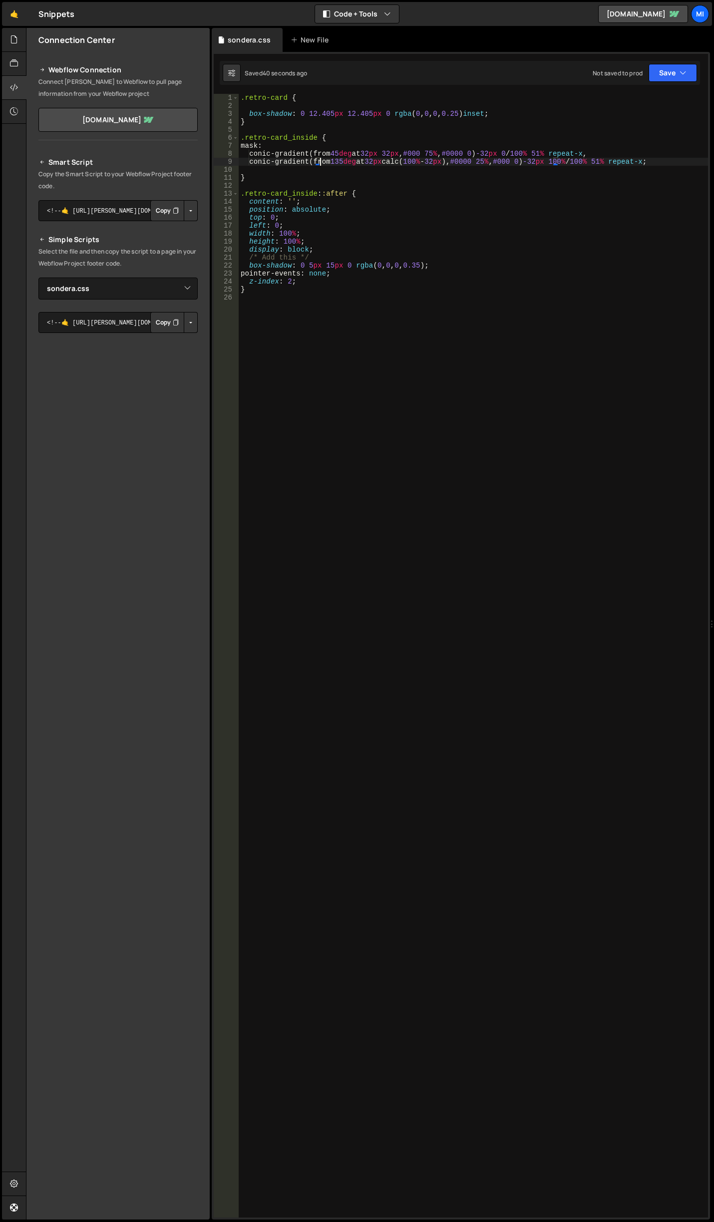
click at [330, 169] on div ".retro-card { box-shadow : 0 12.405 px 12.405 px 0 rgba ( 0 , 0 , 0 , 0.25 ) in…" at bounding box center [473, 663] width 469 height 1139
paste textarea "filter: drop-shadow(0 5px 15px rgba(0, 0, 0, 0.35));"
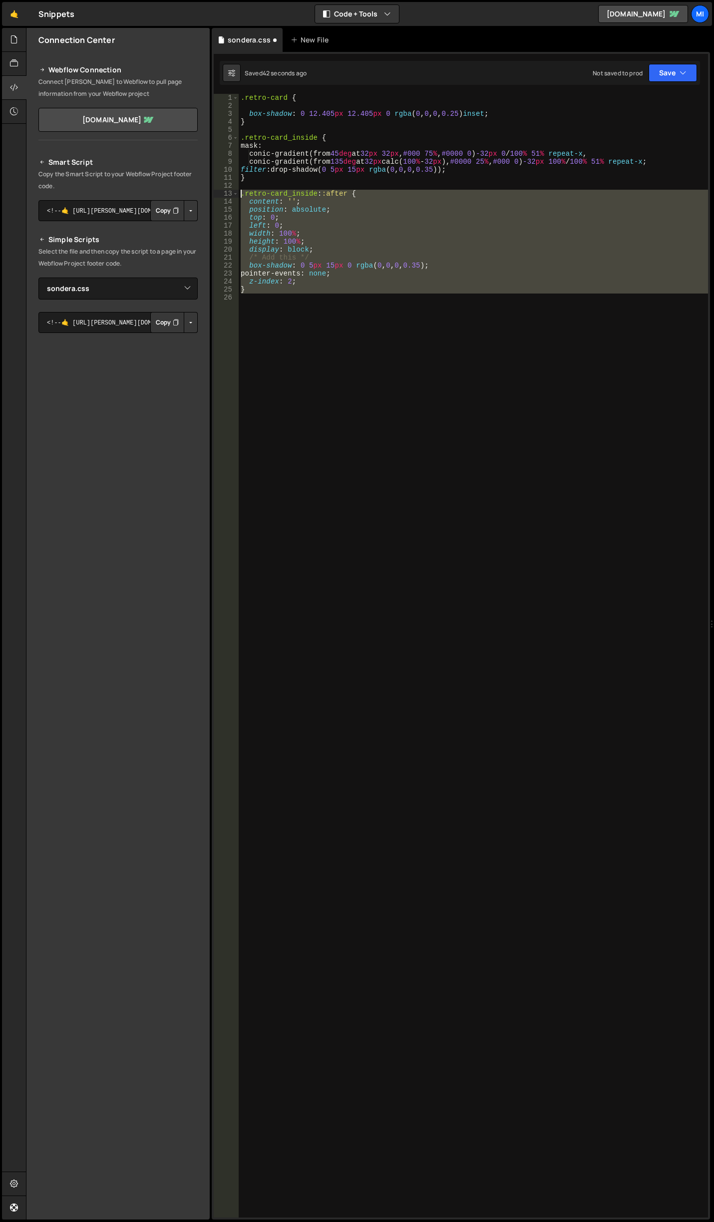
drag, startPoint x: 288, startPoint y: 298, endPoint x: 210, endPoint y: 190, distance: 134.1
click at [210, 190] on div "Files New File Javascript files 0 abstract-shift-left.js 0 1 accordion.js 0 1 a…" at bounding box center [370, 624] width 688 height 1192
type textarea ".retro-card_inside::after { content: '';"
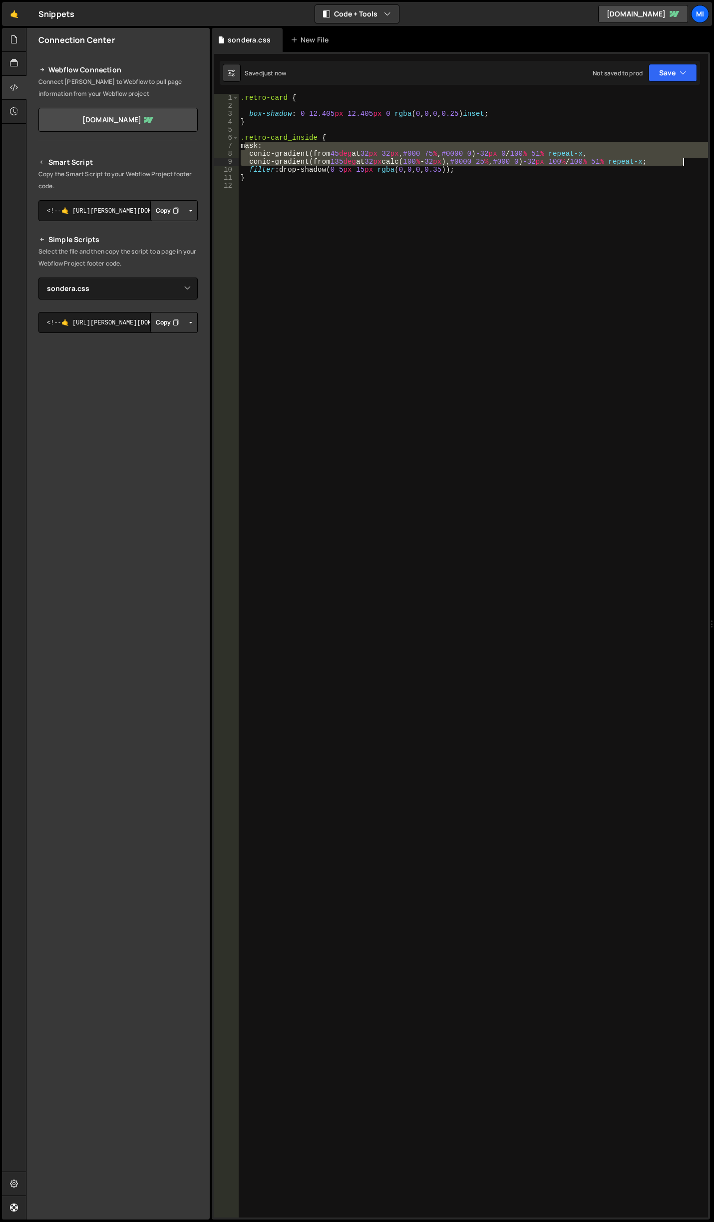
drag, startPoint x: 247, startPoint y: 146, endPoint x: 700, endPoint y: 164, distance: 454.0
click at [700, 164] on div ".retro-card { box-shadow : 0 12.405 px 12.405 px 0 rgba ( 0 , 0 , 0 , 0.25 ) in…" at bounding box center [473, 663] width 469 height 1139
type textarea "conic-gradient(from 45deg at 32px 32px, #000 75%, #0000 0) -32px 0/100% 51% rep…"
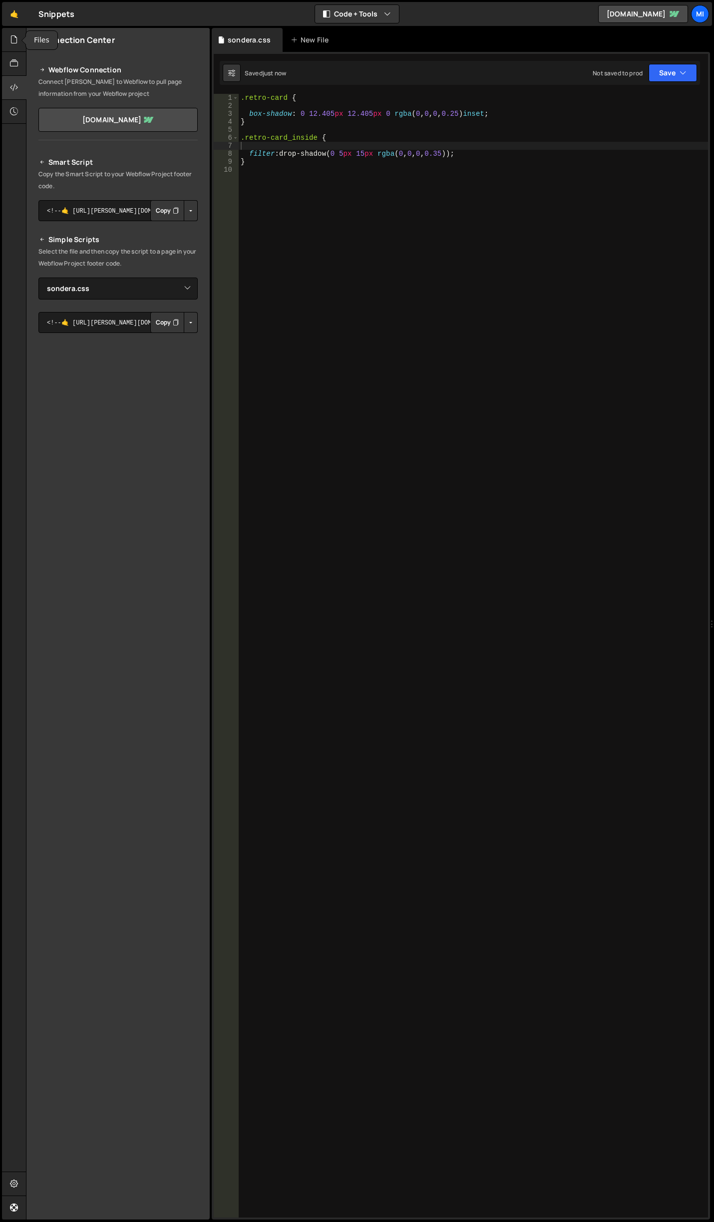
click at [463, 187] on div ".retro-card { box-shadow : 0 12.405 px 12.405 px 0 rgba ( 0 , 0 , 0 , 0.25 ) in…" at bounding box center [473, 663] width 469 height 1139
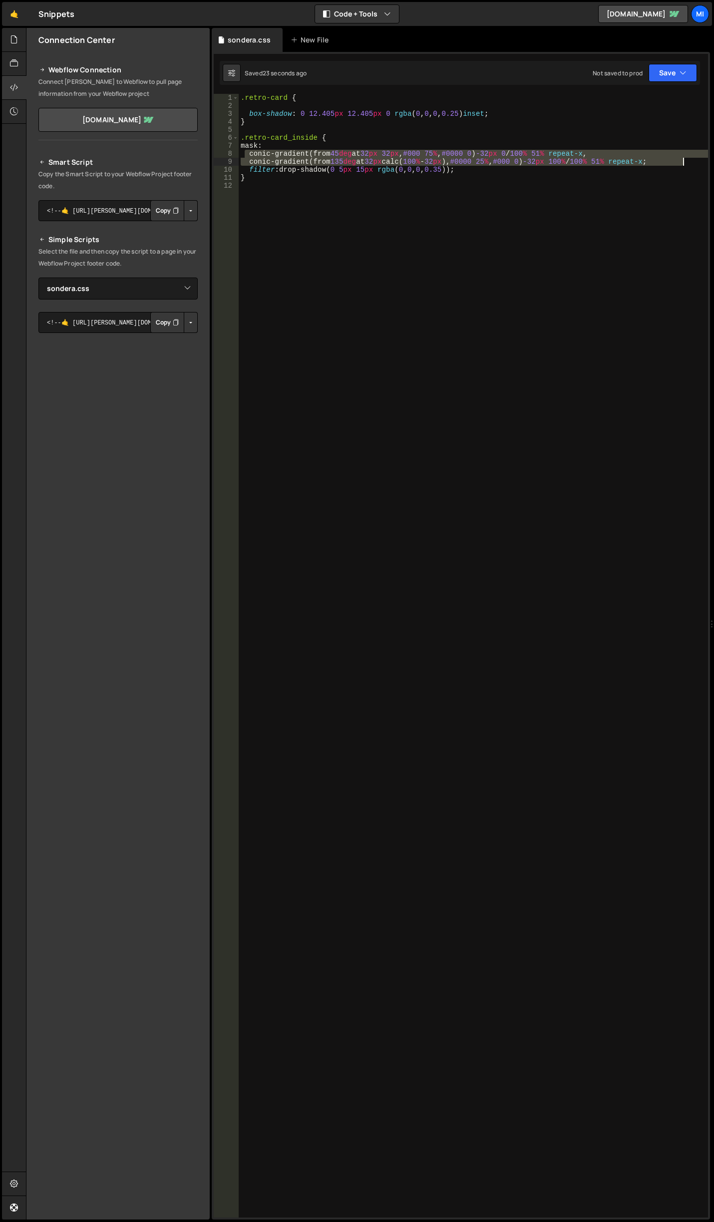
drag, startPoint x: 246, startPoint y: 150, endPoint x: 692, endPoint y: 162, distance: 446.3
click at [692, 162] on div ".retro-card { box-shadow : 0 12.405 px 12.405 px 0 rgba ( 0 , 0 , 0 , 0.25 ) in…" at bounding box center [473, 663] width 469 height 1139
type textarea "conic-gradient(from 45deg at 32px 32px, #000 75%, #0000 0) -32px 0/100% 51% rep…"
click at [312, 139] on div ".retro-card { box-shadow : 0 12.405 px 12.405 px 0 rgba ( 0 , 0 , 0 , 0.25 ) in…" at bounding box center [473, 663] width 469 height 1139
drag, startPoint x: 243, startPoint y: 148, endPoint x: 696, endPoint y: 164, distance: 452.9
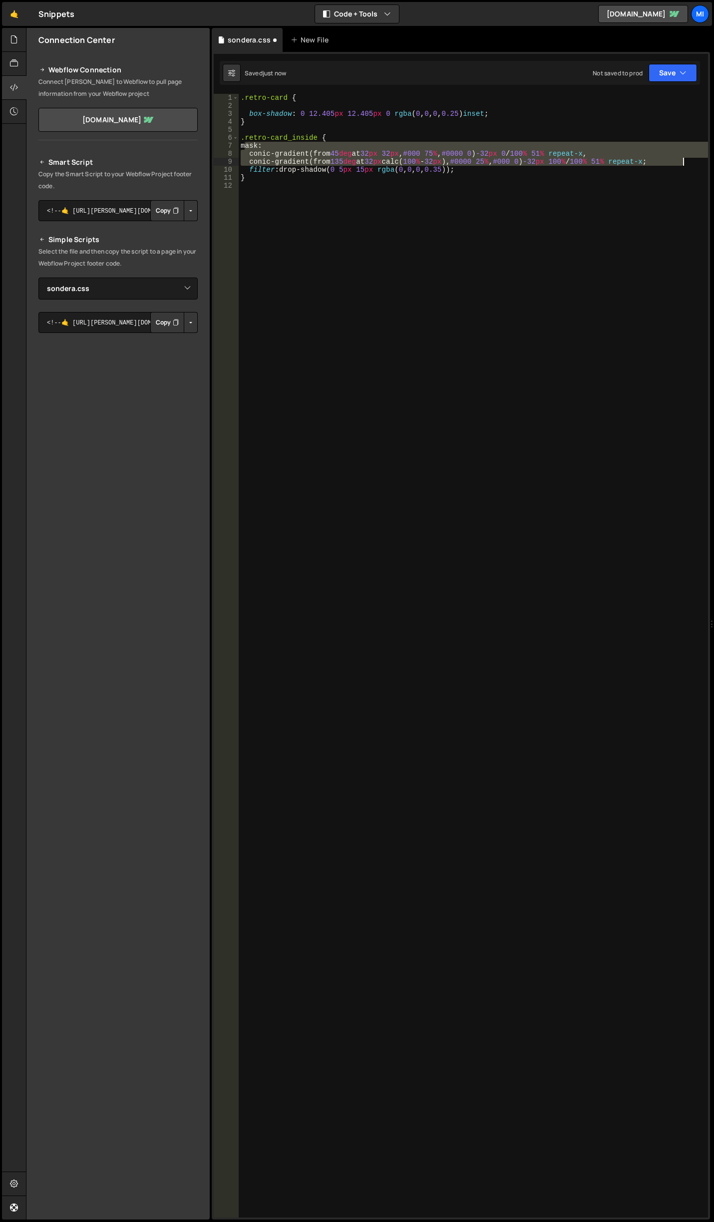
click at [696, 164] on div ".retro-card { box-shadow : 0 12.405 px 12.405 px 0 rgba ( 0 , 0 , 0 , 0.25 ) in…" at bounding box center [473, 663] width 469 height 1139
type textarea "conic-gradient(from 45deg at 32px 32px, #000 75%, #0000 0) -32px 0/100% 51% rep…"
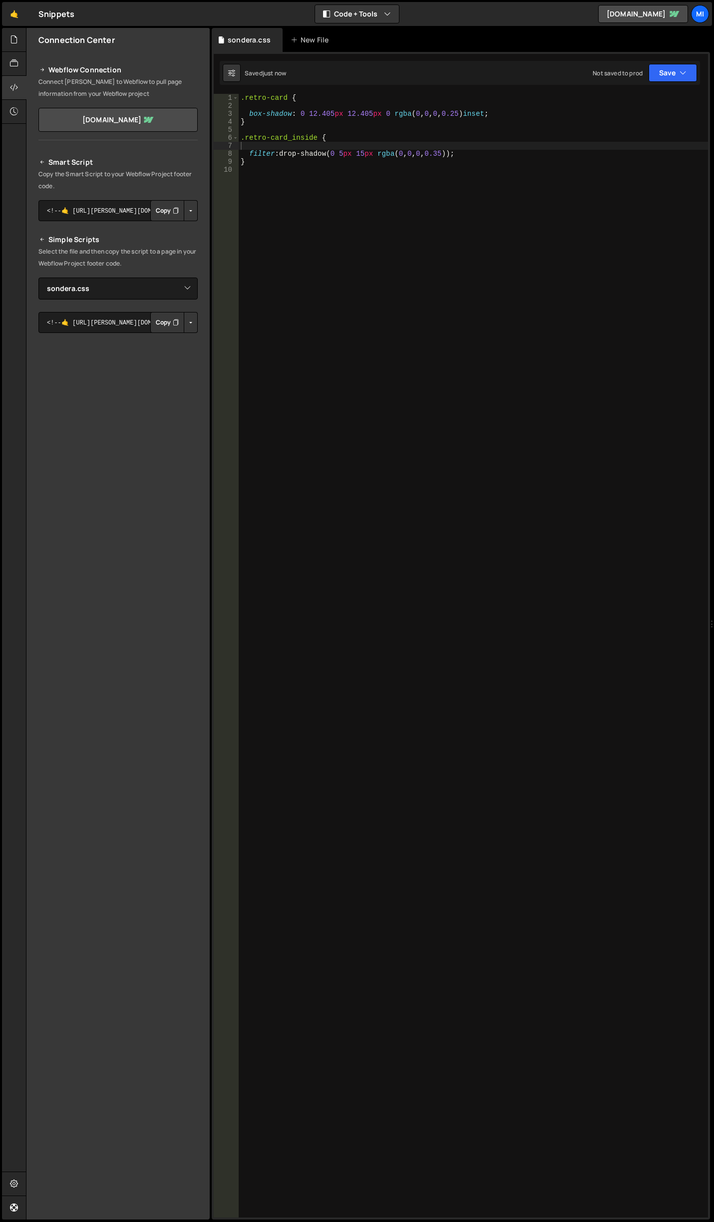
click at [451, 251] on div ".retro-card { box-shadow : 0 12.405 px 12.405 px 0 rgba ( 0 , 0 , 0 , 0.25 ) in…" at bounding box center [473, 663] width 469 height 1139
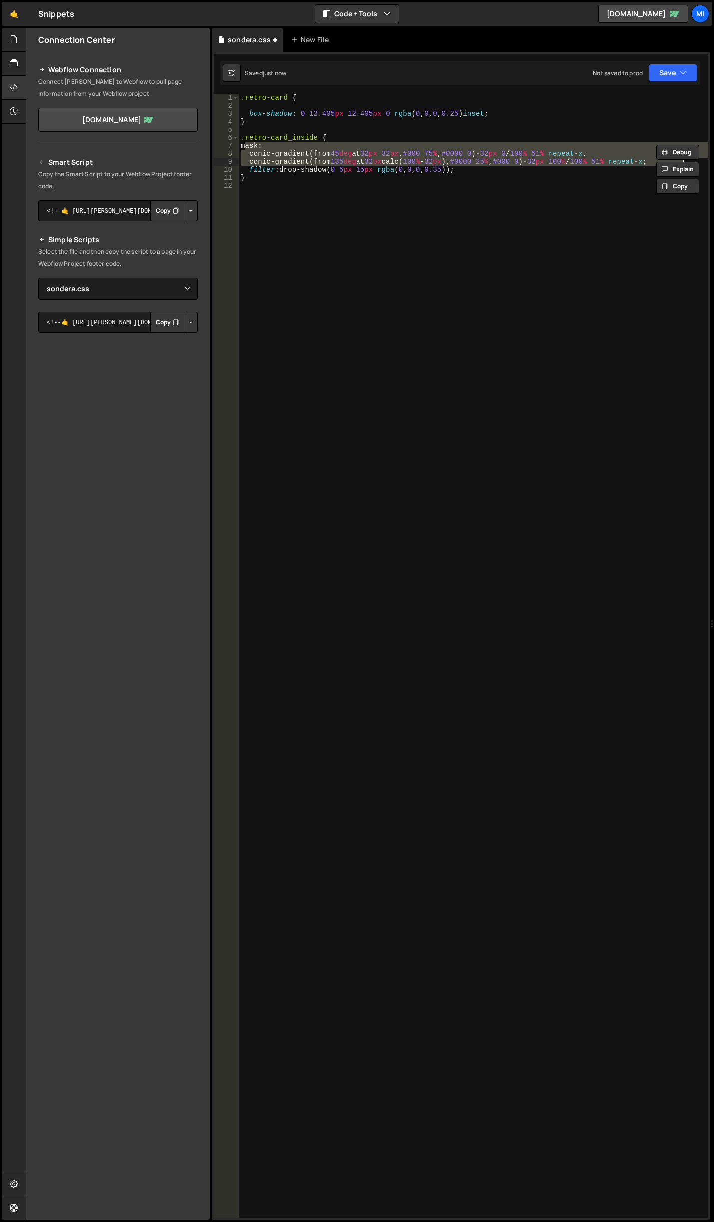
type textarea "conic-gradient(from 135deg at 32px calc(100% - 32px), #0000 25%, #000 0) -32px …"
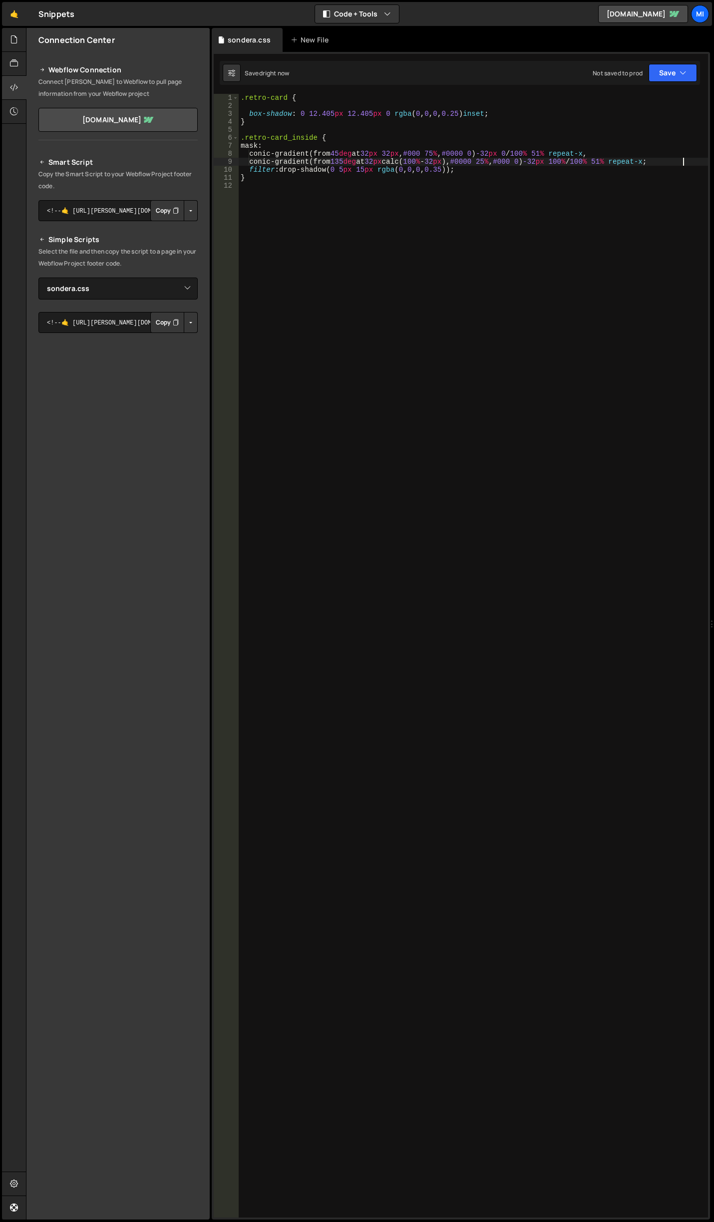
click at [451, 251] on div ".retro-card { box-shadow : 0 12.405 px 12.405 px 0 rgba ( 0 , 0 , 0 , 0.25 ) in…" at bounding box center [473, 663] width 469 height 1139
click at [358, 181] on div ".retro-card { box-shadow : 0 12.405 px 12.405 px 0 rgba ( 0 , 0 , 0 , 0.25 ) in…" at bounding box center [473, 663] width 469 height 1139
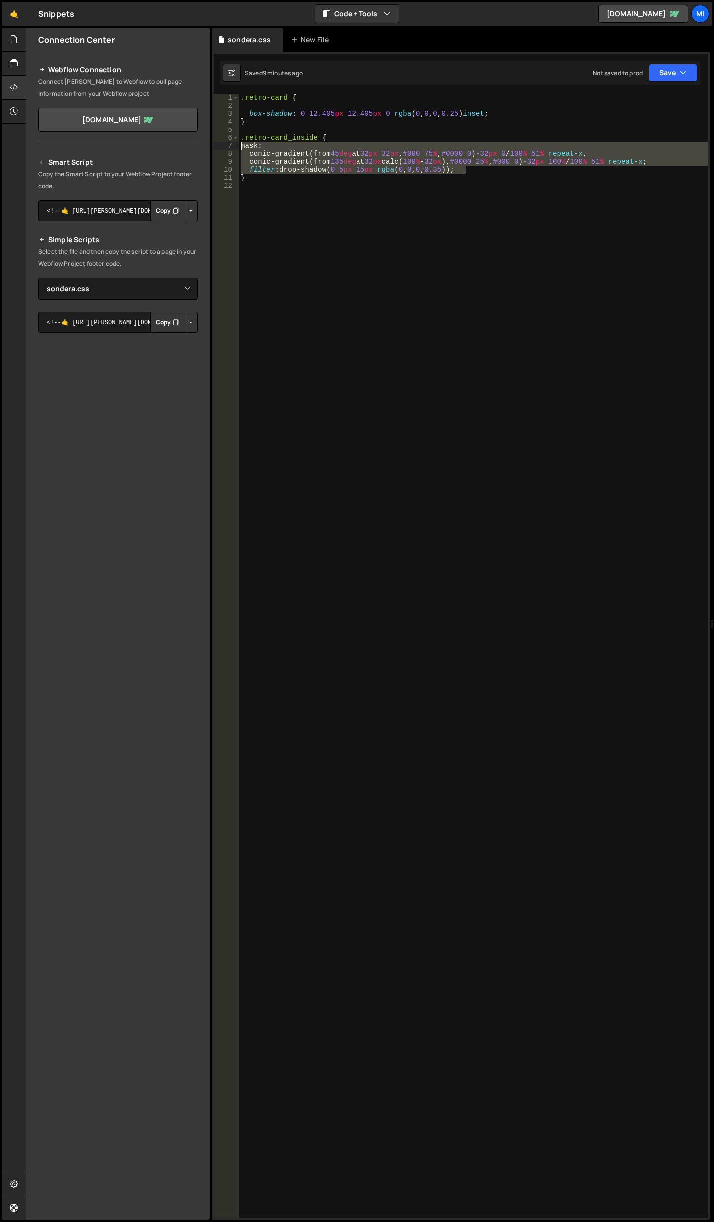
drag, startPoint x: 481, startPoint y: 170, endPoint x: 167, endPoint y: 144, distance: 315.0
click at [167, 144] on div "Files New File Javascript files 0 abstract-shift-left.js 0 1 accordion.js 0 1 a…" at bounding box center [370, 624] width 688 height 1192
paste textarea "conic-gradient(from 135deg at 16px calc(100% - 16px),#0000 25%,#000 0) -16px 10…"
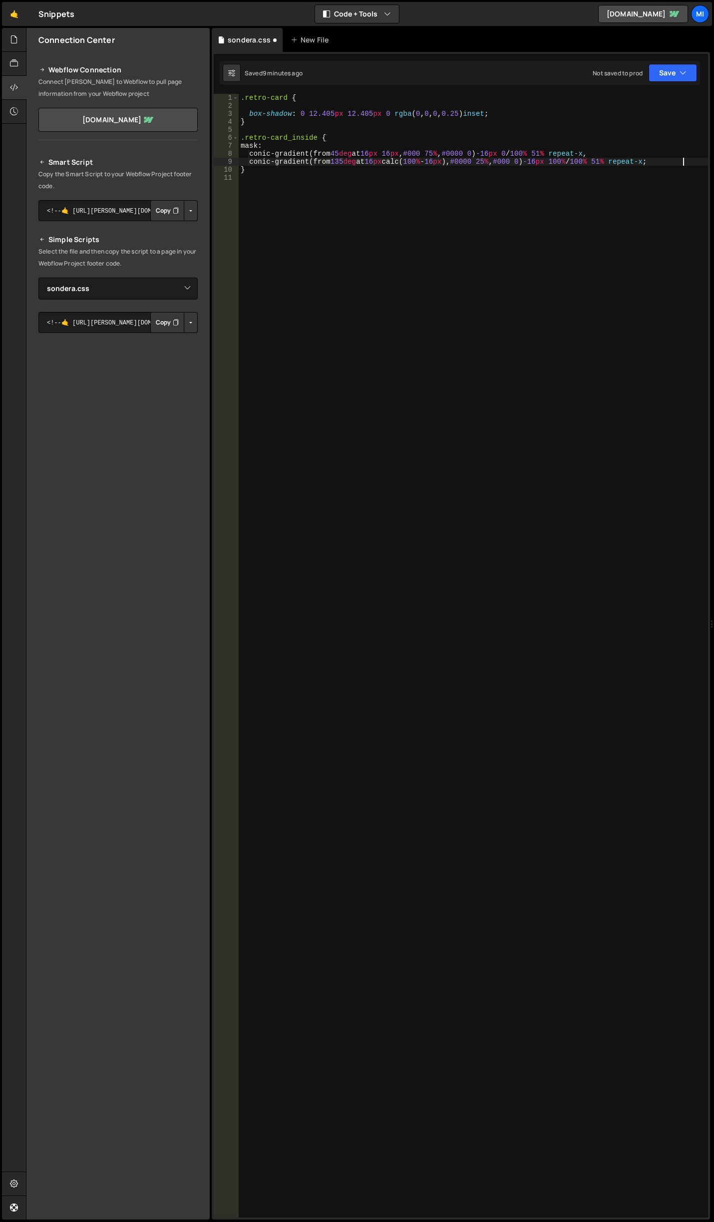
type textarea "conic-gradient(from 135deg at 16px calc(100% - 16px), #0000 25%, #000 0) -16px …"
click at [404, 399] on div ".retro-card { box-shadow : 0 12.405 px 12.405 px 0 rgba ( 0 , 0 , 0 , 0.25 ) in…" at bounding box center [473, 663] width 469 height 1139
paste textarea "}"
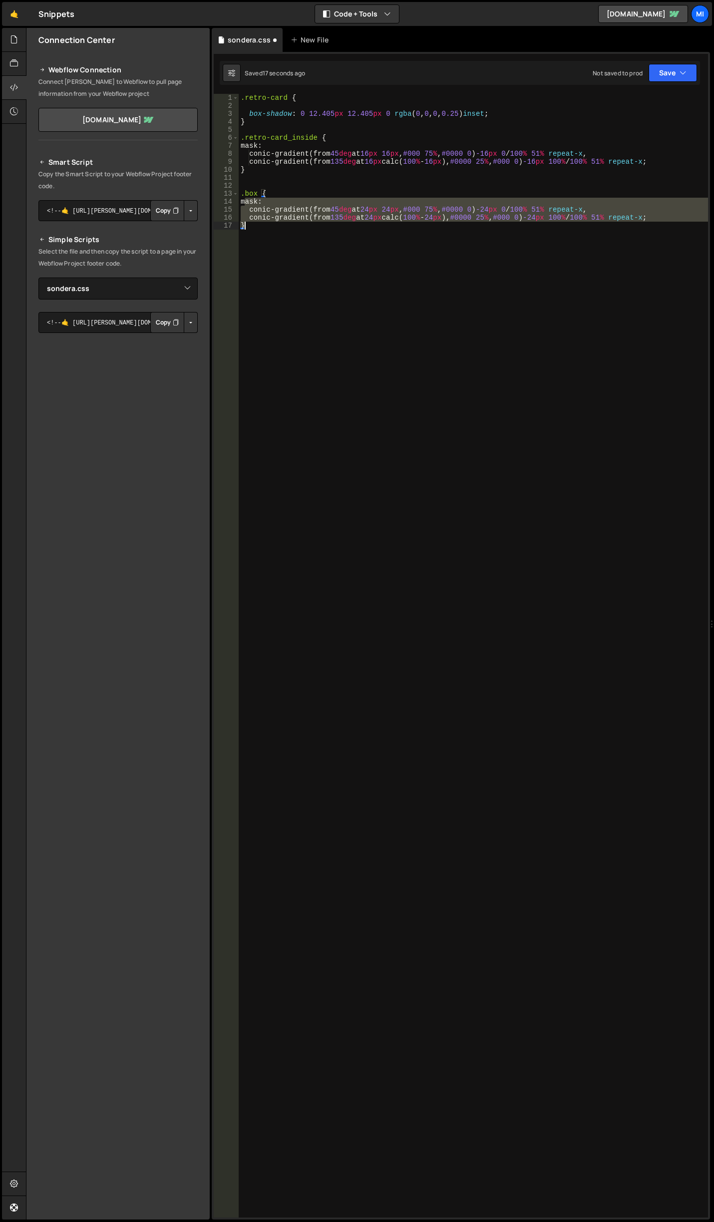
drag, startPoint x: 245, startPoint y: 204, endPoint x: 696, endPoint y: 223, distance: 451.5
click at [696, 223] on div ".retro-card { box-shadow : 0 12.405 px 12.405 px 0 rgba ( 0 , 0 , 0 , 0.25 ) in…" at bounding box center [473, 663] width 469 height 1139
type textarea "conic-gradient(from 135deg at 24px calc(100% - 24px),#0000 25%,#000 0) -24px 10…"
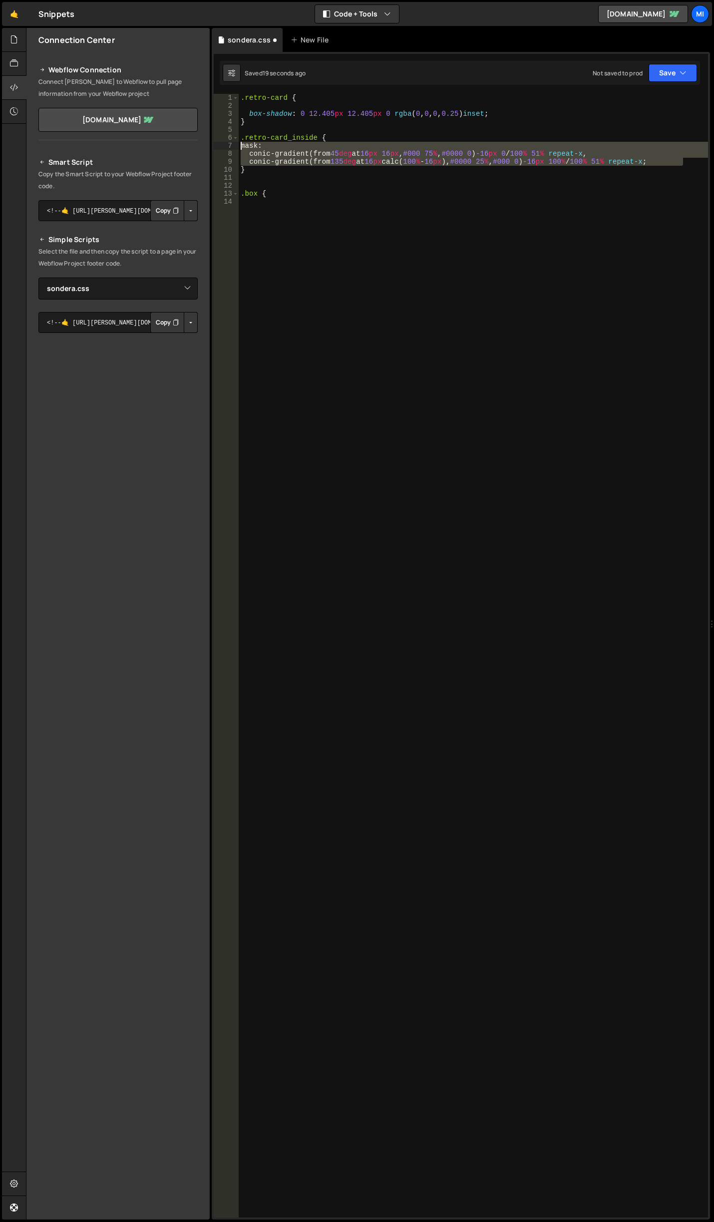
drag, startPoint x: 691, startPoint y: 161, endPoint x: 221, endPoint y: 147, distance: 469.8
click at [221, 147] on div "1 2 3 4 5 6 7 8 9 10 11 12 13 14 .retro-card { box-shadow : 0 12.405 px 12.405 …" at bounding box center [461, 655] width 494 height 1123
paste textarea "}"
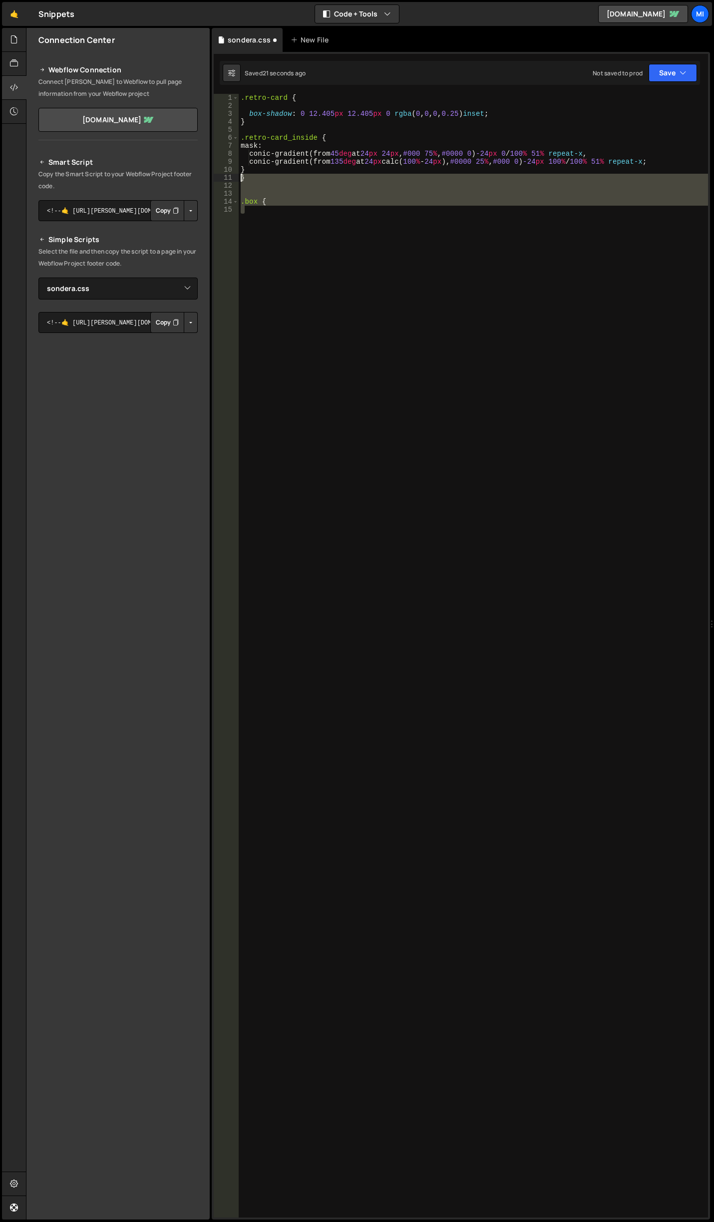
drag, startPoint x: 243, startPoint y: 217, endPoint x: 227, endPoint y: 180, distance: 39.6
click at [227, 180] on div "} 1 2 3 4 5 6 7 8 9 10 11 12 13 14 15 .retro-card { box-shadow : 0 12.405 px 12…" at bounding box center [461, 655] width 494 height 1123
type textarea "}"
